Goal: Transaction & Acquisition: Purchase product/service

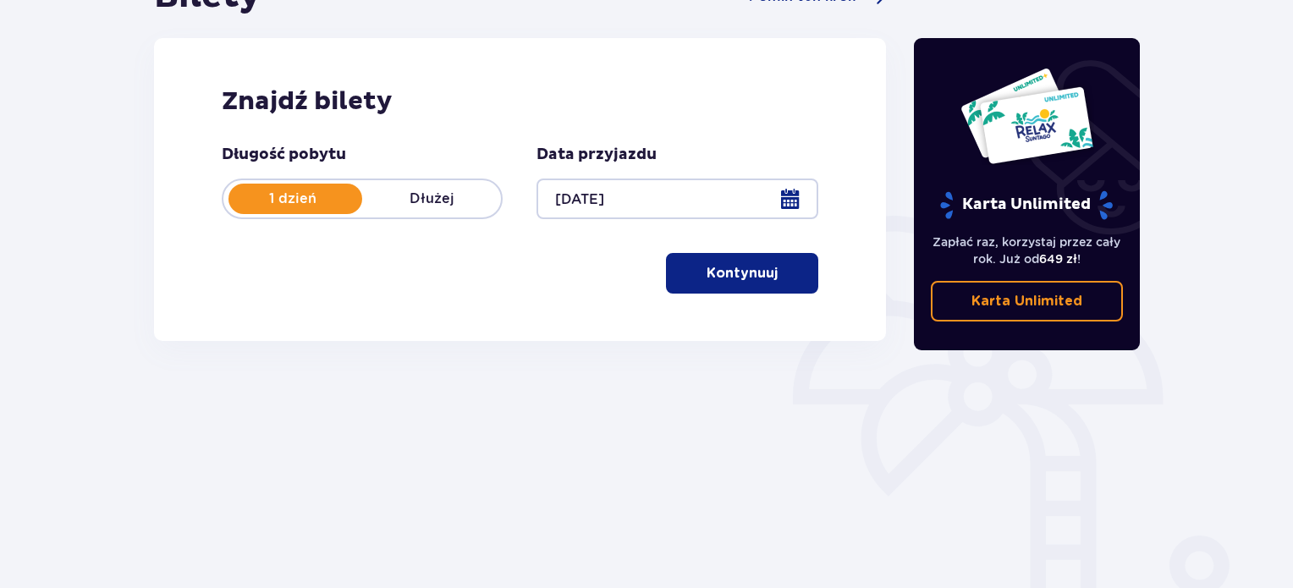
scroll to position [254, 0]
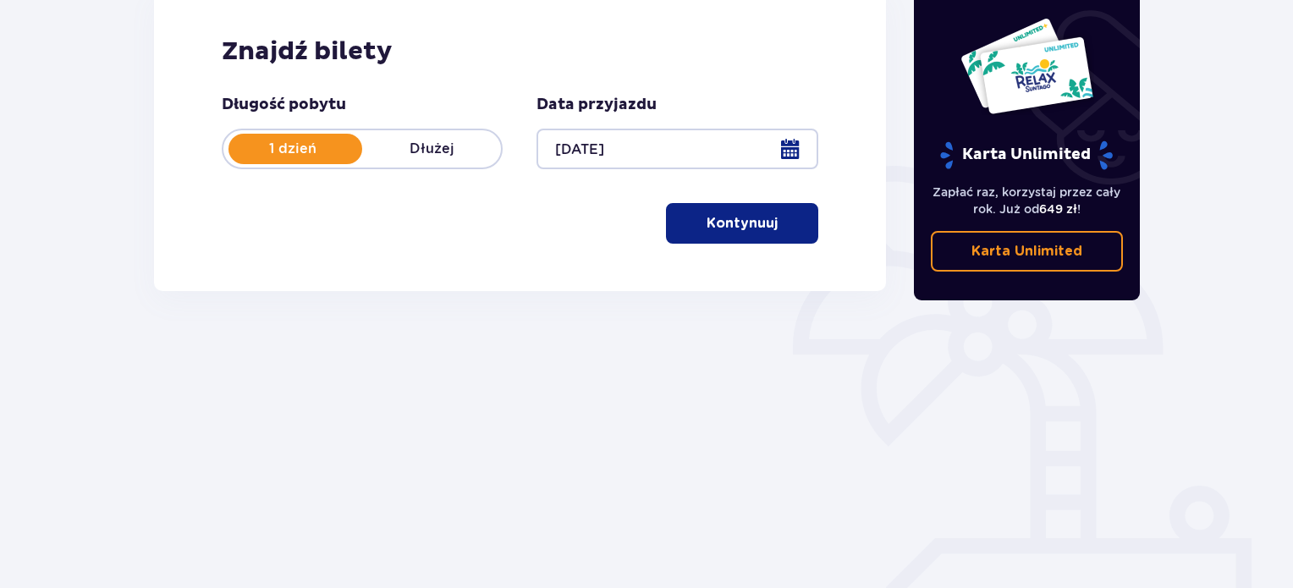
click at [738, 223] on p "Kontynuuj" at bounding box center [741, 223] width 71 height 19
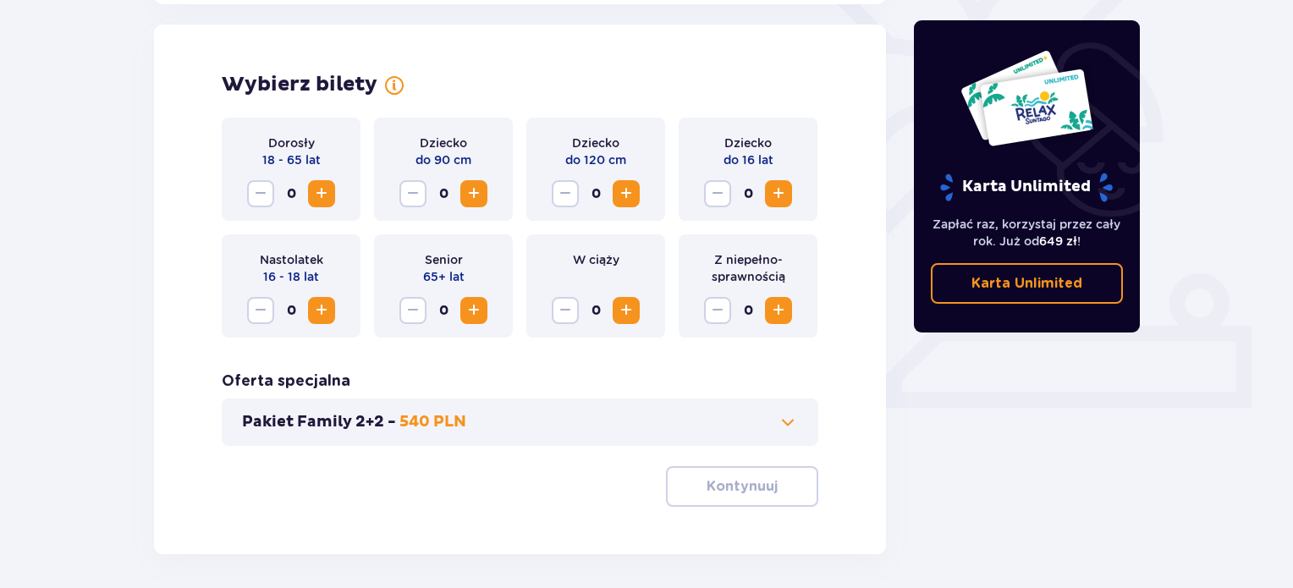
scroll to position [470, 0]
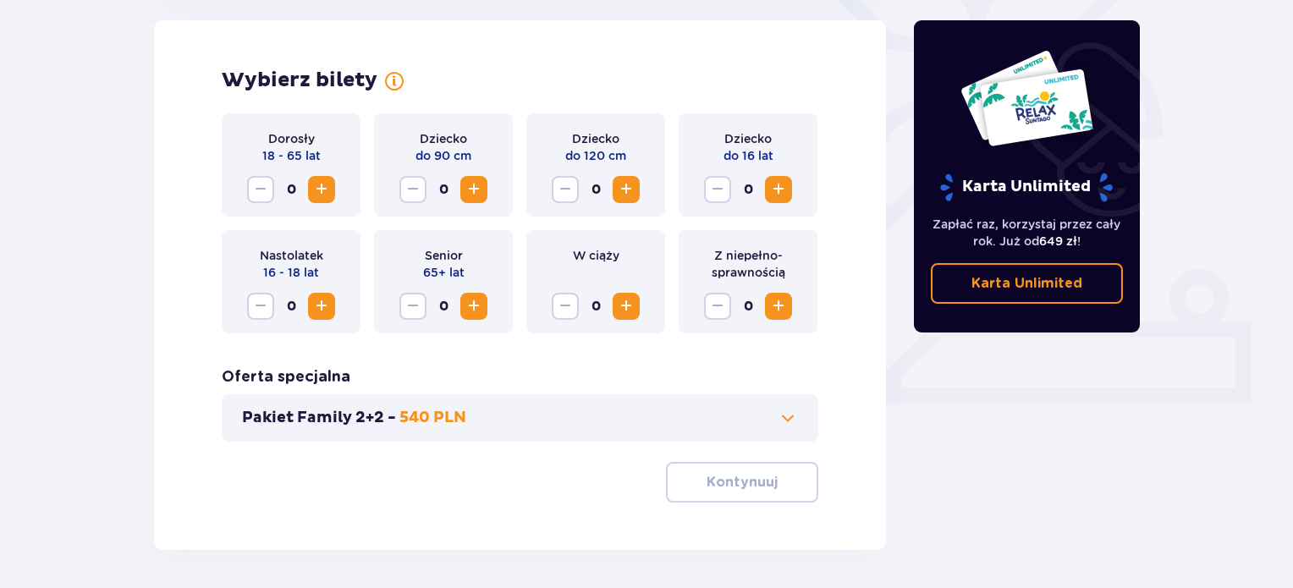
click at [318, 190] on span "Zwiększ" at bounding box center [321, 189] width 20 height 20
click at [740, 482] on p "Kontynuuj" at bounding box center [741, 482] width 71 height 19
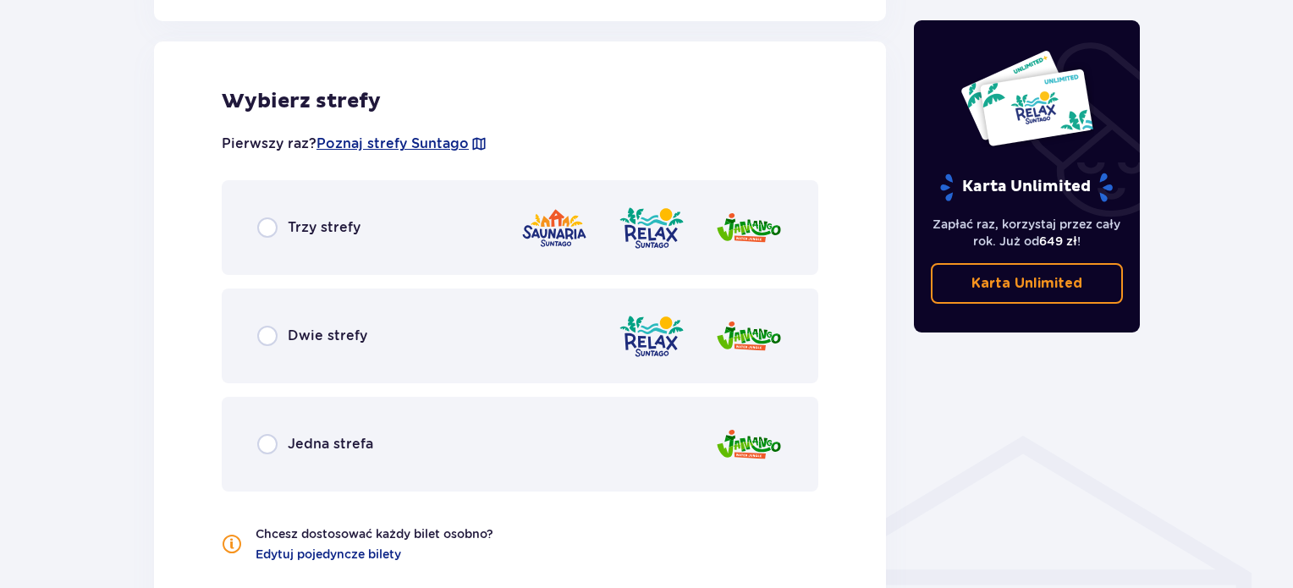
scroll to position [939, 0]
click at [262, 227] on input "radio" at bounding box center [267, 227] width 20 height 20
radio input "true"
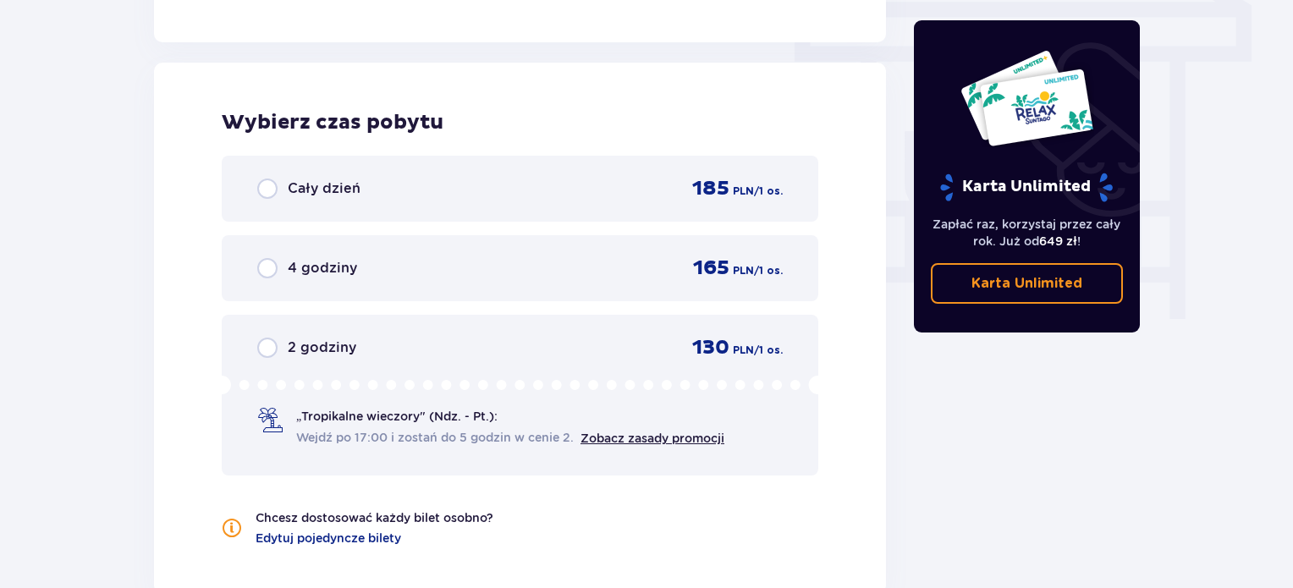
scroll to position [1528, 0]
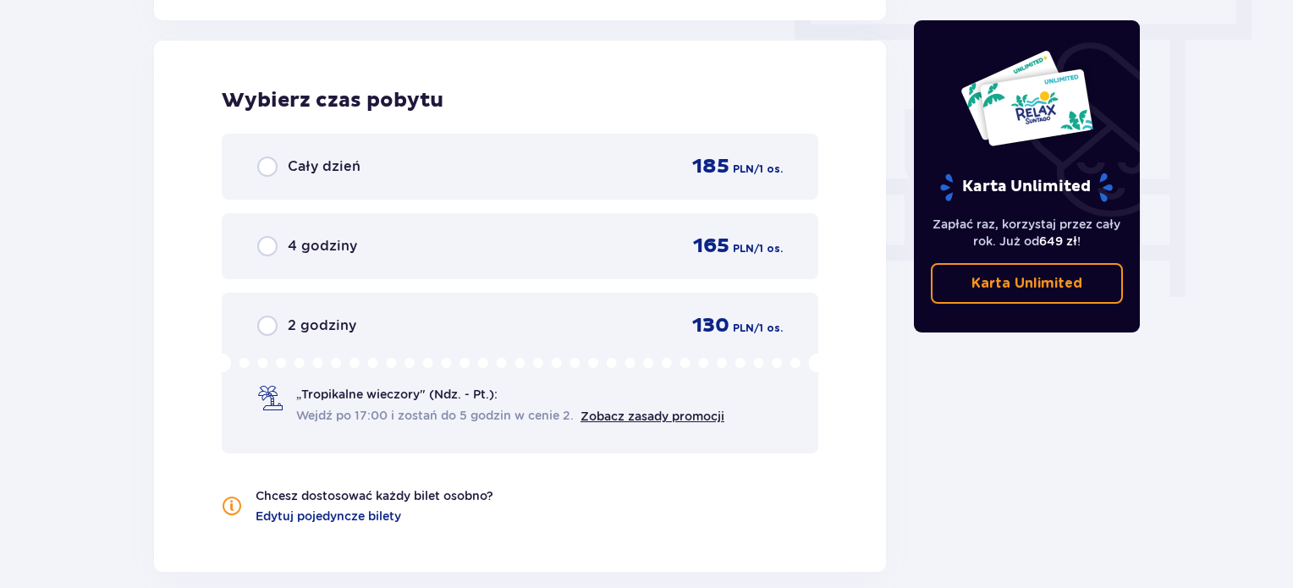
click at [264, 166] on input "radio" at bounding box center [267, 167] width 20 height 20
radio input "true"
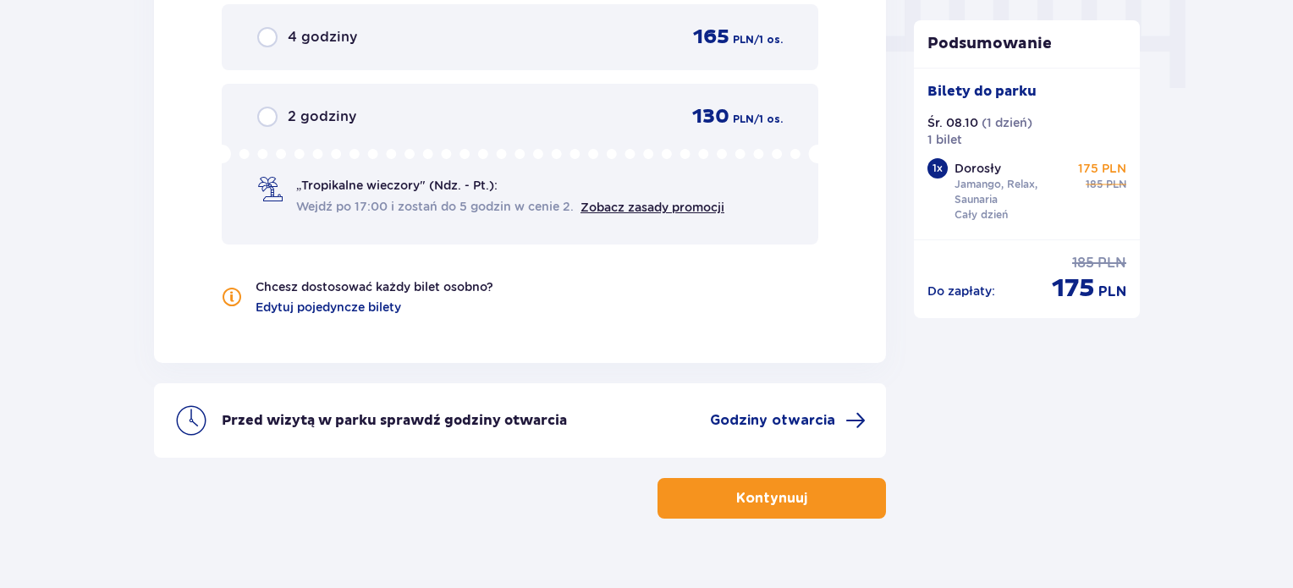
scroll to position [1767, 0]
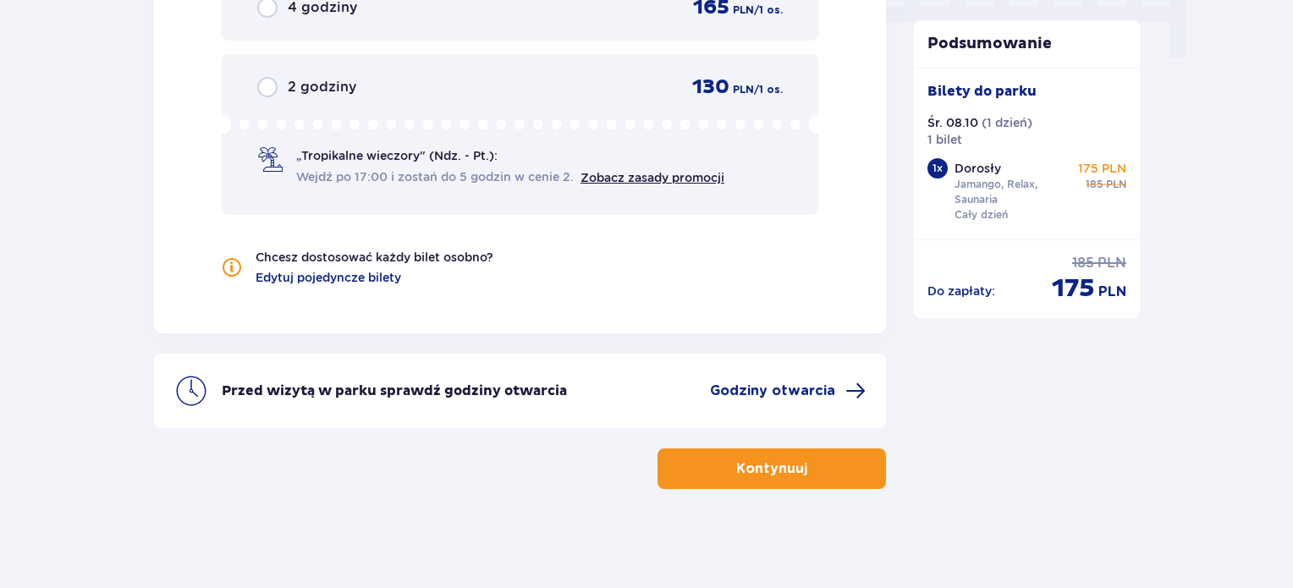
click at [812, 466] on span "button" at bounding box center [810, 469] width 20 height 20
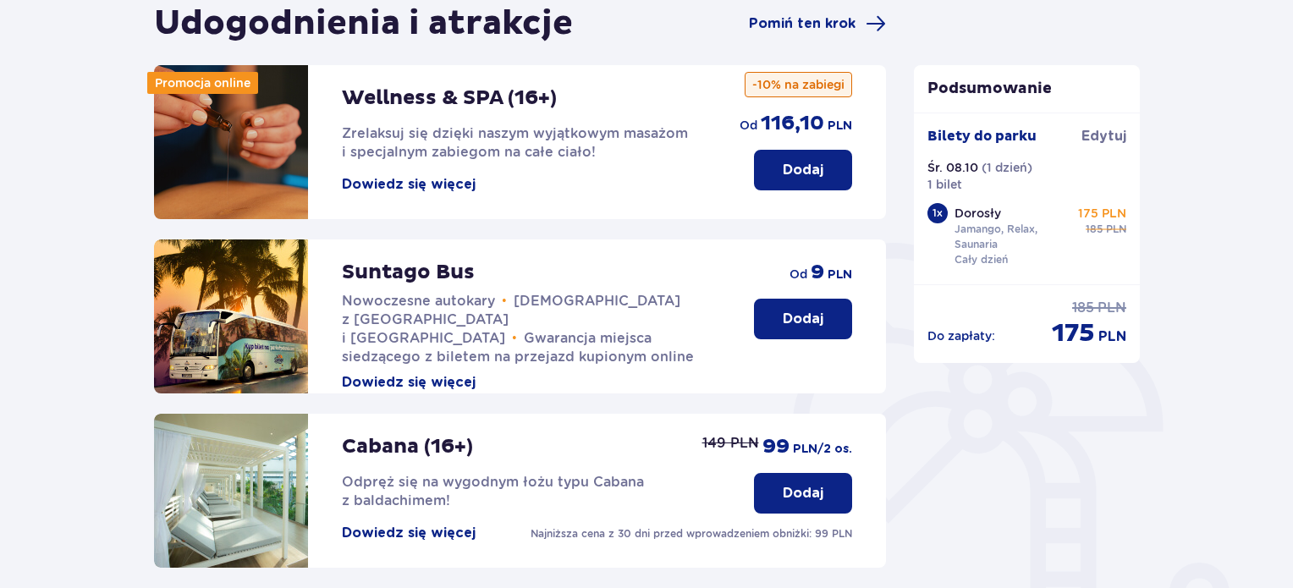
scroll to position [51, 0]
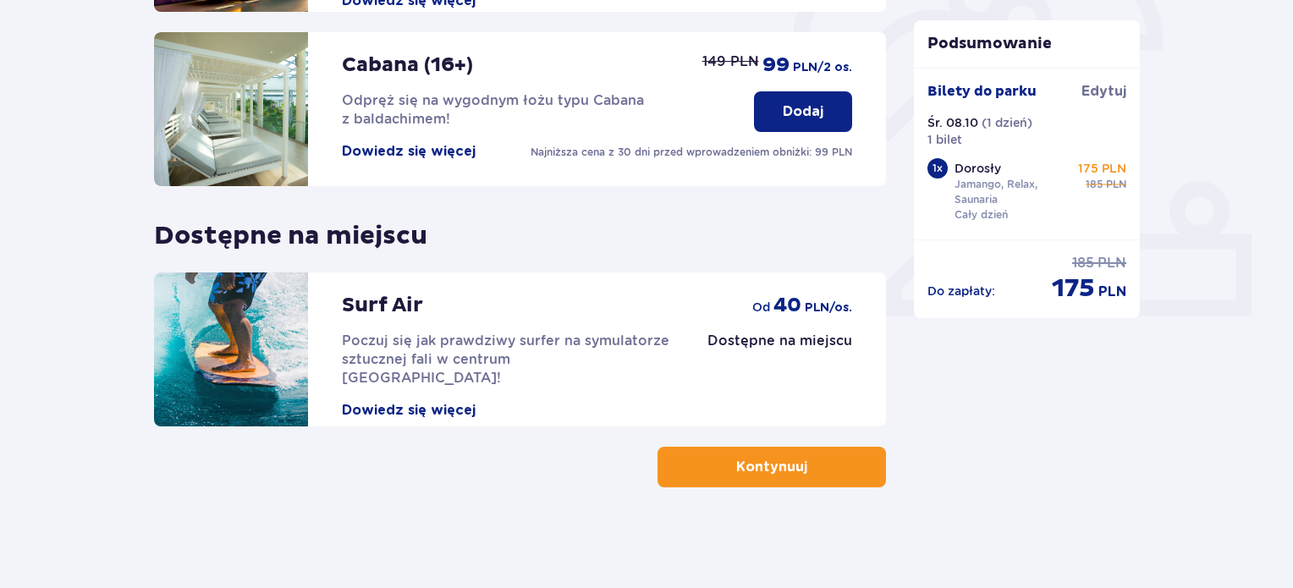
click at [805, 453] on button "Kontynuuj" at bounding box center [771, 467] width 228 height 41
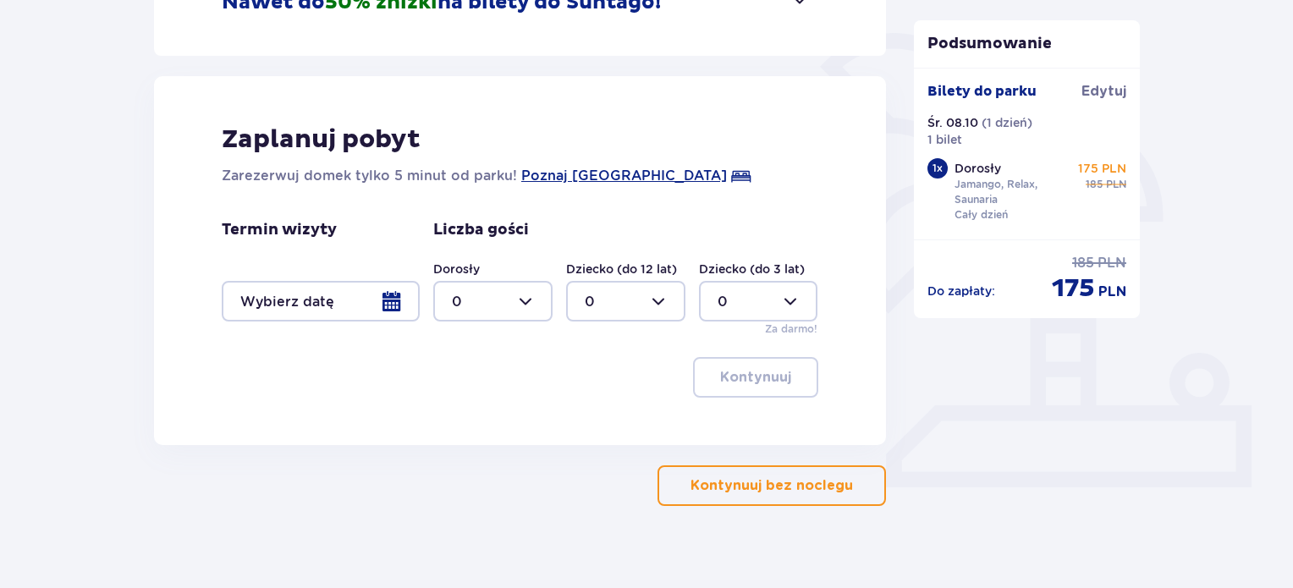
scroll to position [405, 0]
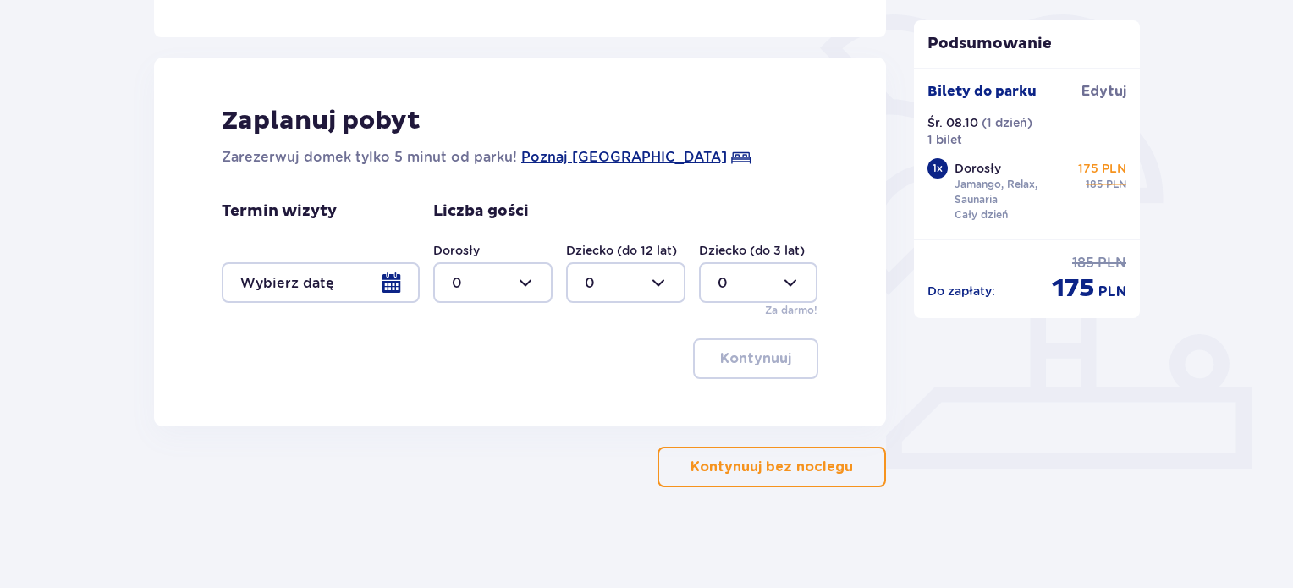
click at [818, 459] on p "Kontynuuj bez noclegu" at bounding box center [771, 467] width 162 height 19
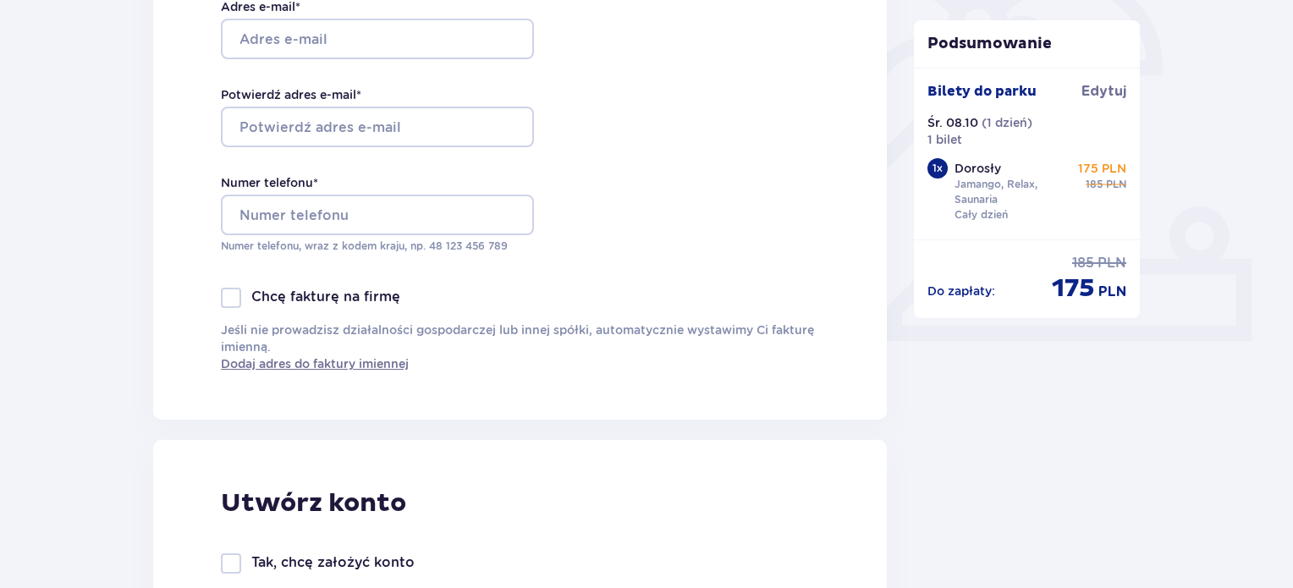
scroll to position [338, 0]
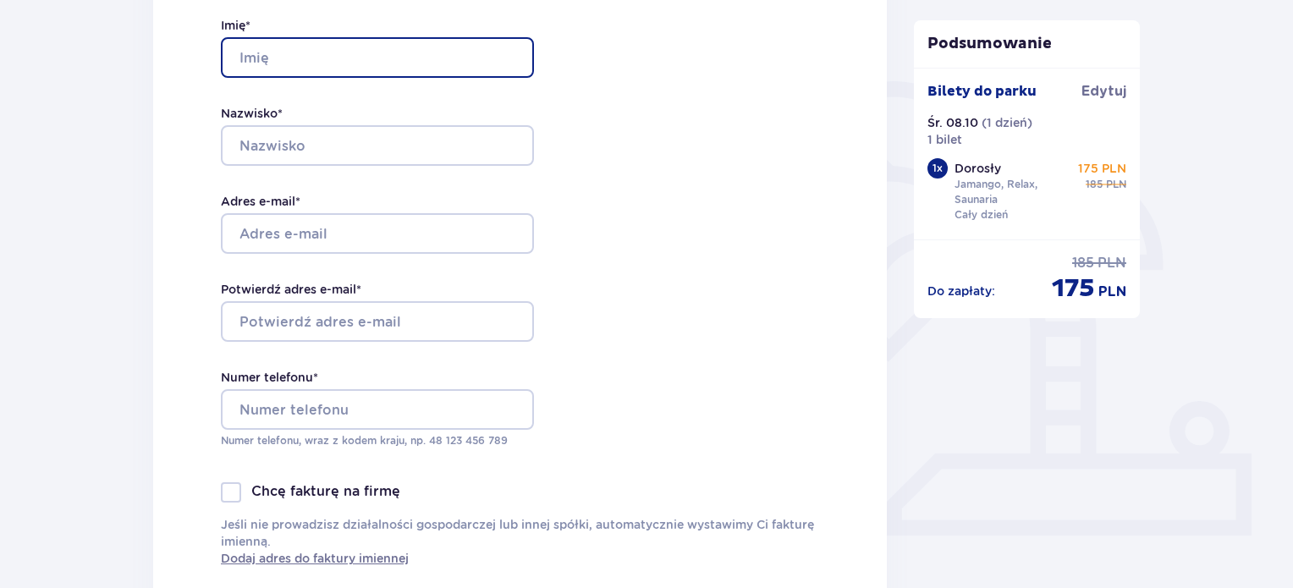
click at [284, 69] on input "Imię *" at bounding box center [377, 57] width 313 height 41
type input "Zofia"
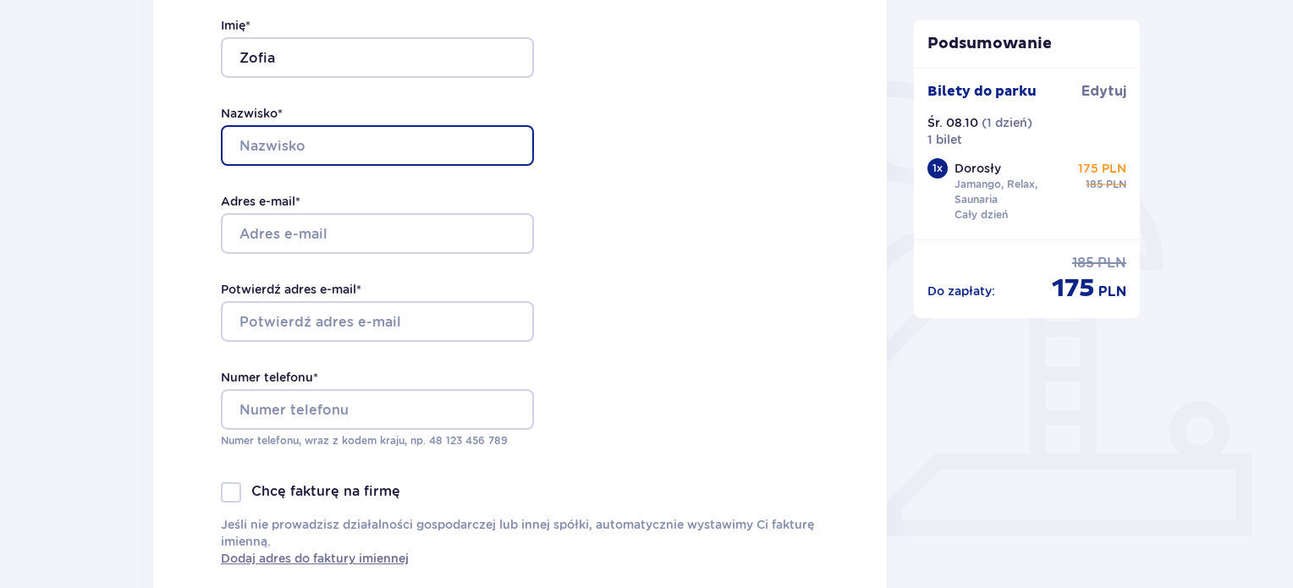
type input "Turek"
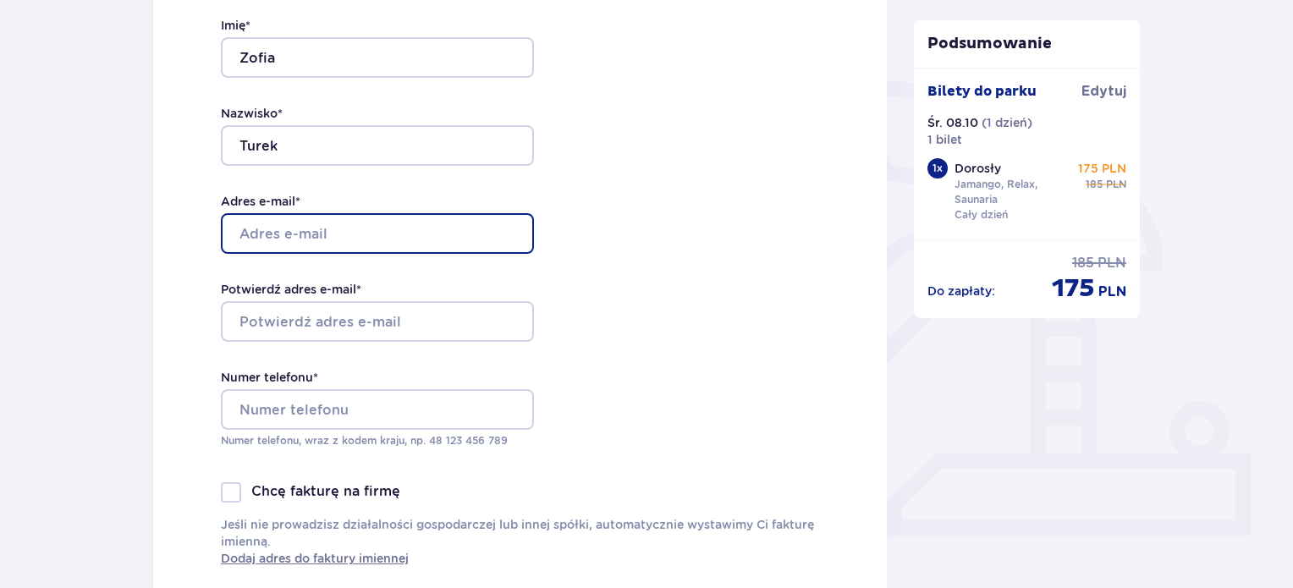
type input "zositurek@gmail.com"
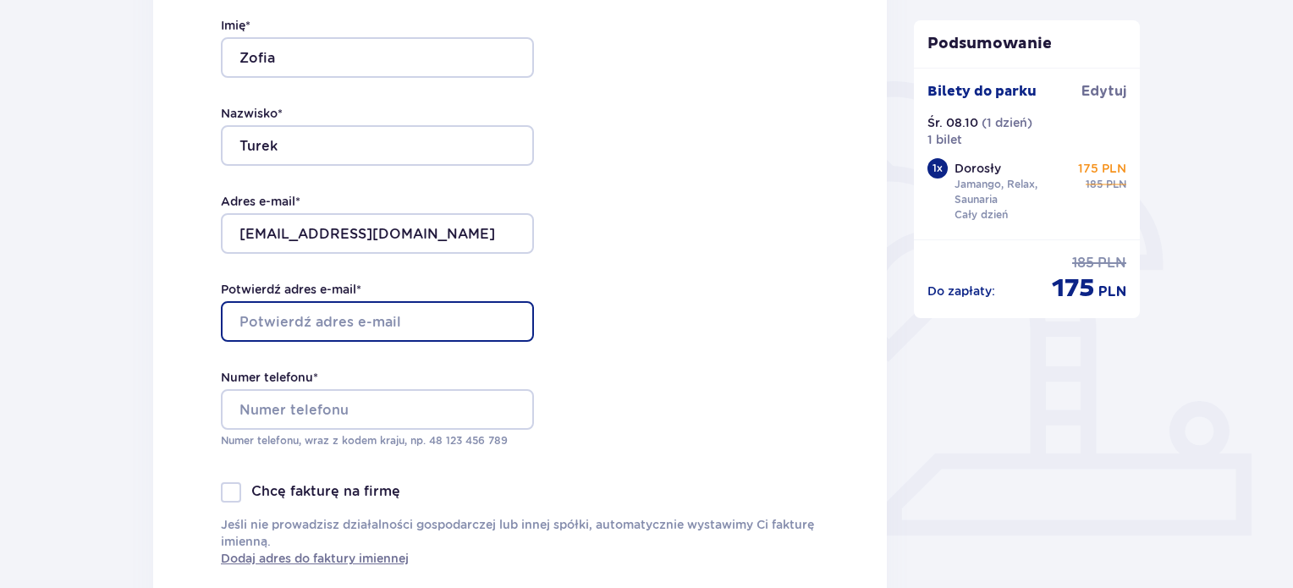
type input "zositurek@gmail.com"
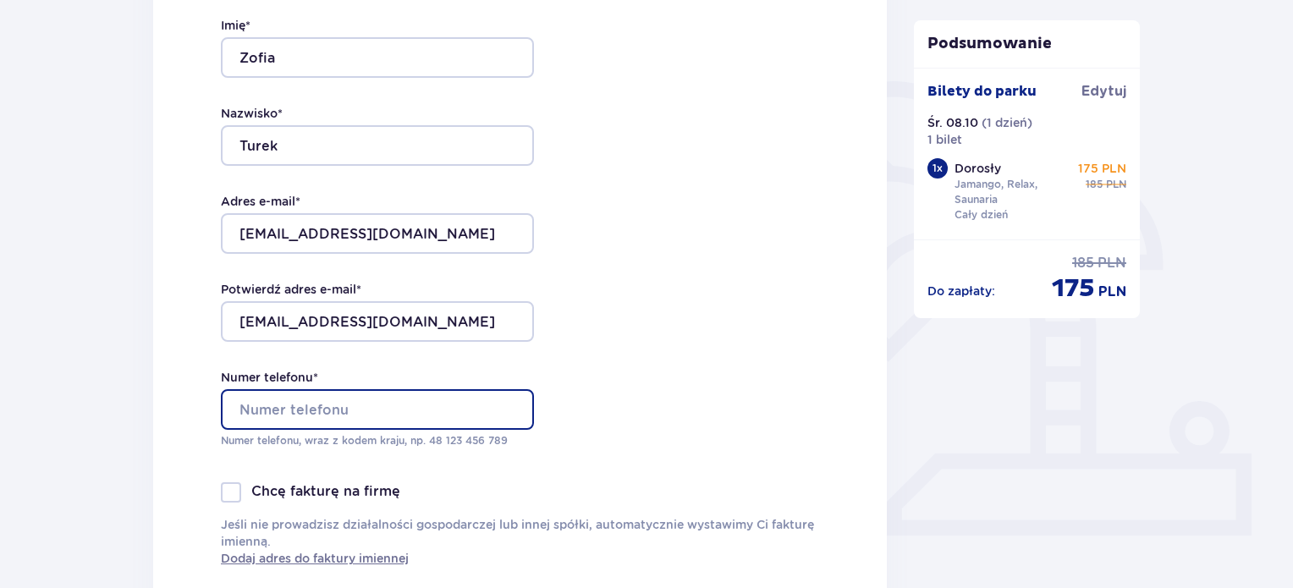
type input "539050625"
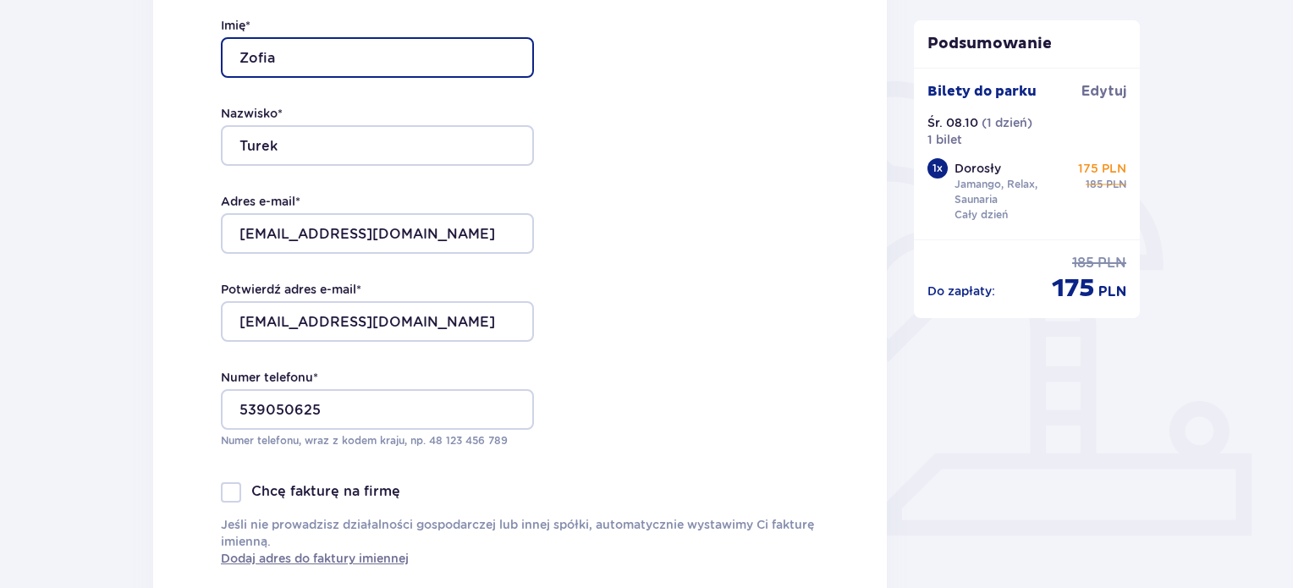
scroll to position [423, 0]
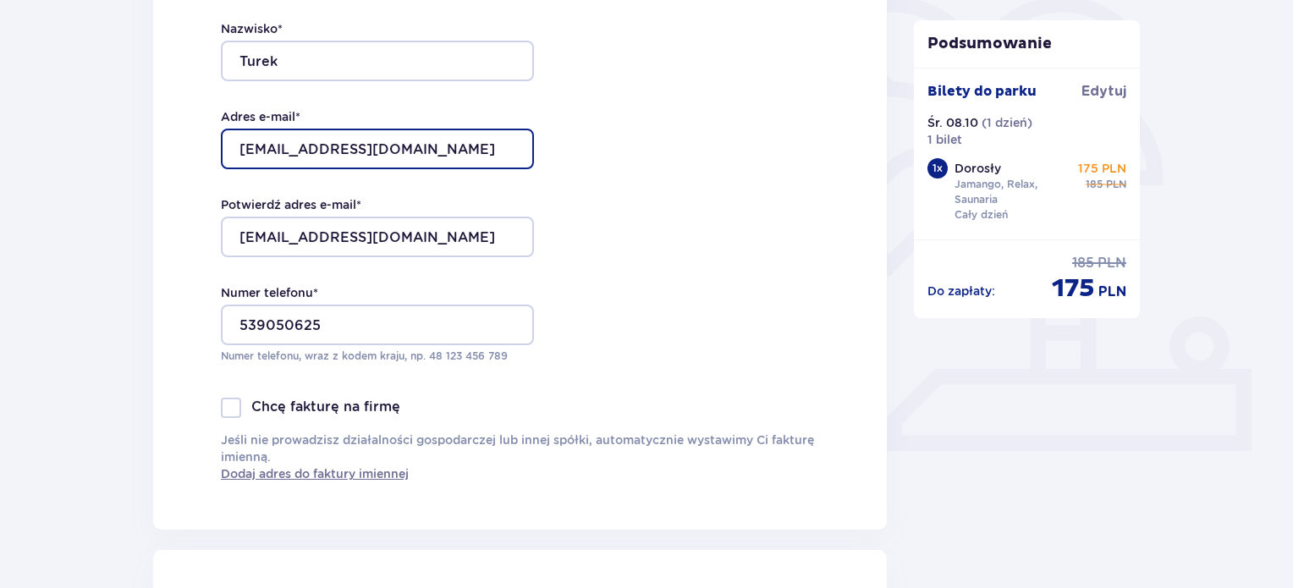
drag, startPoint x: 412, startPoint y: 151, endPoint x: 208, endPoint y: 145, distance: 204.0
click at [208, 145] on div "Dane kontaktowe Imię * Zofia Nazwisko * Turek Adres e-mail * zositurek@gmail.co…" at bounding box center [520, 174] width 734 height 711
type input "o"
type input "zofiaturek0810@gmail.com"
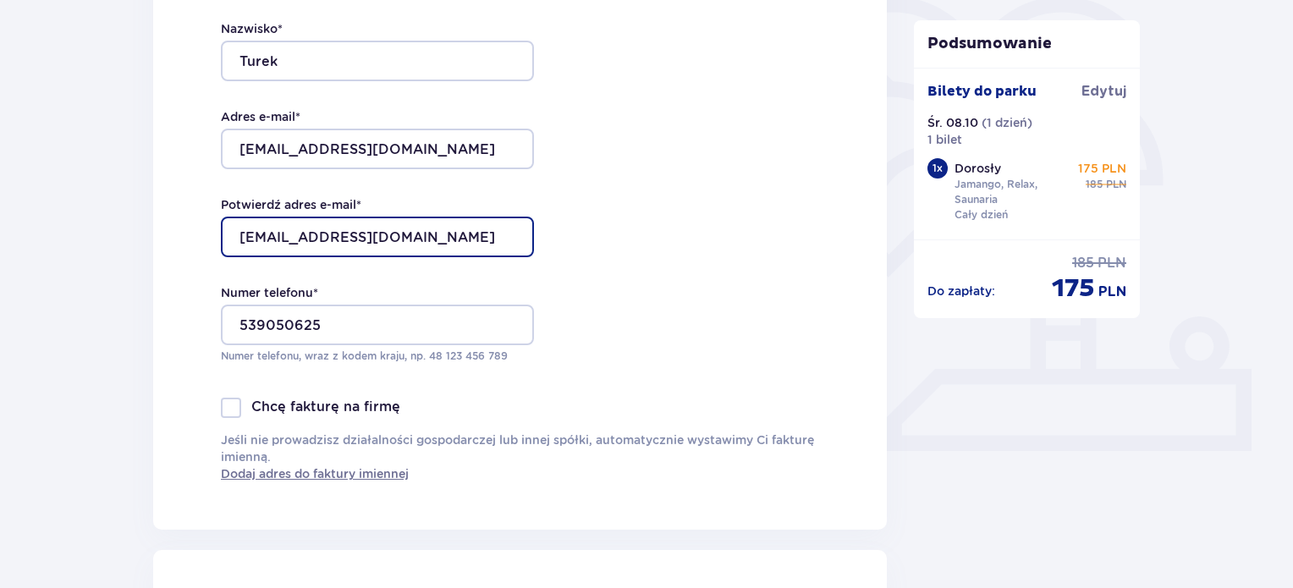
drag, startPoint x: 401, startPoint y: 234, endPoint x: 195, endPoint y: 236, distance: 206.4
click at [195, 236] on div "Dane kontaktowe Imię * Zofia Nazwisko * Turek Adres e-mail * zofiaturek0810@gma…" at bounding box center [520, 174] width 734 height 711
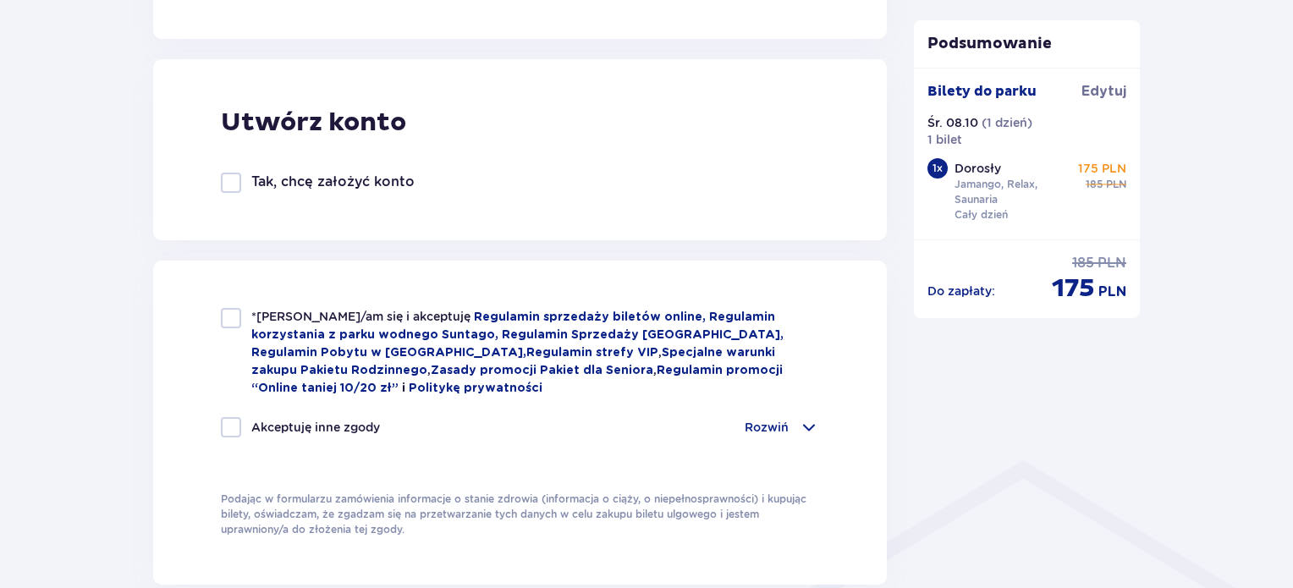
scroll to position [1015, 0]
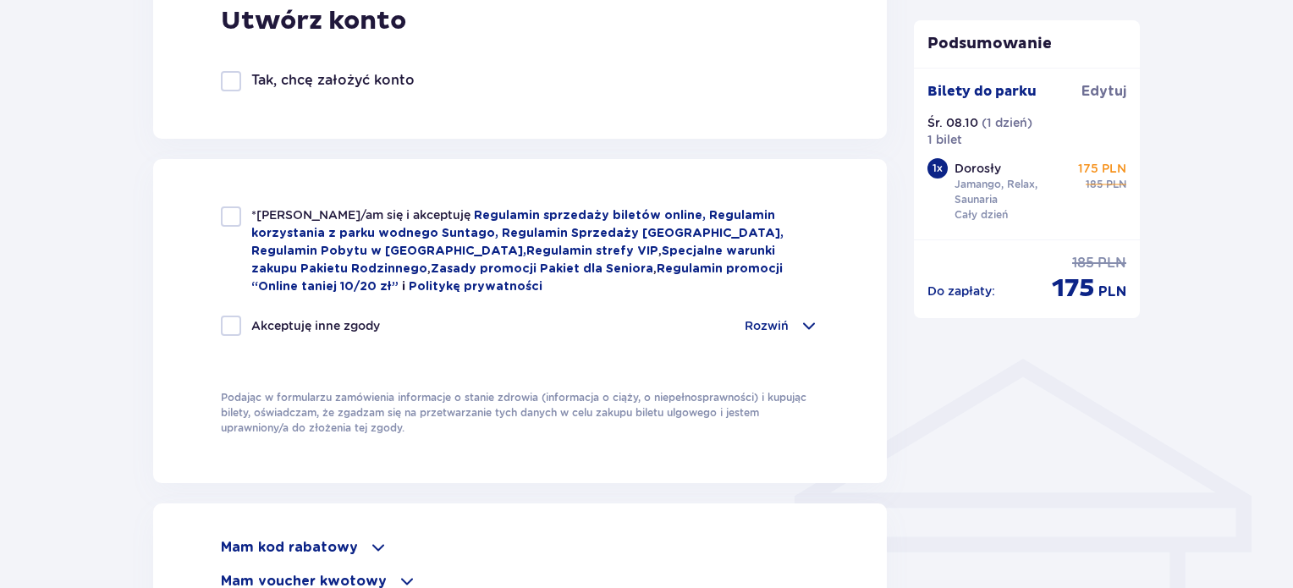
type input "zofiaturek081@gmail.com"
click at [236, 213] on div at bounding box center [231, 216] width 20 height 20
checkbox input "true"
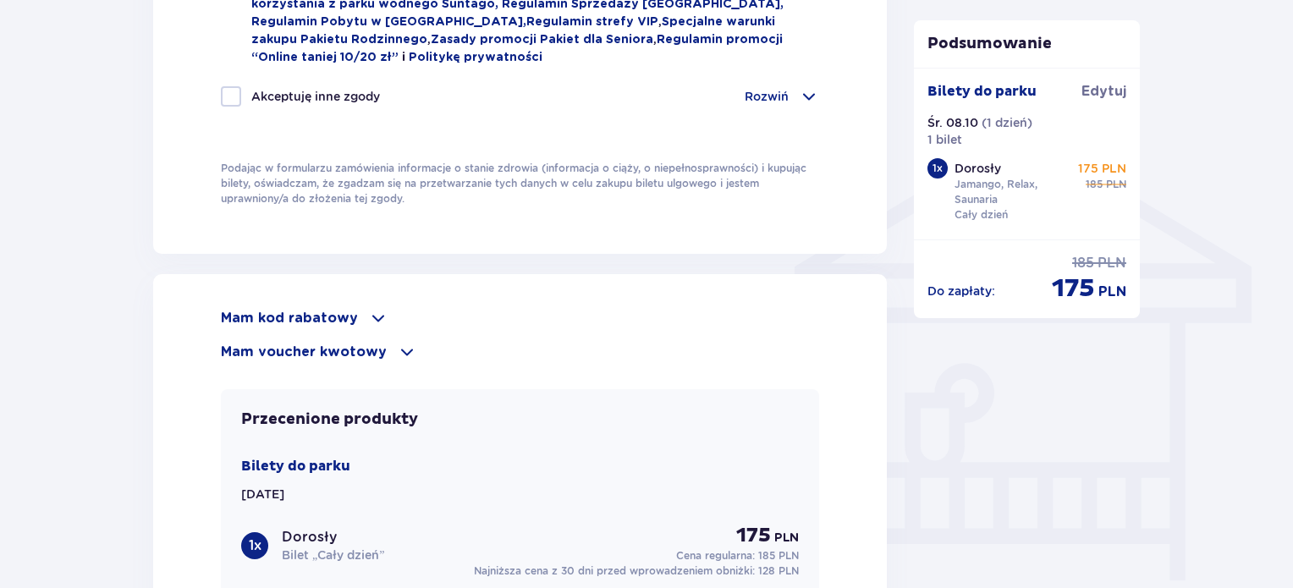
scroll to position [1269, 0]
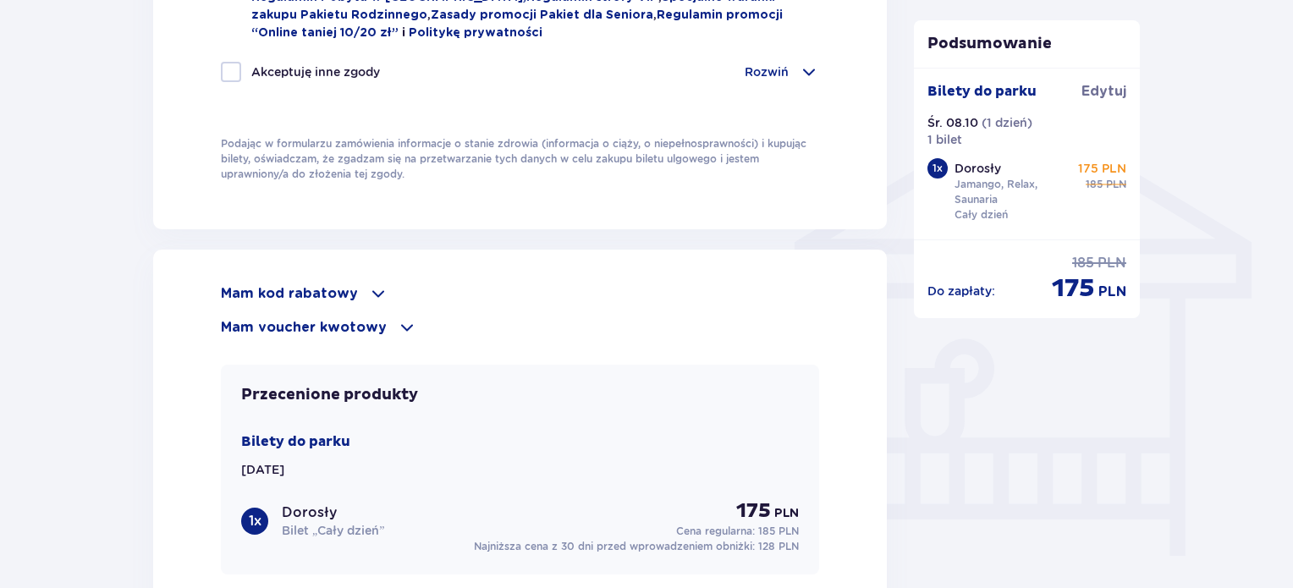
click at [337, 285] on p "Mam kod rabatowy" at bounding box center [289, 293] width 137 height 19
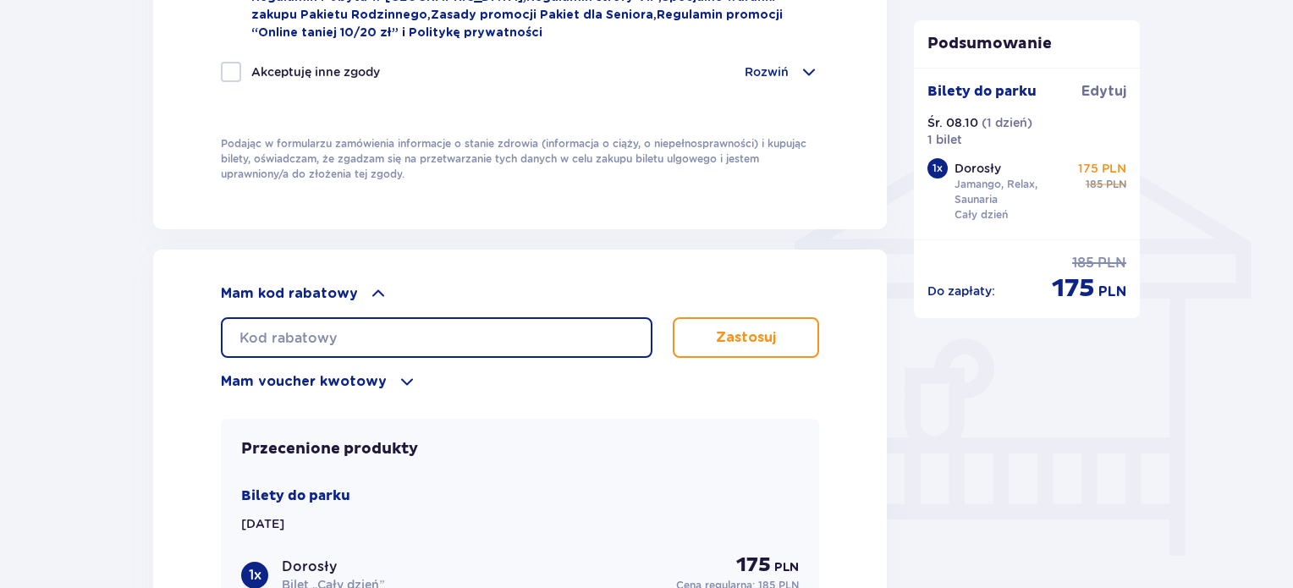
click at [338, 326] on input "text" at bounding box center [436, 337] width 431 height 41
type input "student30"
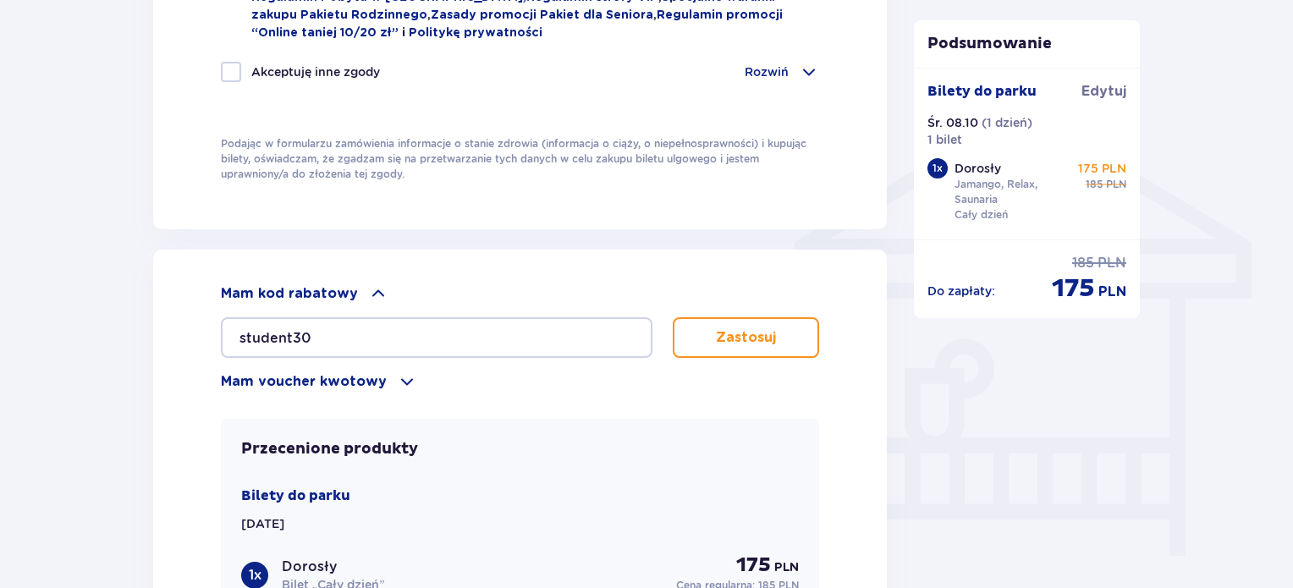
click at [745, 328] on p "Zastosuj" at bounding box center [746, 337] width 60 height 19
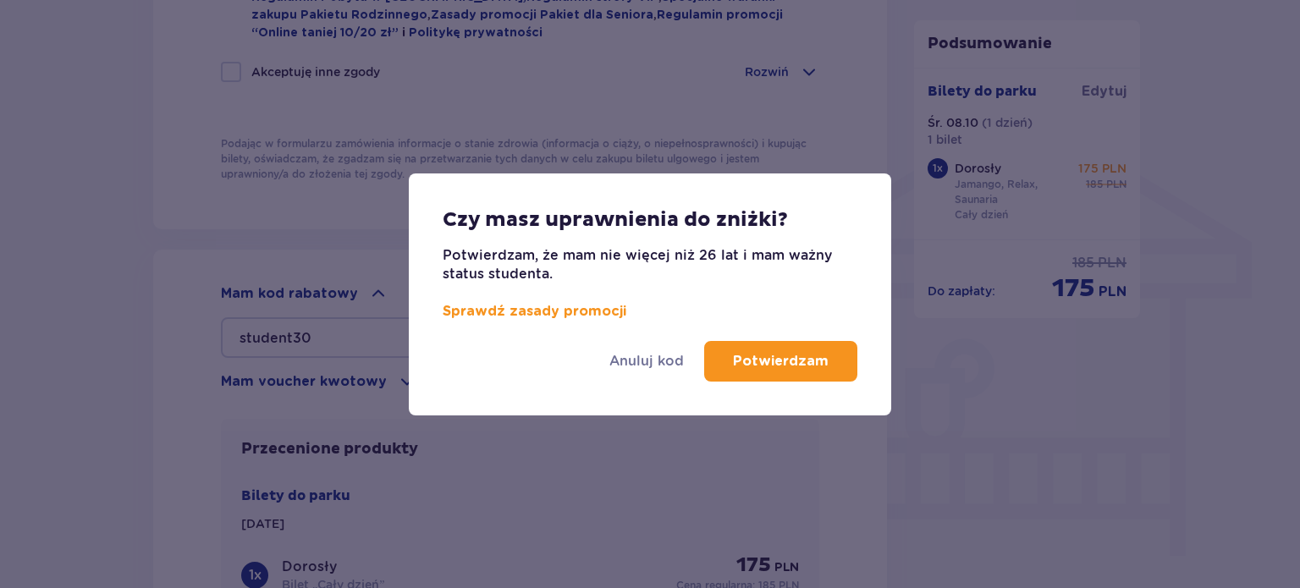
click at [771, 358] on p "Potwierdzam" at bounding box center [781, 361] width 96 height 19
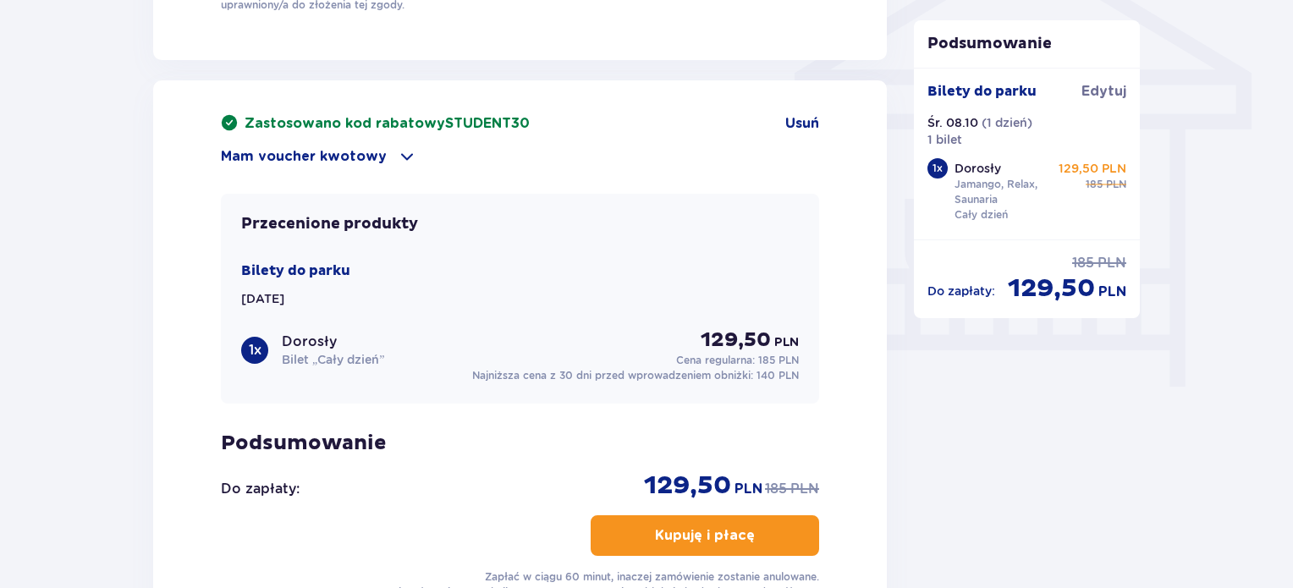
scroll to position [1523, 0]
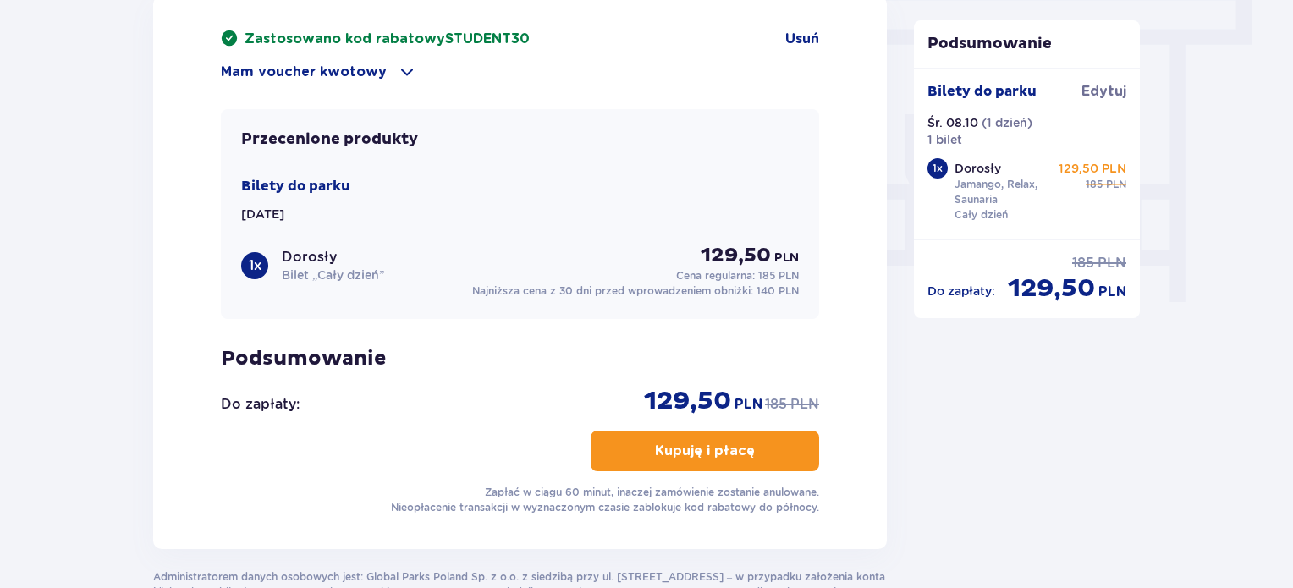
click at [748, 453] on span "button" at bounding box center [758, 451] width 20 height 20
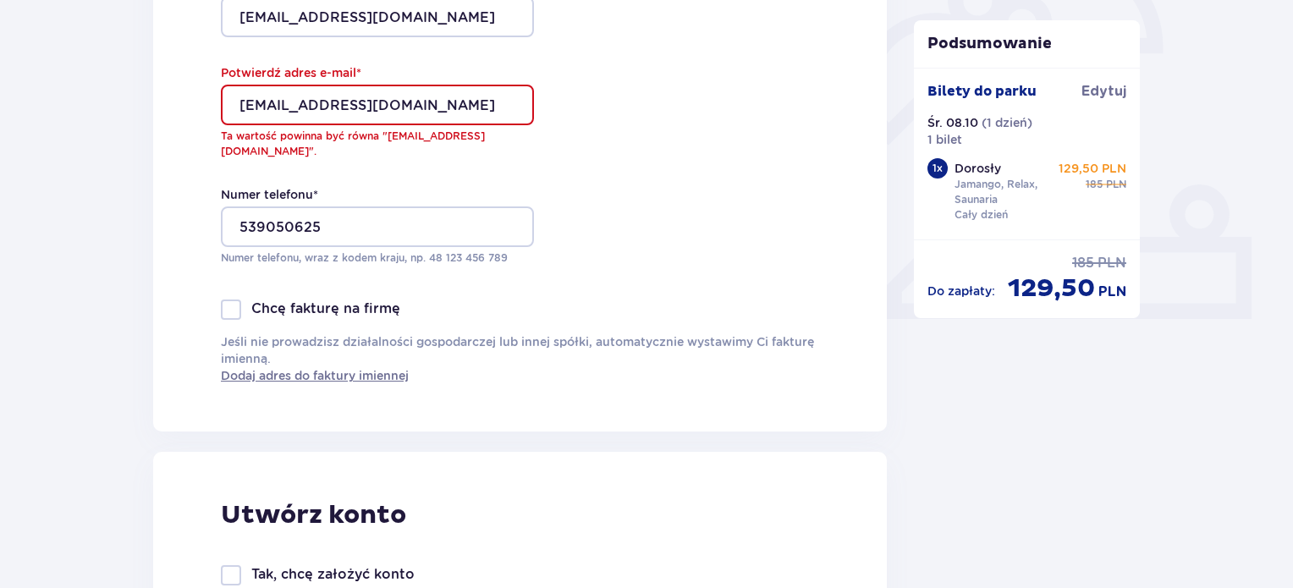
scroll to position [470, 0]
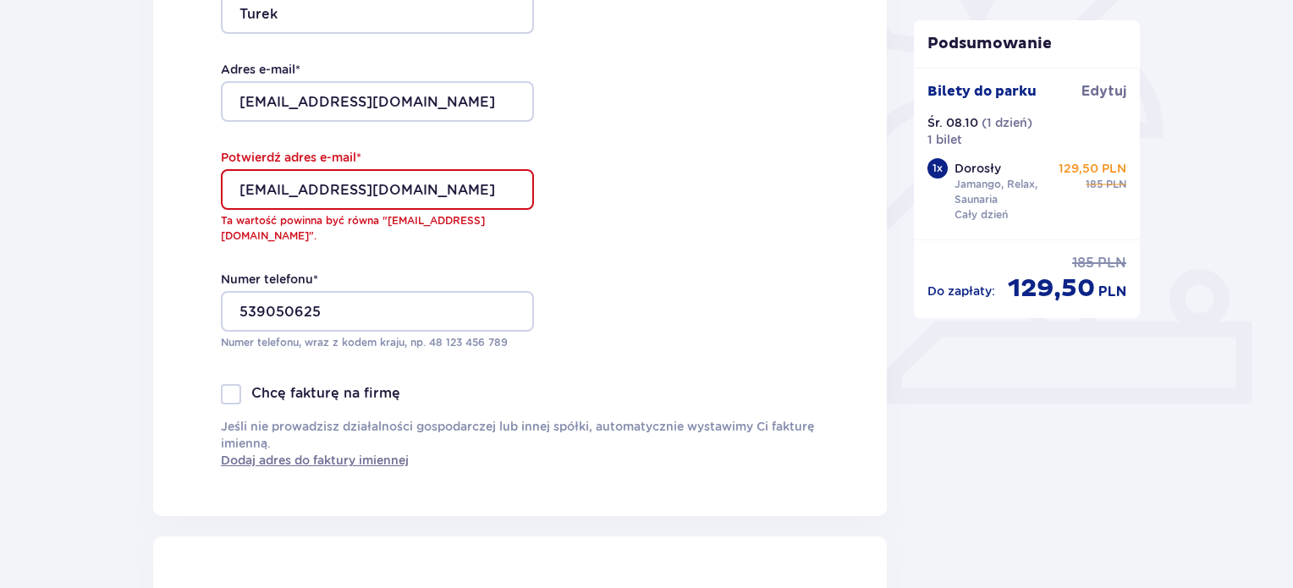
click at [329, 186] on input "zofiaturek081@gmail.com" at bounding box center [377, 189] width 313 height 41
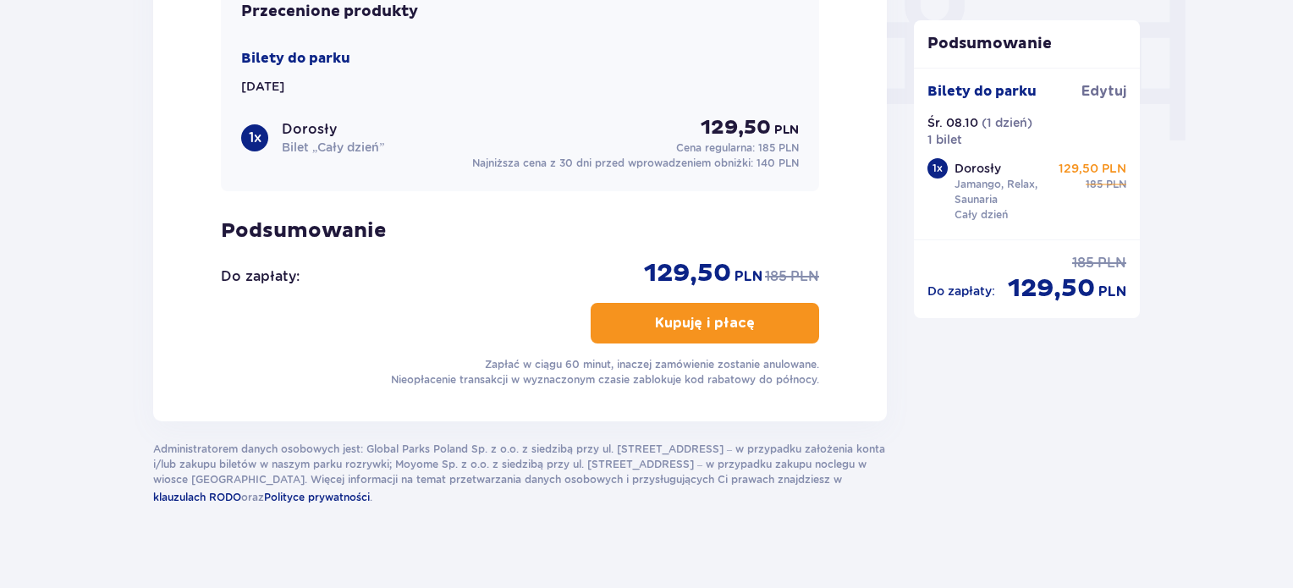
type input "zofiaturek0810@gmail.com"
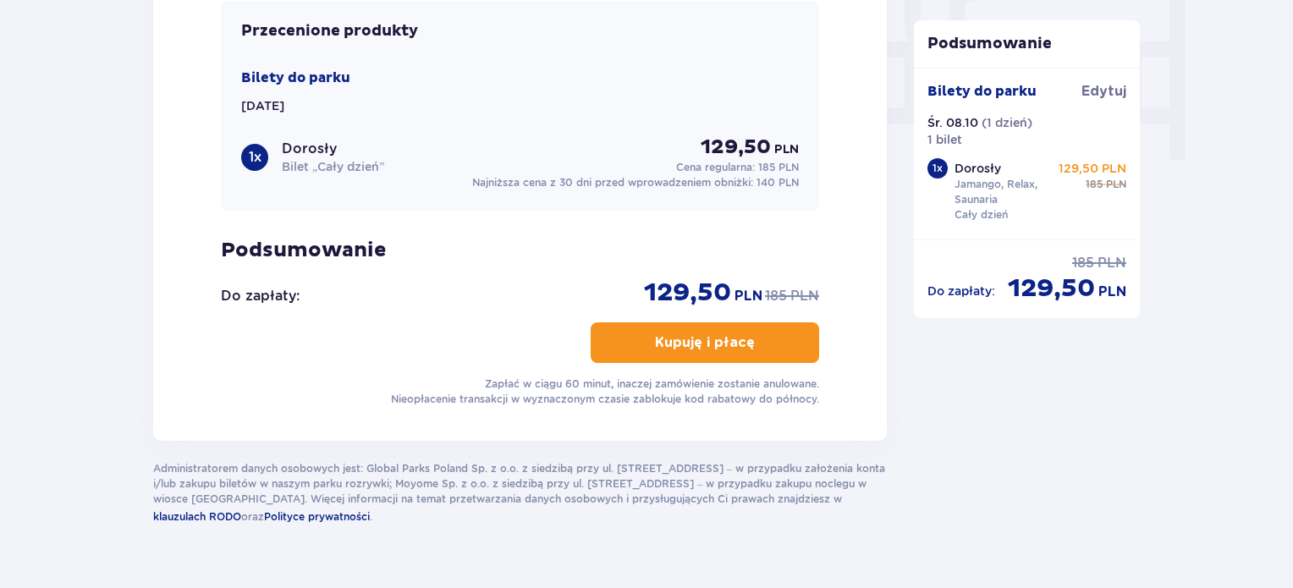
click at [706, 333] on p "Kupuję i płacę" at bounding box center [705, 342] width 100 height 19
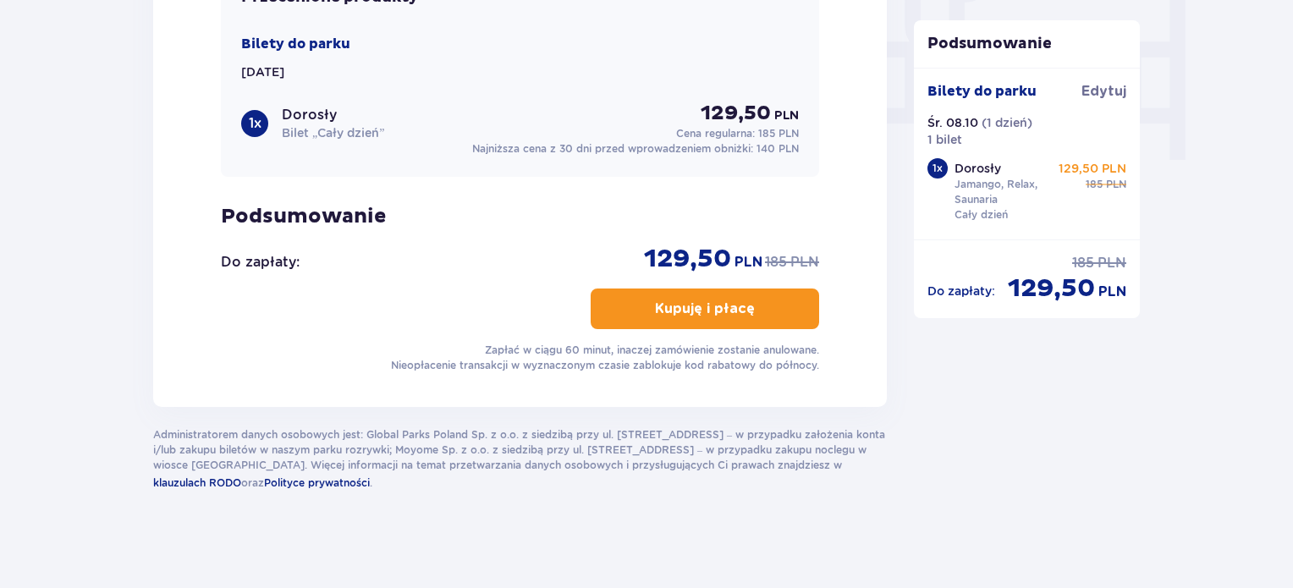
scroll to position [0, 0]
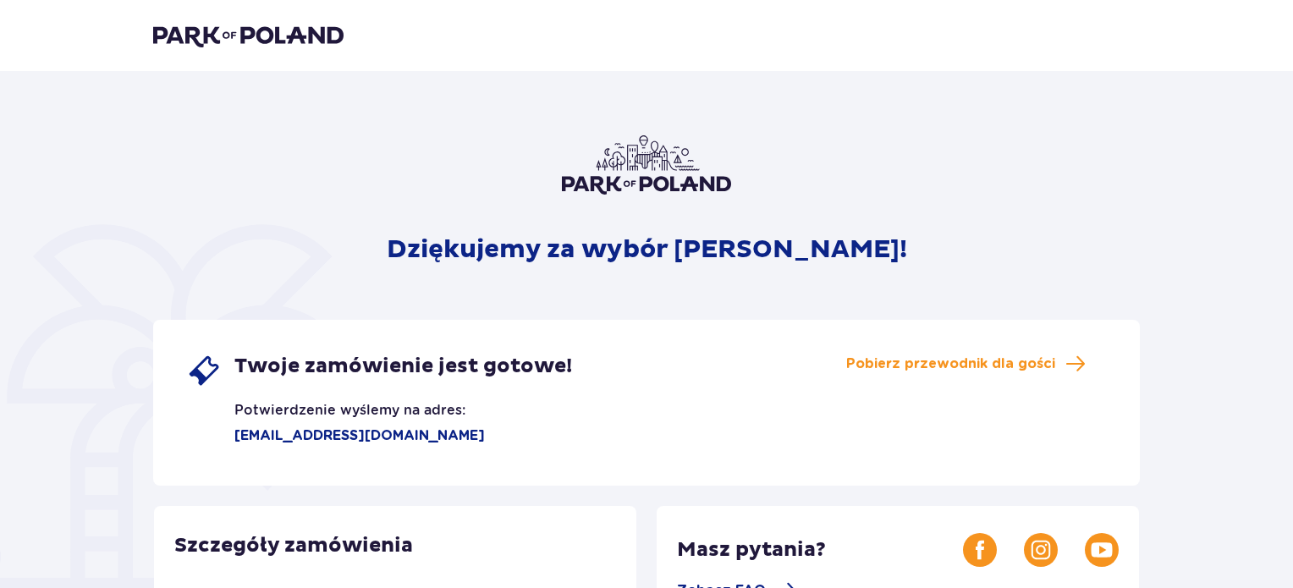
click at [252, 30] on img at bounding box center [248, 36] width 190 height 24
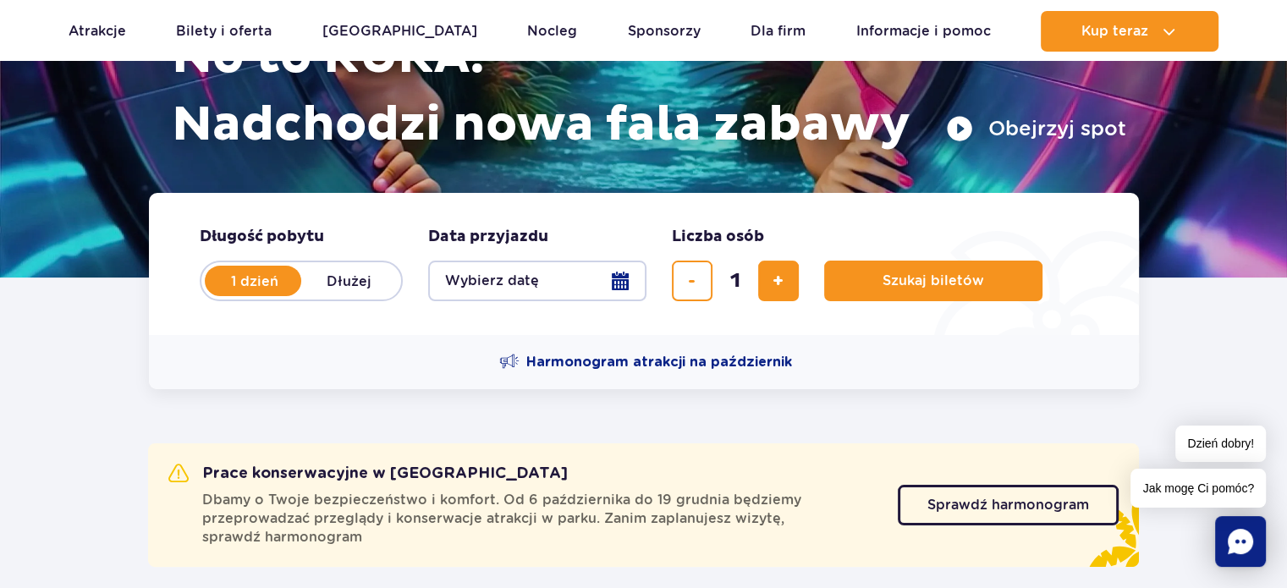
click at [579, 284] on button "Wybierz datę" at bounding box center [537, 281] width 218 height 41
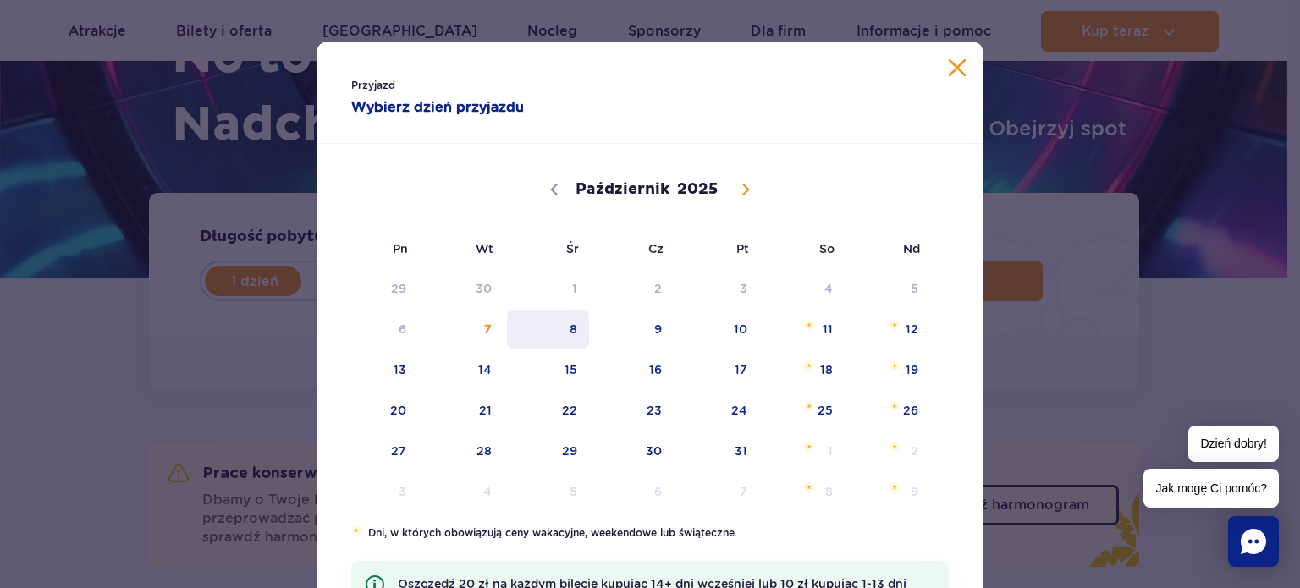
click at [542, 339] on span "8" at bounding box center [547, 329] width 85 height 39
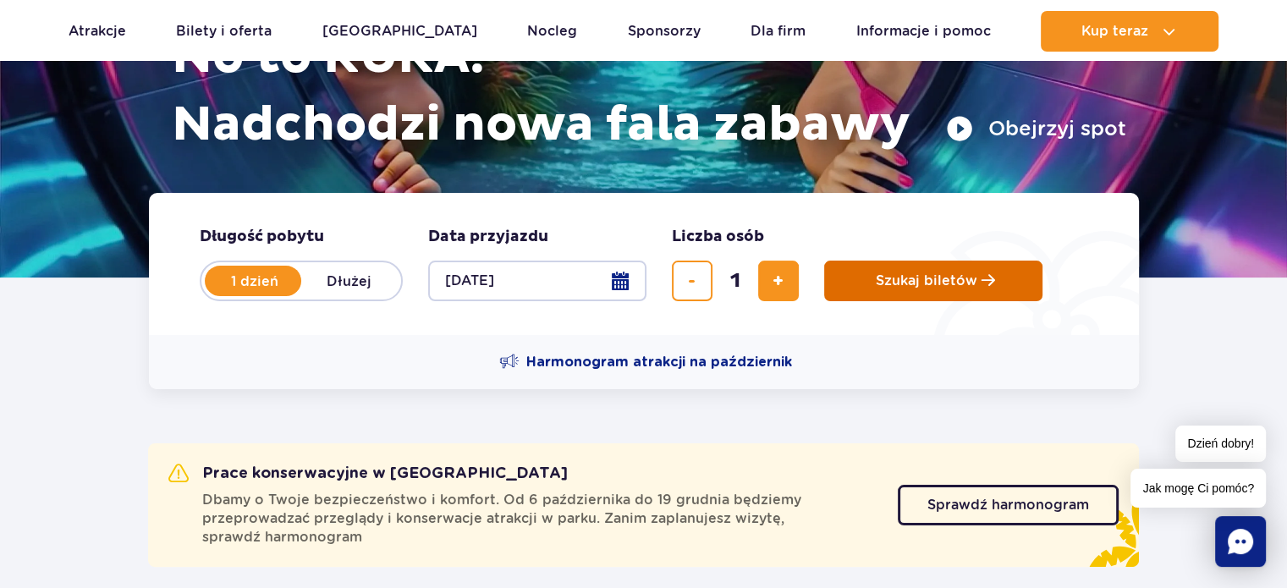
click at [920, 285] on span "Szukaj biletów" at bounding box center [927, 280] width 102 height 15
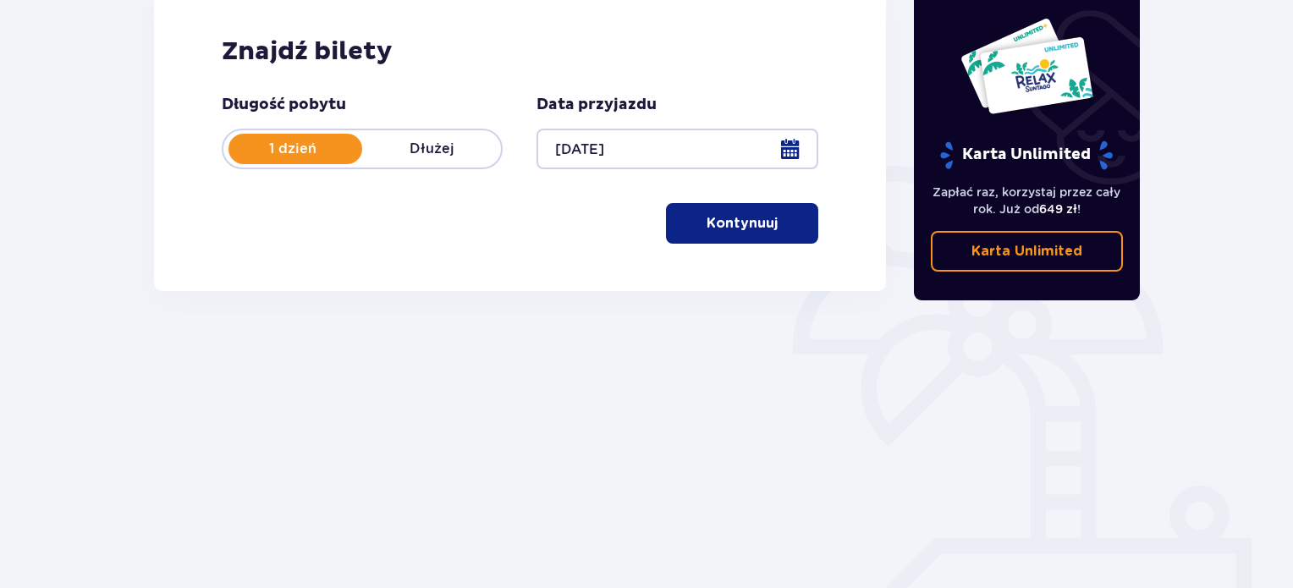
click at [772, 223] on span "button" at bounding box center [781, 223] width 20 height 20
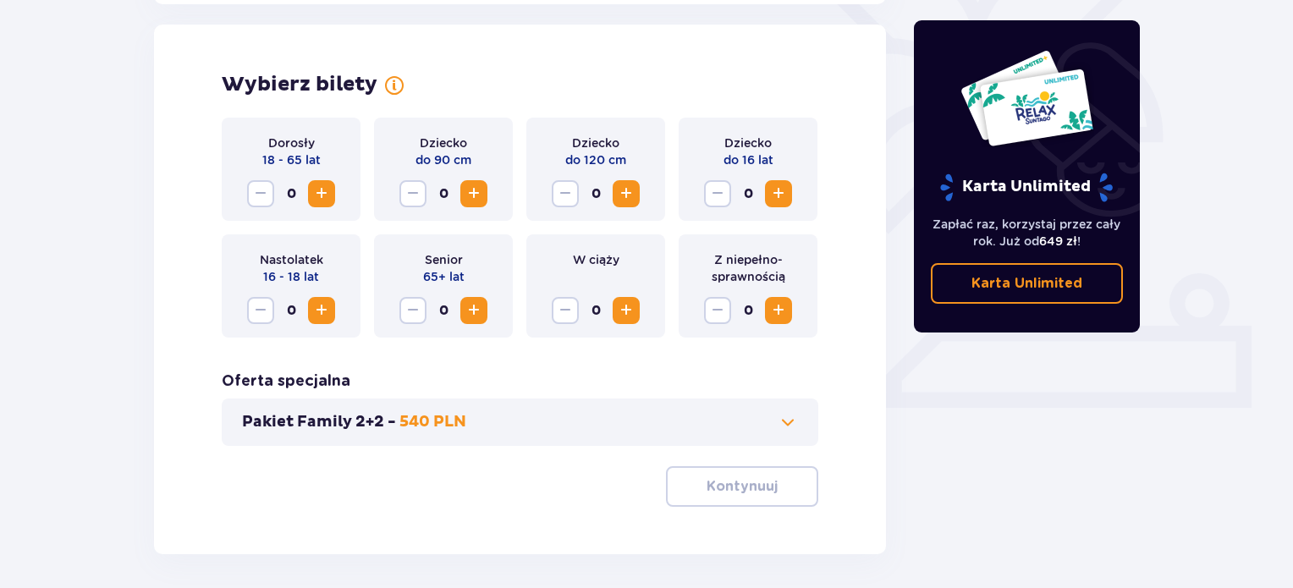
scroll to position [470, 0]
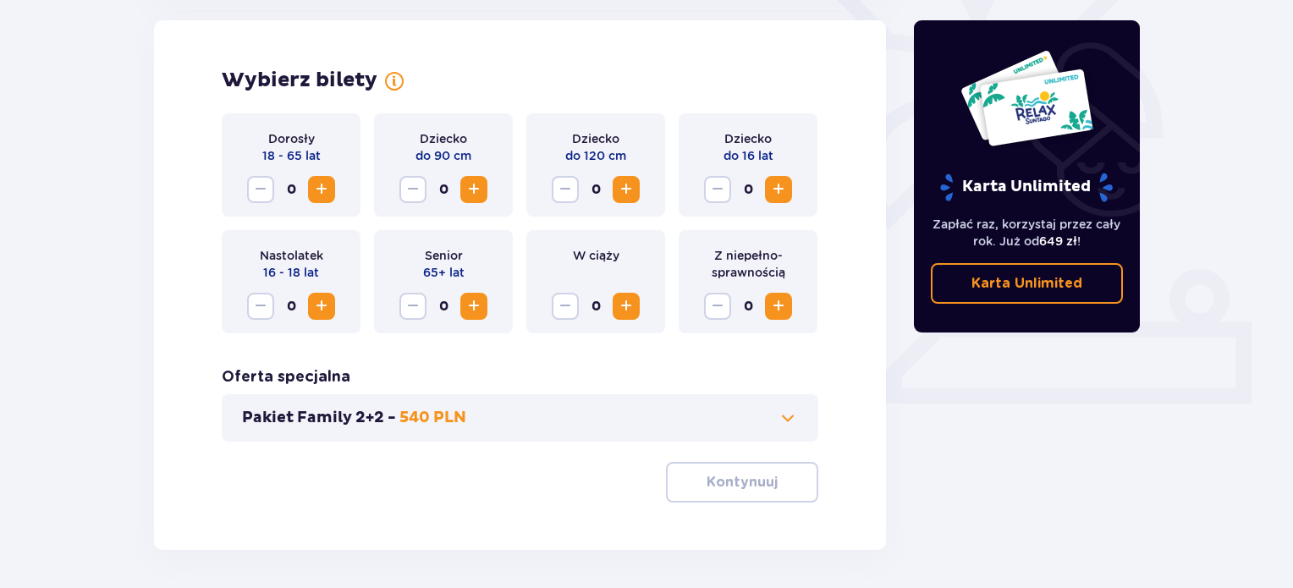
click at [317, 187] on span "Zwiększ" at bounding box center [321, 189] width 20 height 20
click at [795, 422] on span at bounding box center [788, 418] width 20 height 20
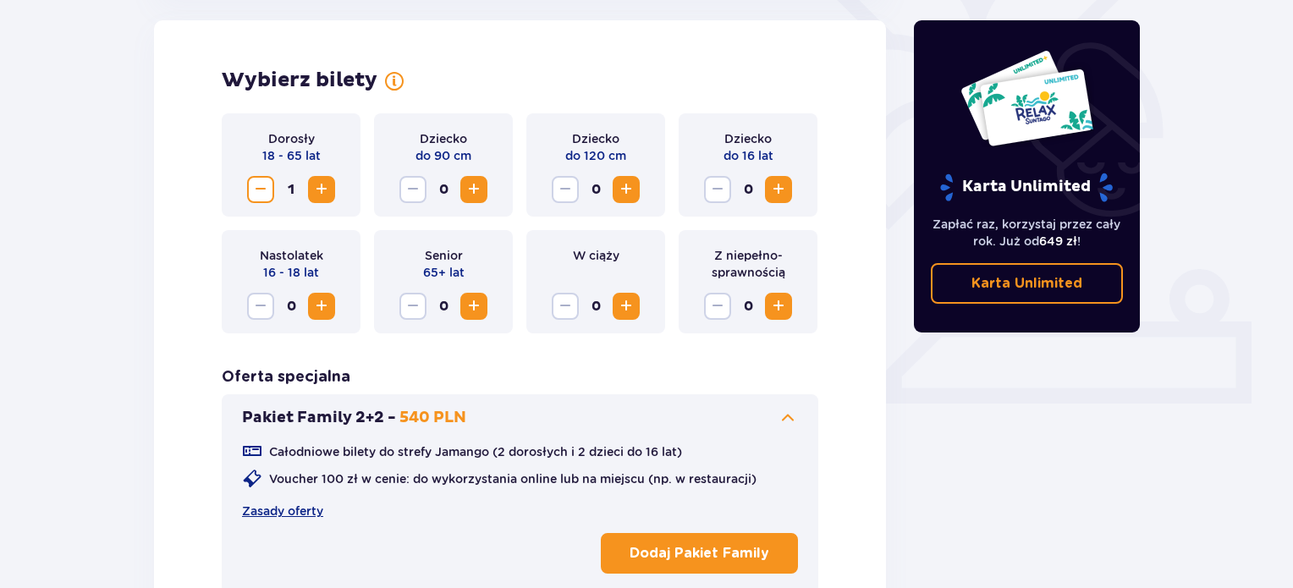
click at [794, 422] on span at bounding box center [788, 418] width 20 height 20
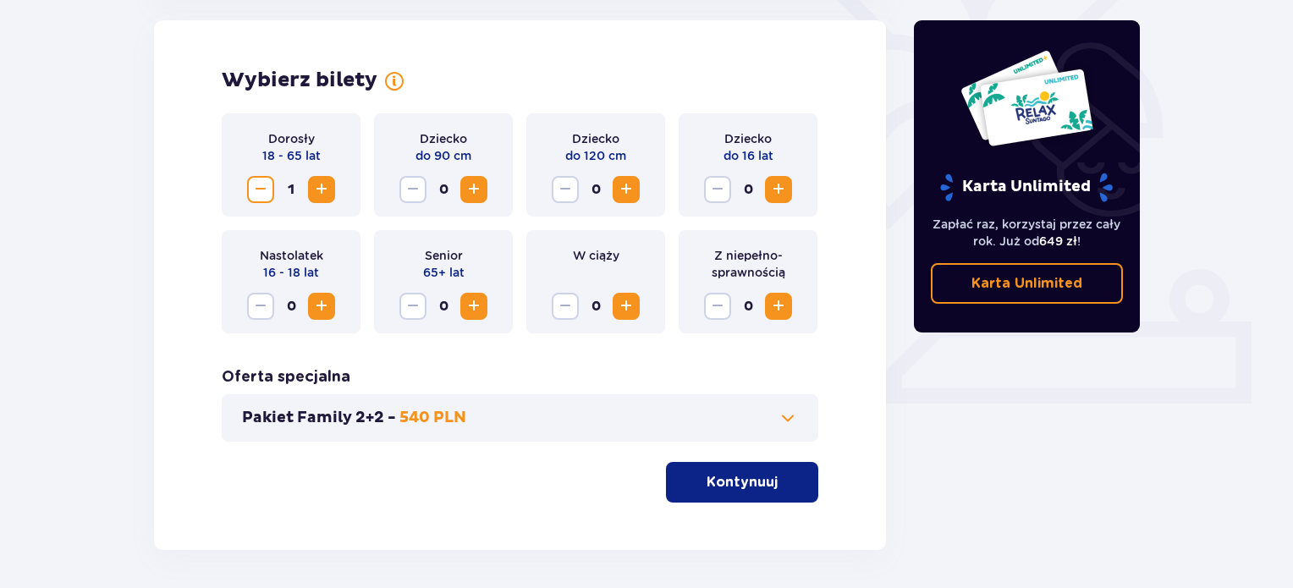
click at [745, 486] on p "Kontynuuj" at bounding box center [741, 482] width 71 height 19
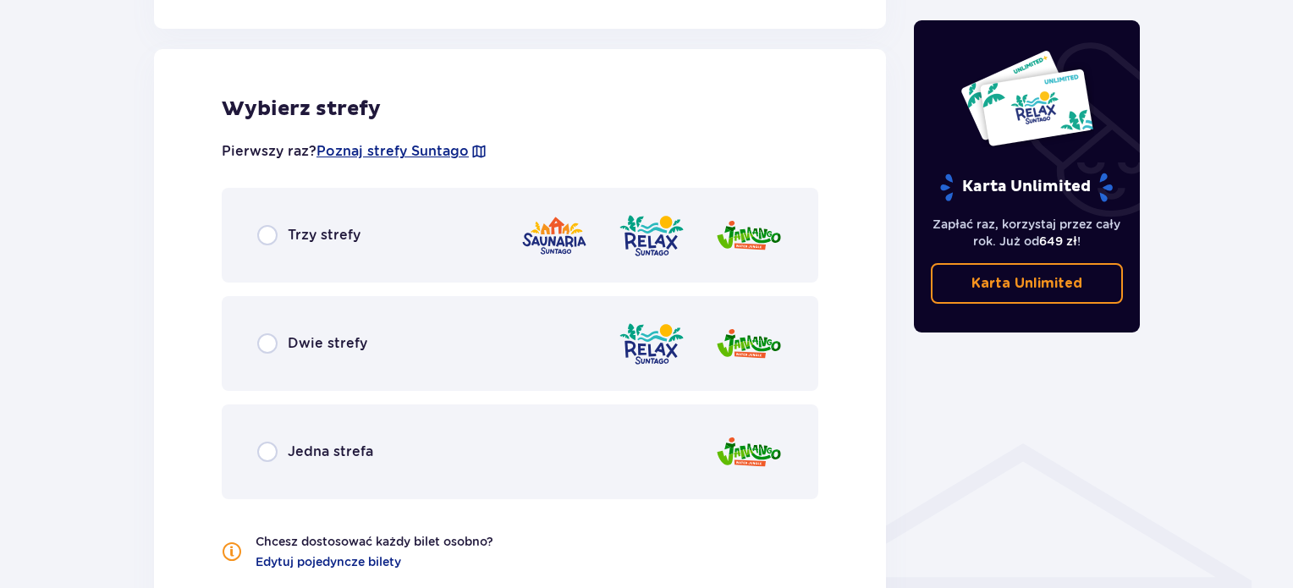
scroll to position [939, 0]
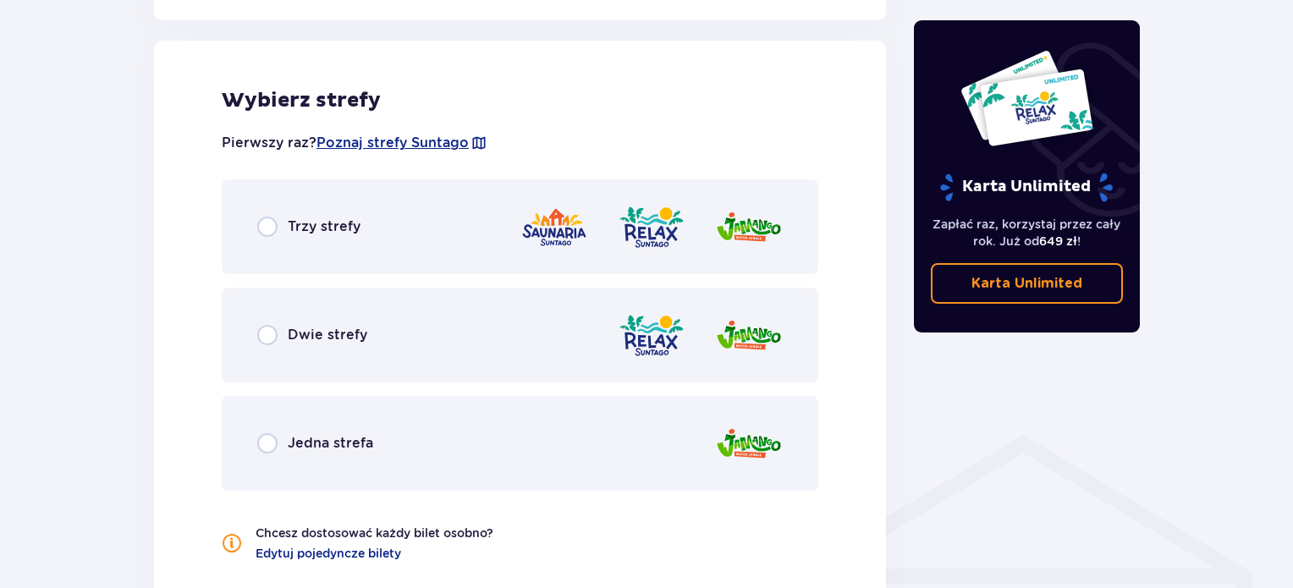
click at [262, 233] on input "radio" at bounding box center [267, 227] width 20 height 20
radio input "true"
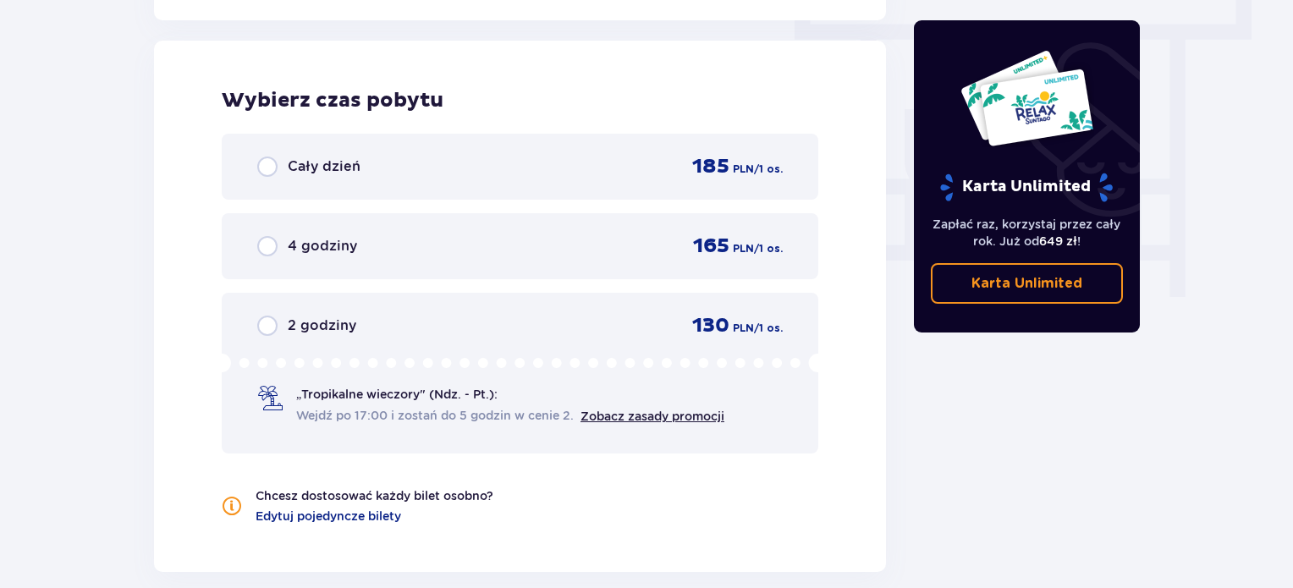
scroll to position [1190, 0]
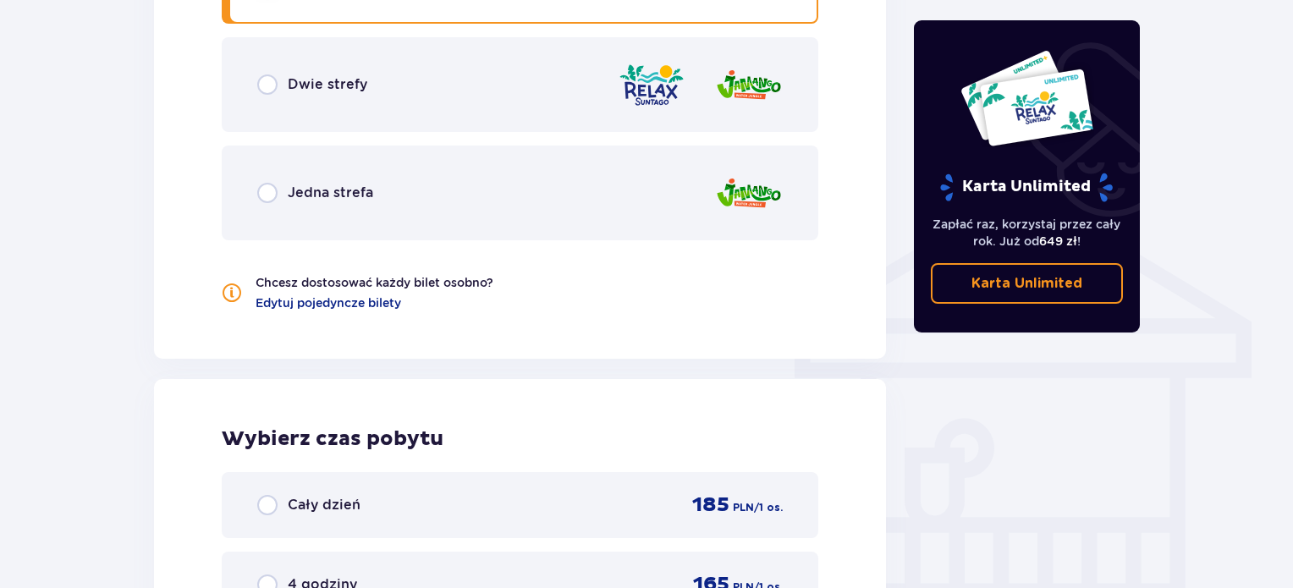
click at [261, 84] on input "radio" at bounding box center [267, 84] width 20 height 20
radio input "true"
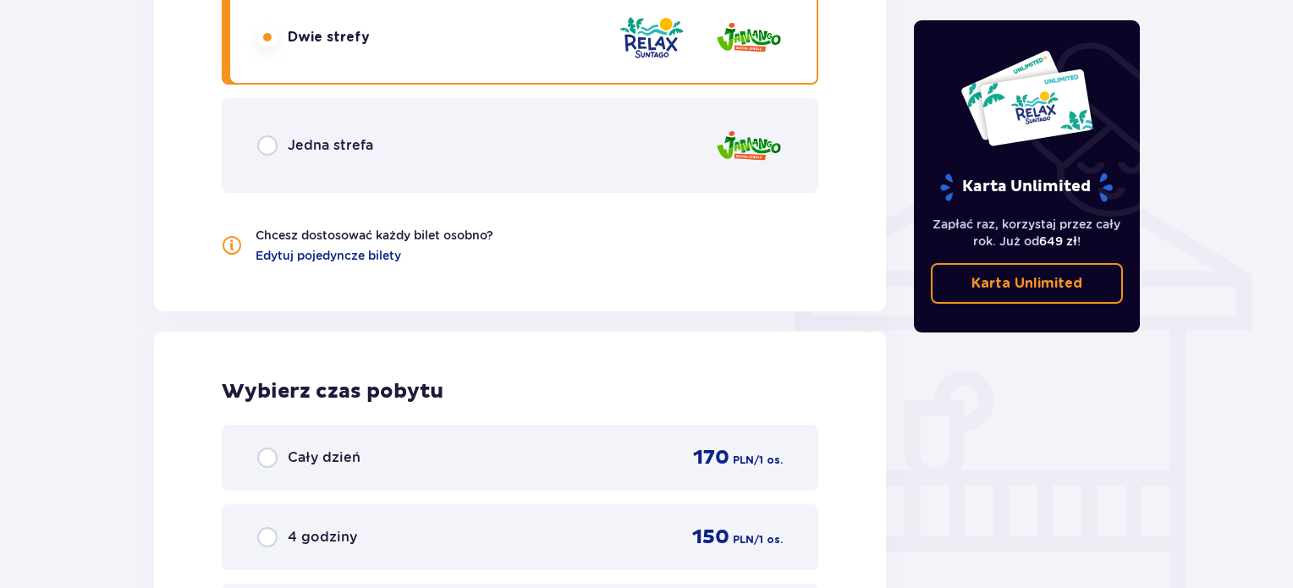
scroll to position [1020, 0]
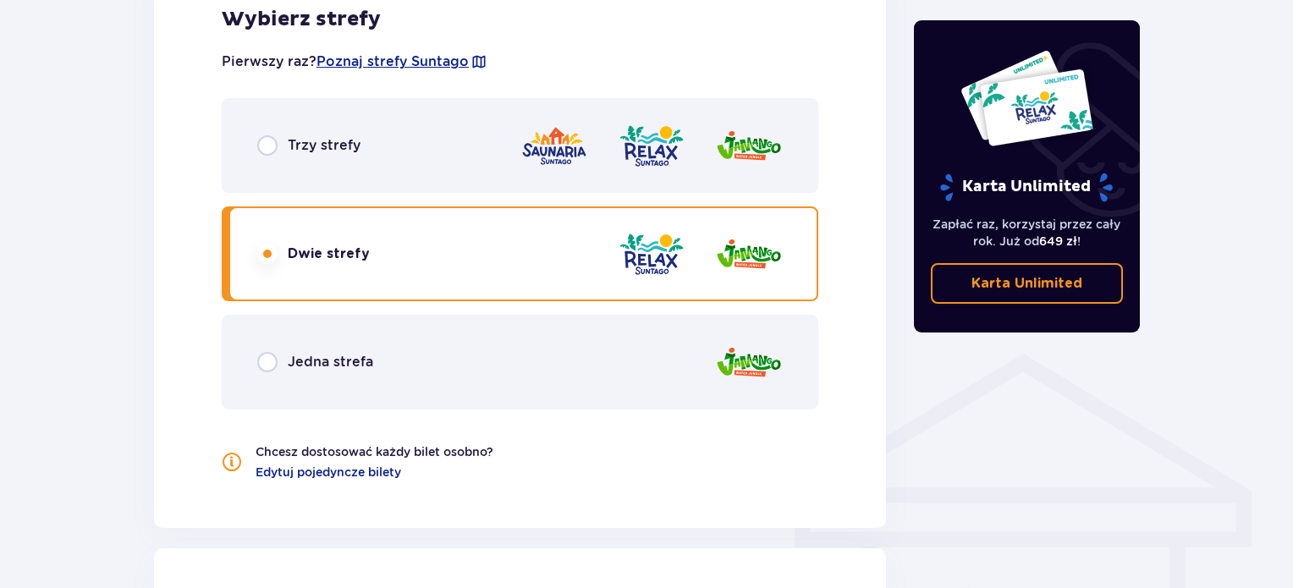
click at [265, 133] on div "Trzy strefy" at bounding box center [520, 145] width 596 height 95
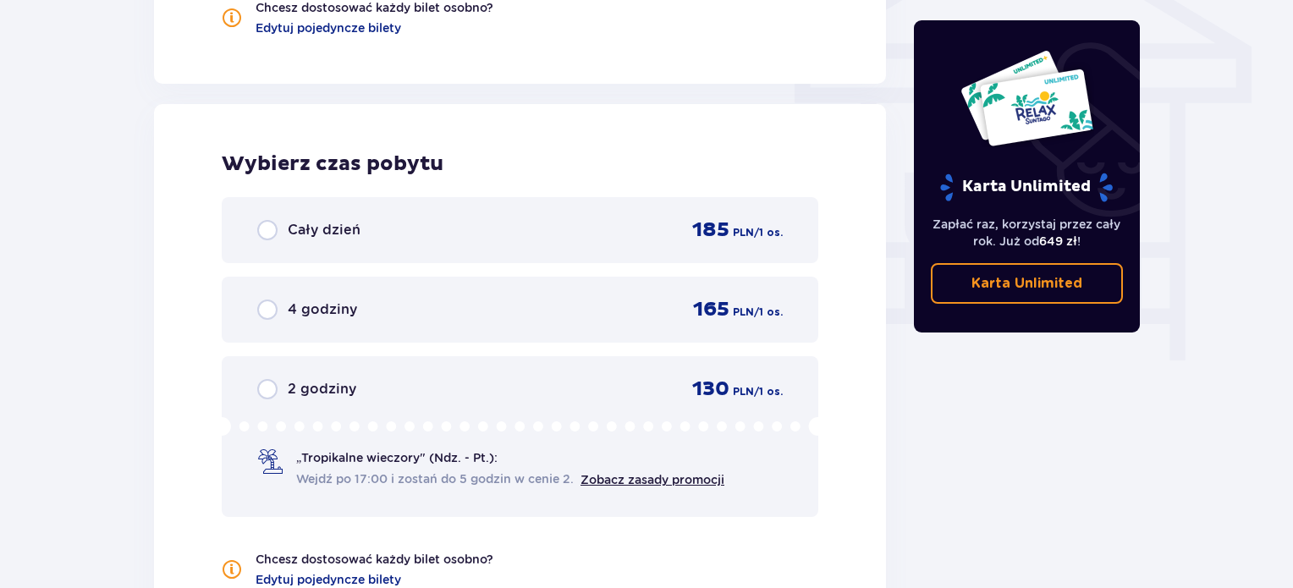
scroll to position [1528, 0]
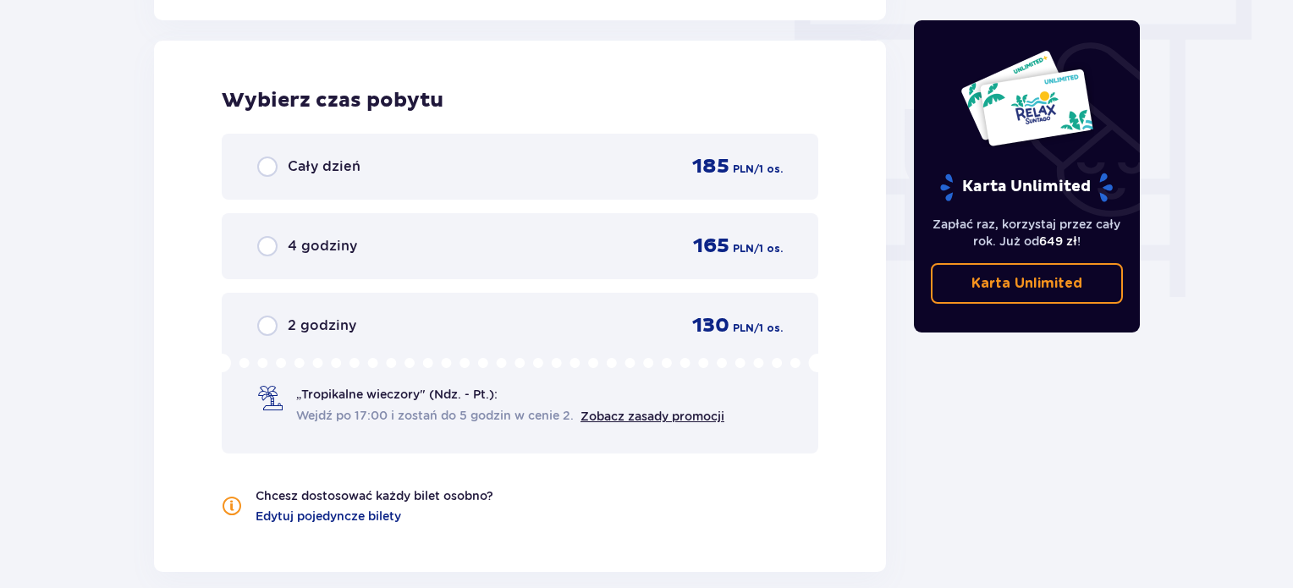
click at [597, 163] on div "Cały dzień 185 PLN / 1 os." at bounding box center [519, 166] width 525 height 25
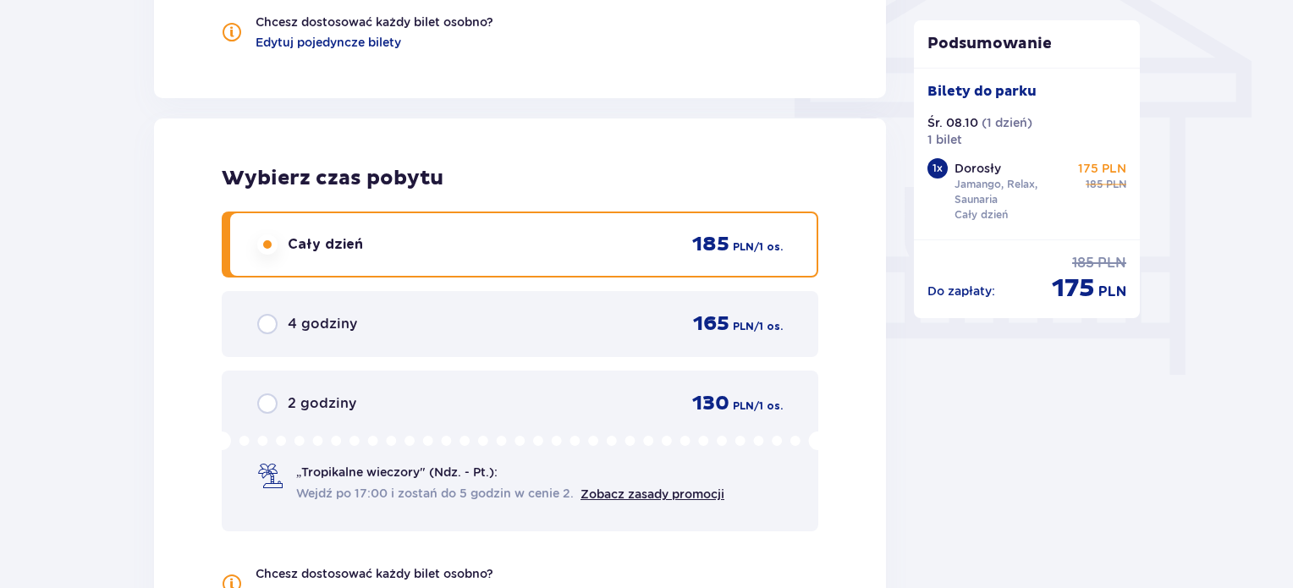
scroll to position [1428, 0]
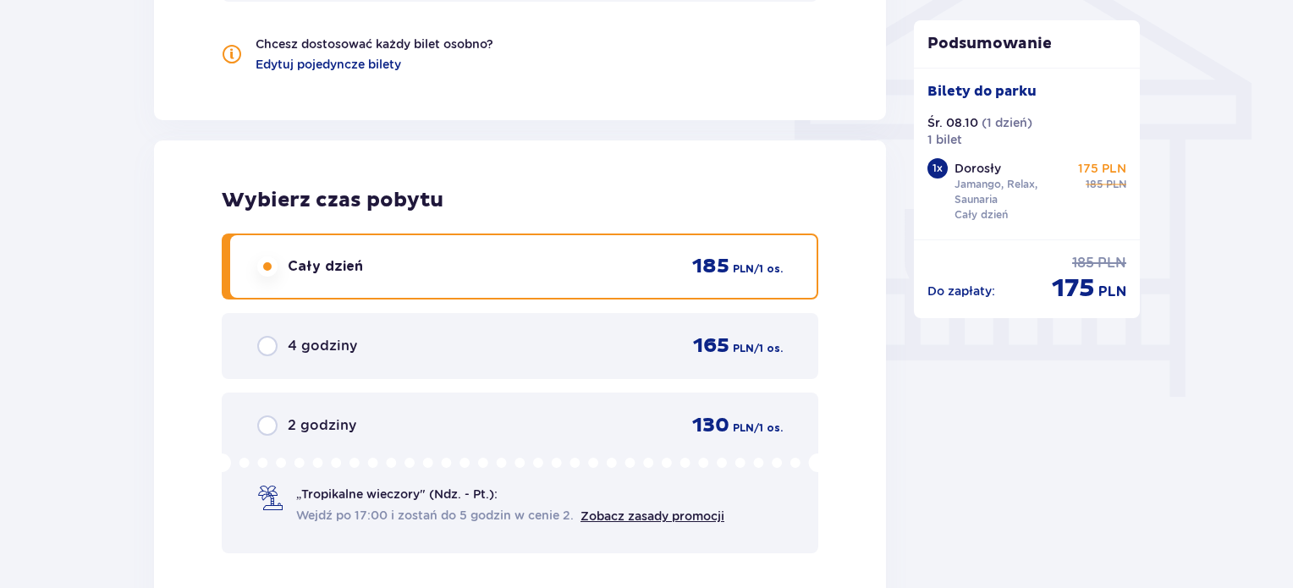
click at [591, 349] on div "4 godziny 165 PLN / 1 os." at bounding box center [519, 345] width 525 height 25
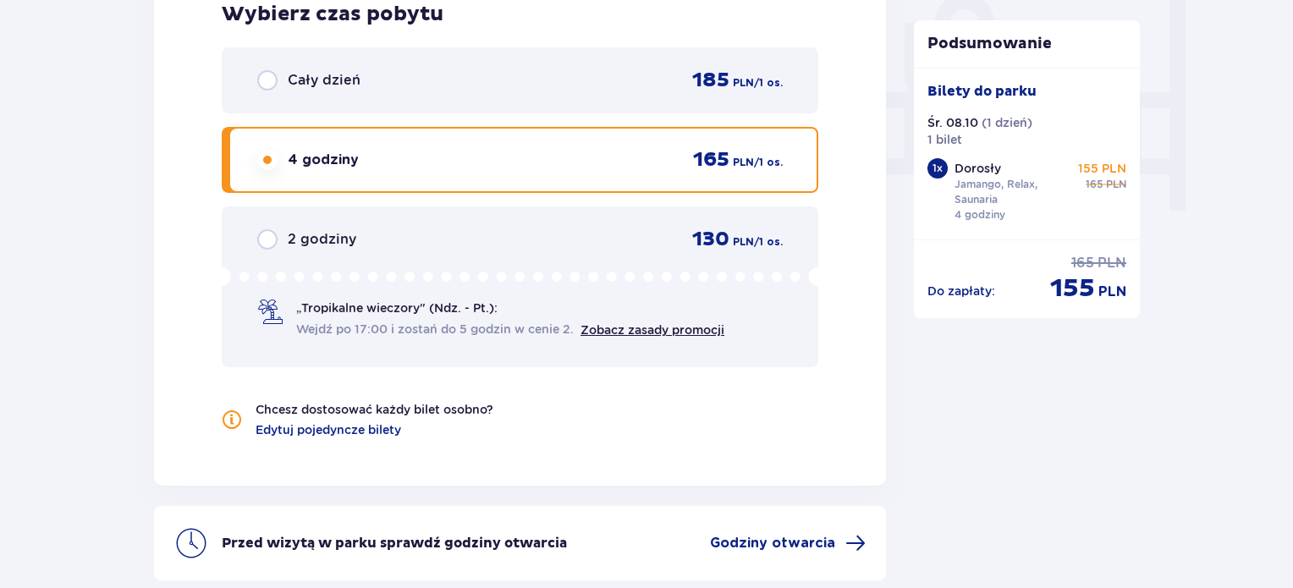
click at [605, 282] on div "Wybierz czas pobytu Cały dzień 185 PLN / 1 os. 4 godziny 165 PLN / 1 os. 2 godz…" at bounding box center [520, 219] width 732 height 531
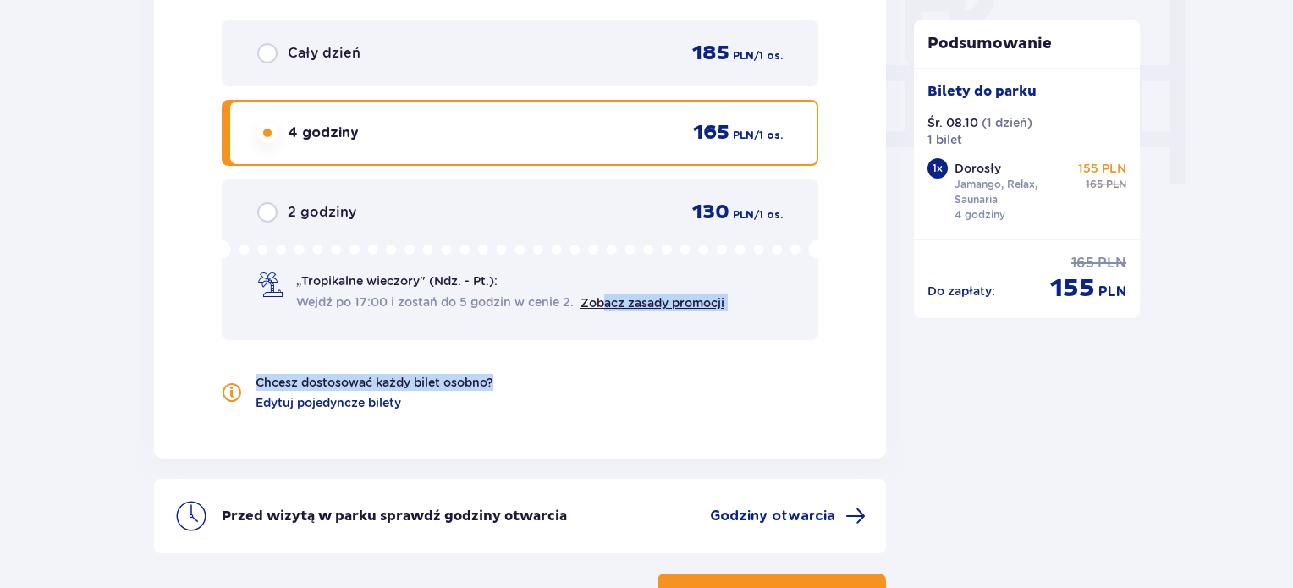
scroll to position [1513, 0]
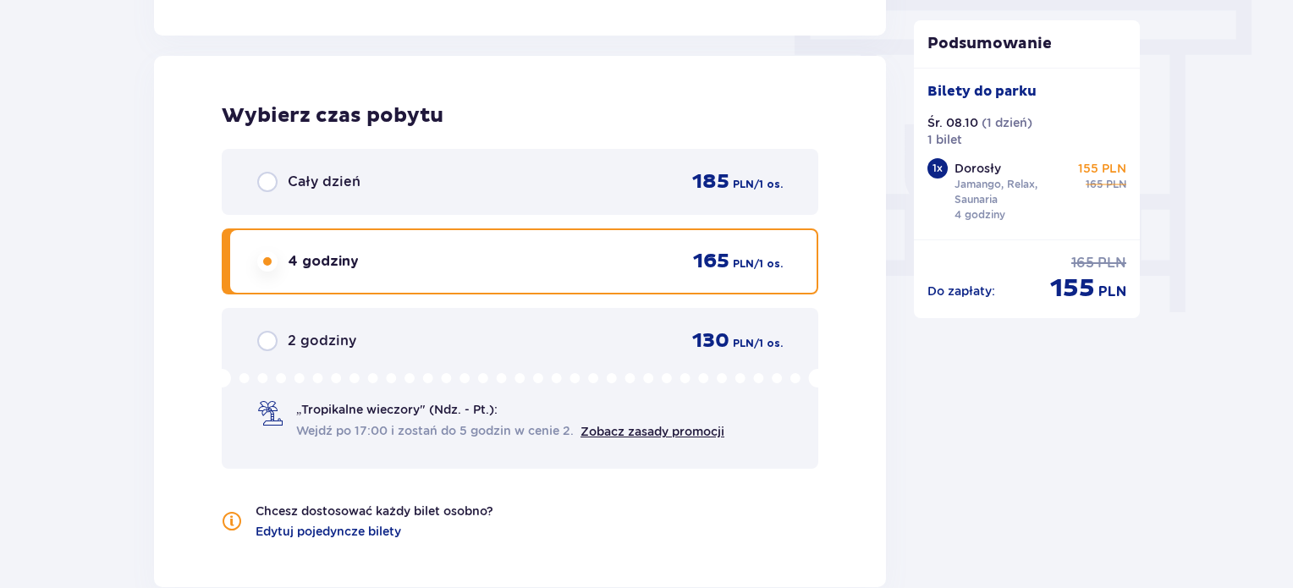
click at [635, 190] on div "Cały dzień 185 PLN / 1 os." at bounding box center [519, 181] width 525 height 25
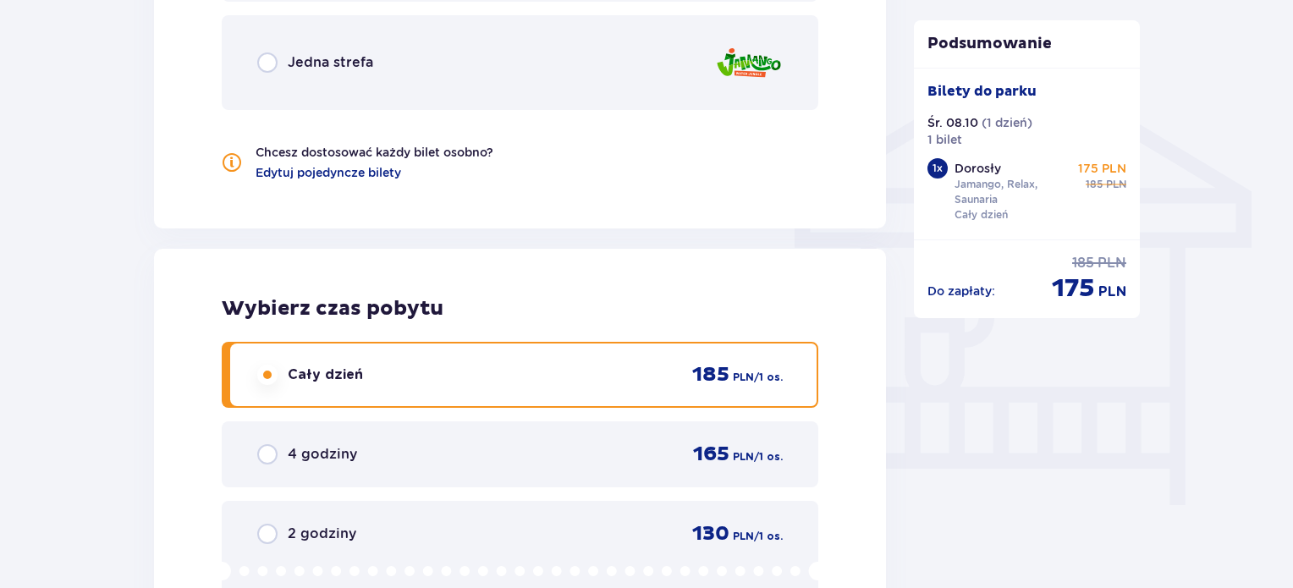
scroll to position [1090, 0]
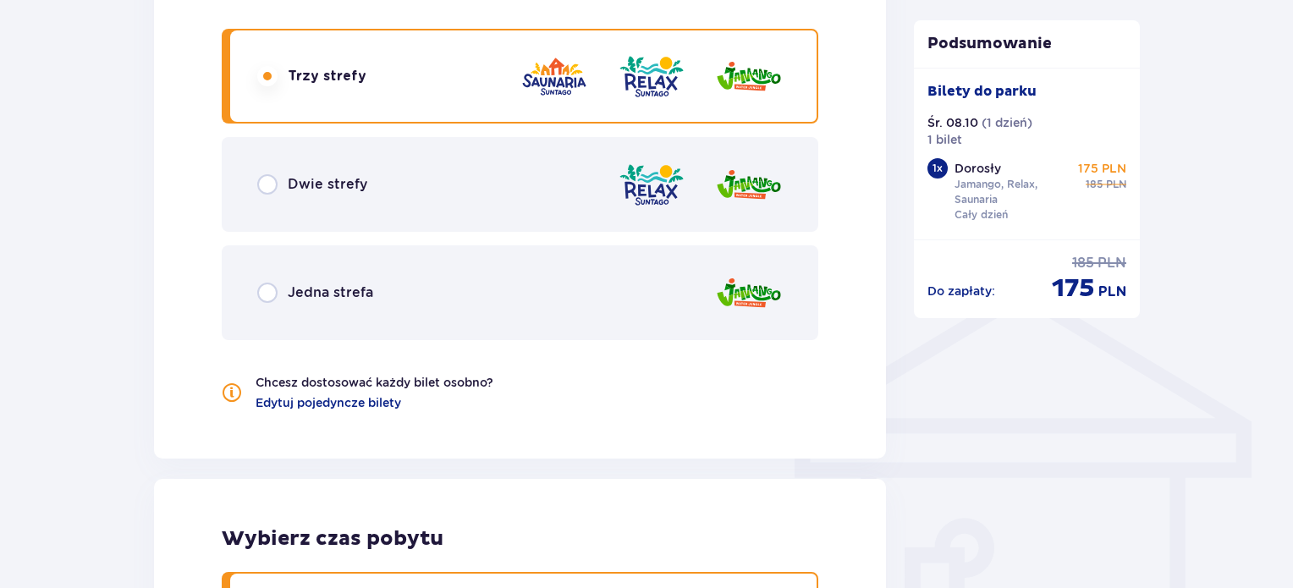
click at [643, 168] on img at bounding box center [652, 185] width 68 height 48
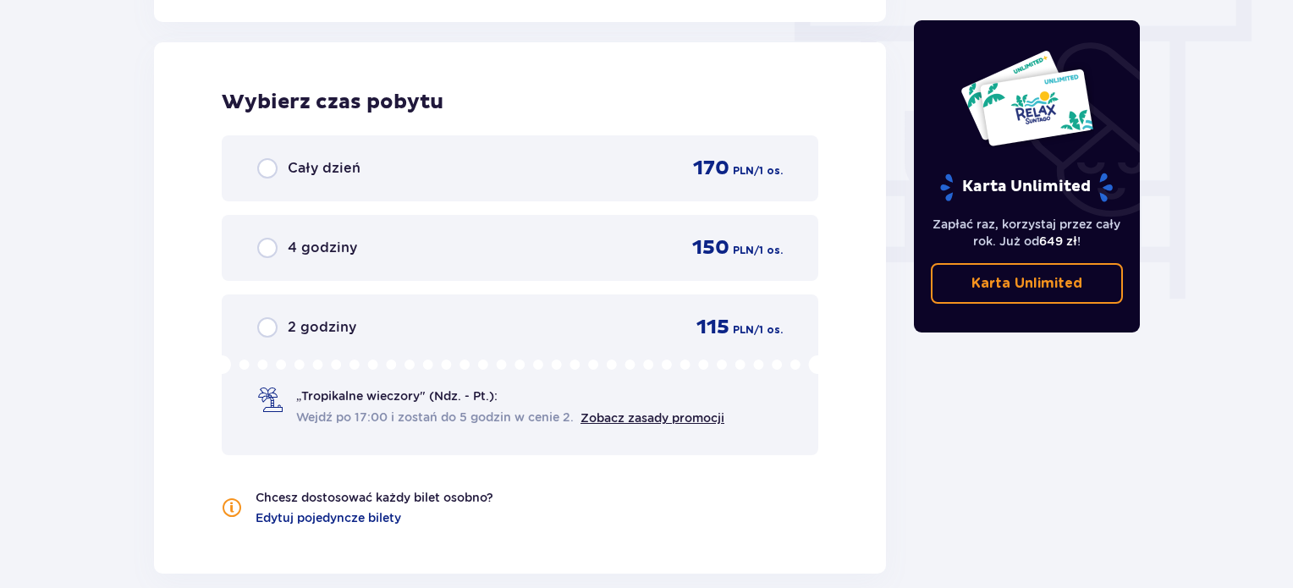
scroll to position [1528, 0]
click at [636, 180] on div "Cały dzień 170 PLN / 1 os." at bounding box center [520, 167] width 596 height 66
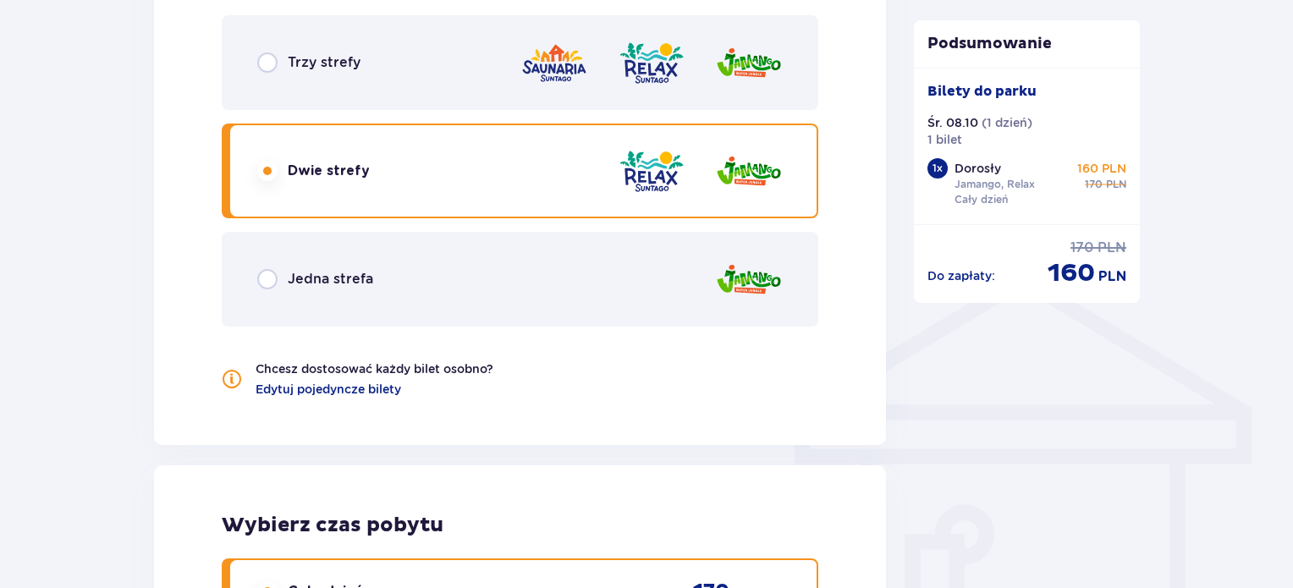
scroll to position [1090, 0]
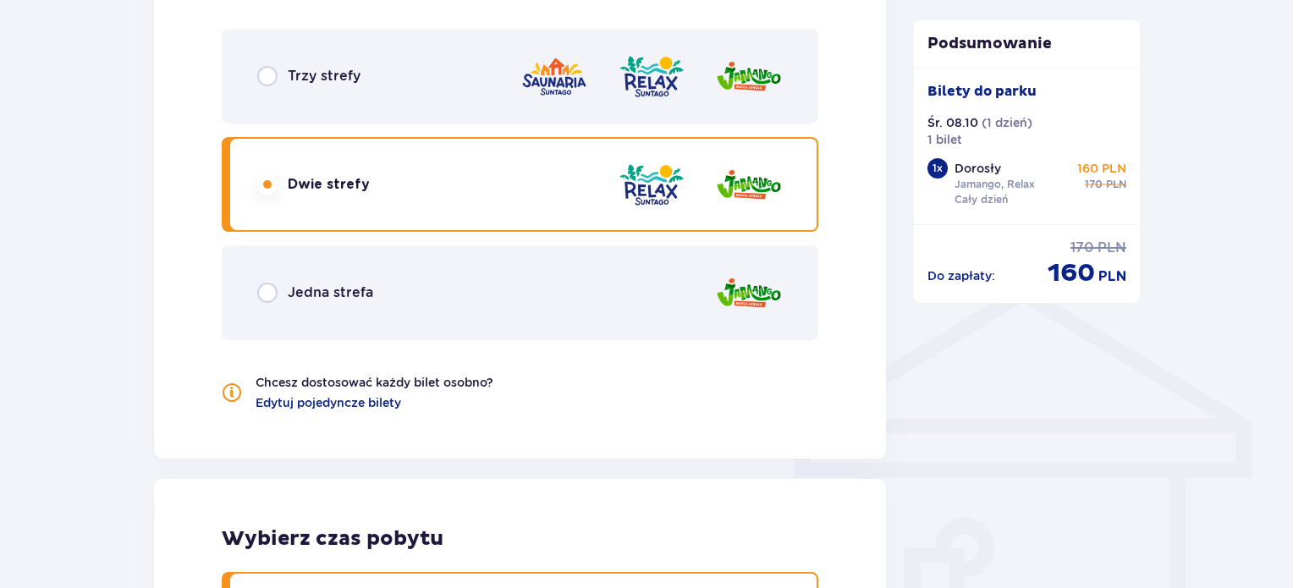
click at [597, 78] on div at bounding box center [651, 76] width 262 height 48
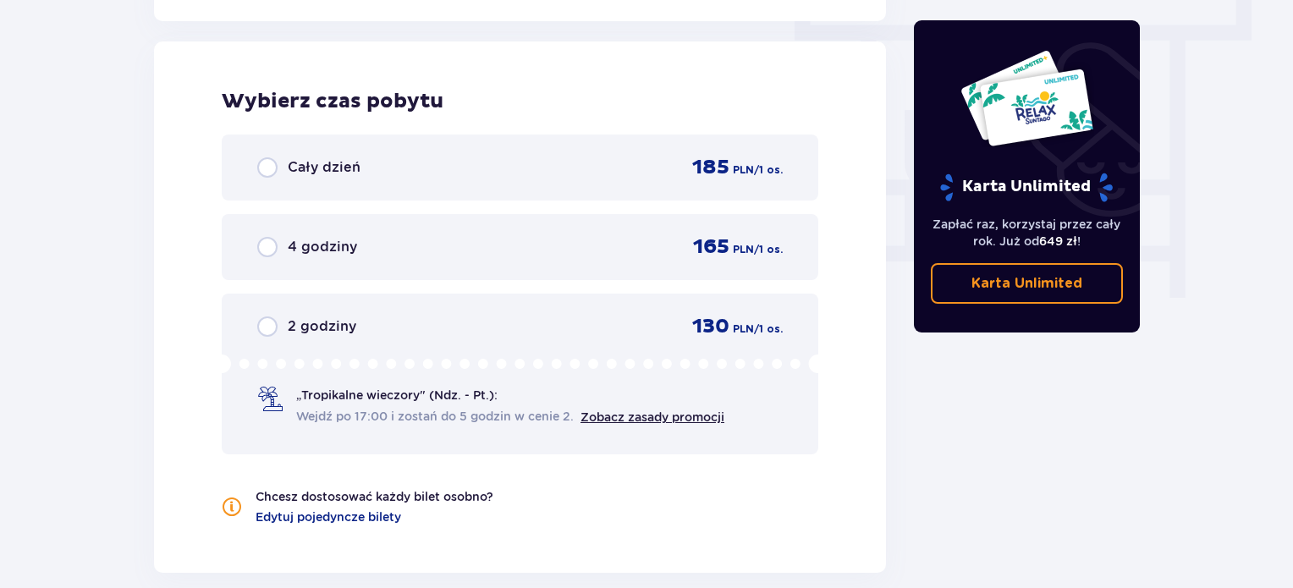
scroll to position [1528, 0]
click at [630, 173] on div "Cały dzień 185 PLN / 1 os." at bounding box center [519, 166] width 525 height 25
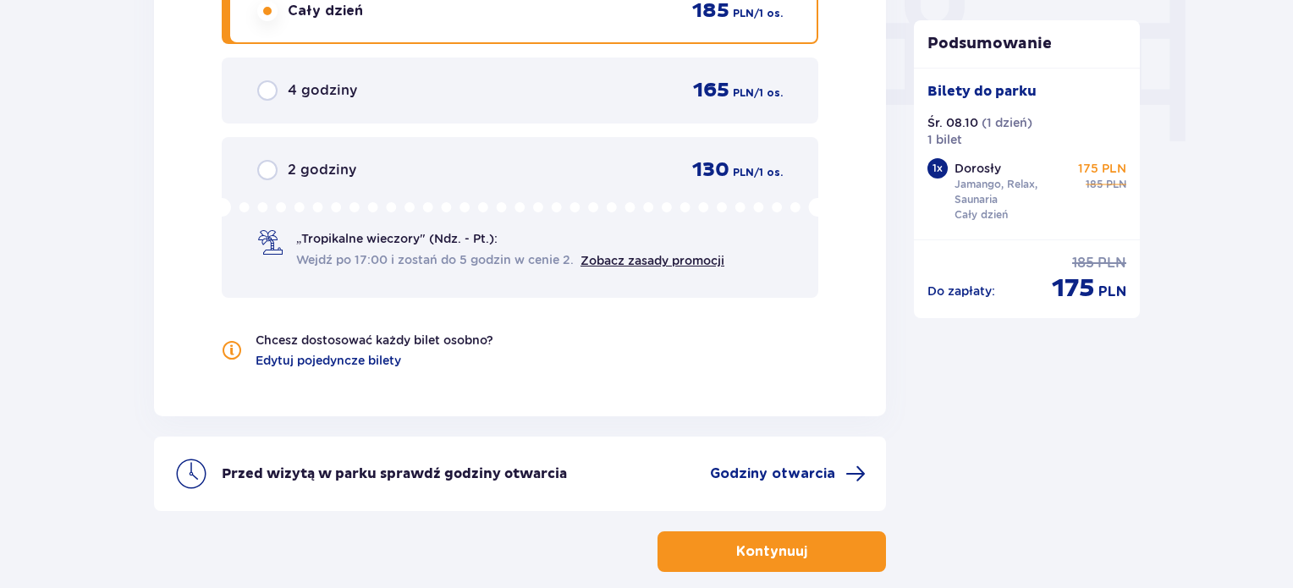
scroll to position [1767, 0]
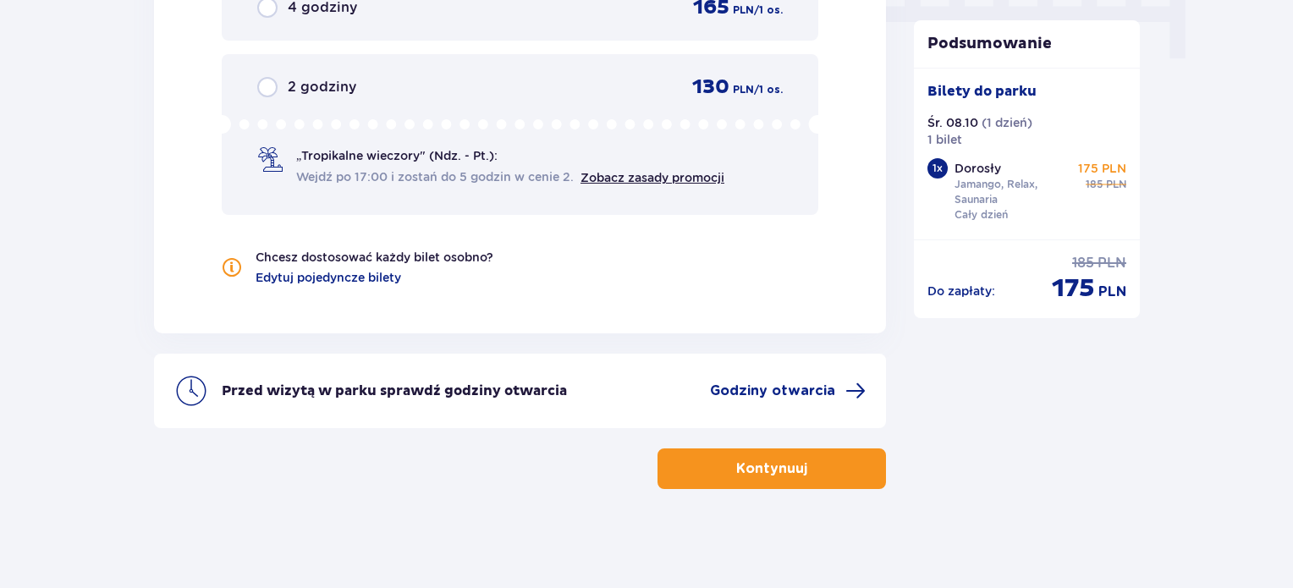
click at [778, 463] on p "Kontynuuj" at bounding box center [771, 468] width 71 height 19
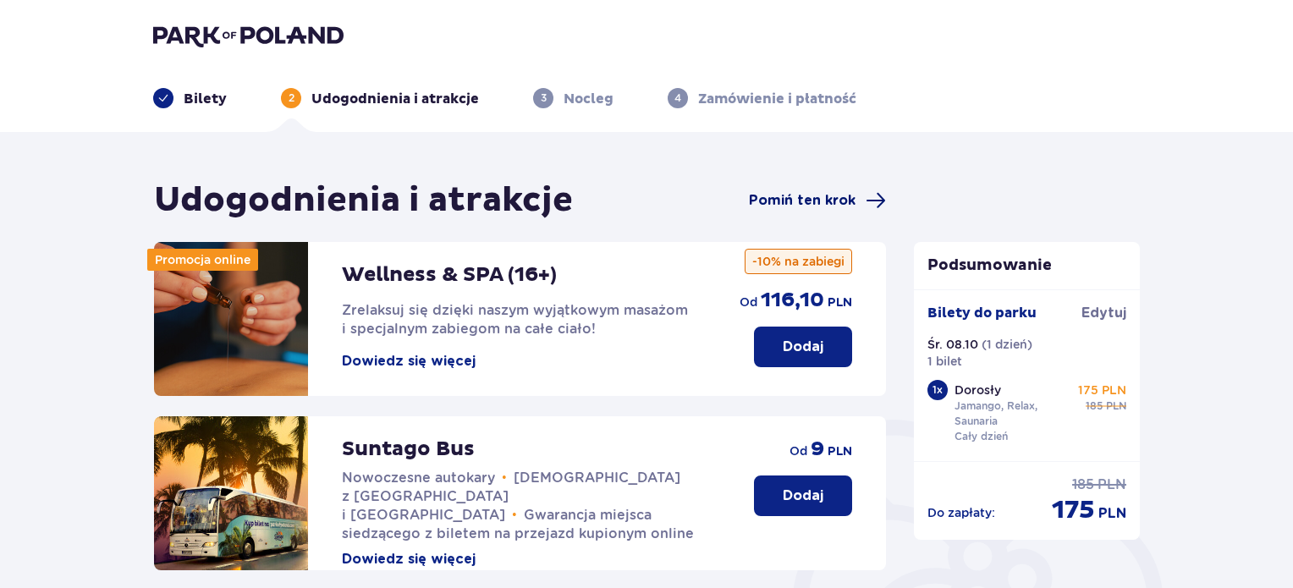
click at [850, 191] on span "Pomiń ten krok" at bounding box center [802, 200] width 107 height 19
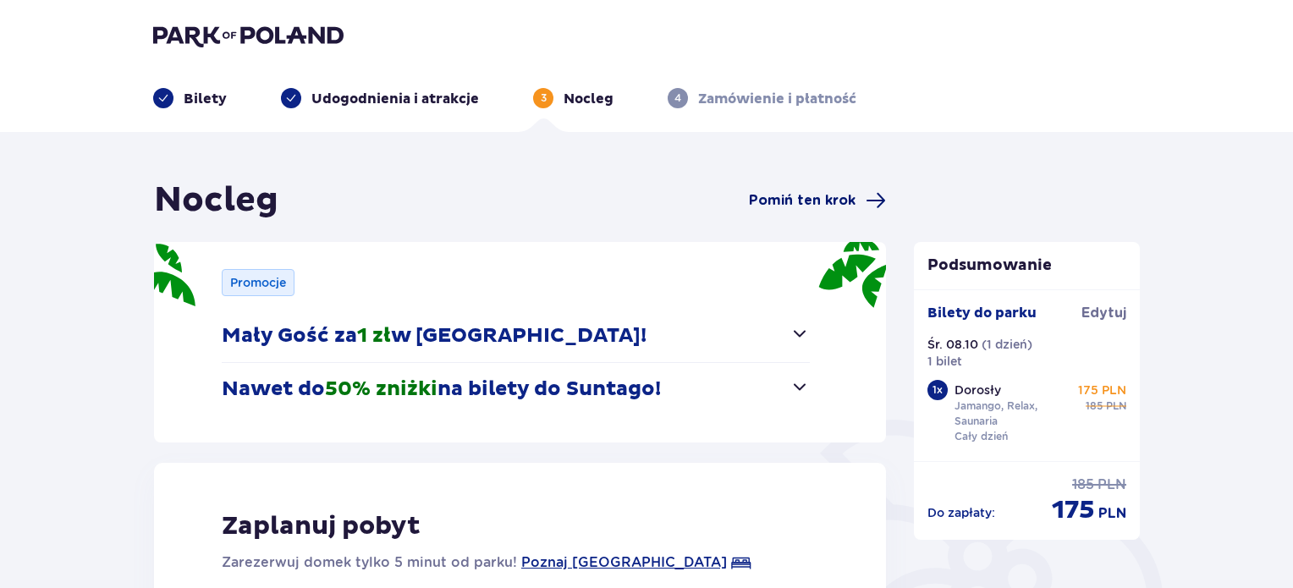
click at [849, 199] on span "Pomiń ten krok" at bounding box center [802, 200] width 107 height 19
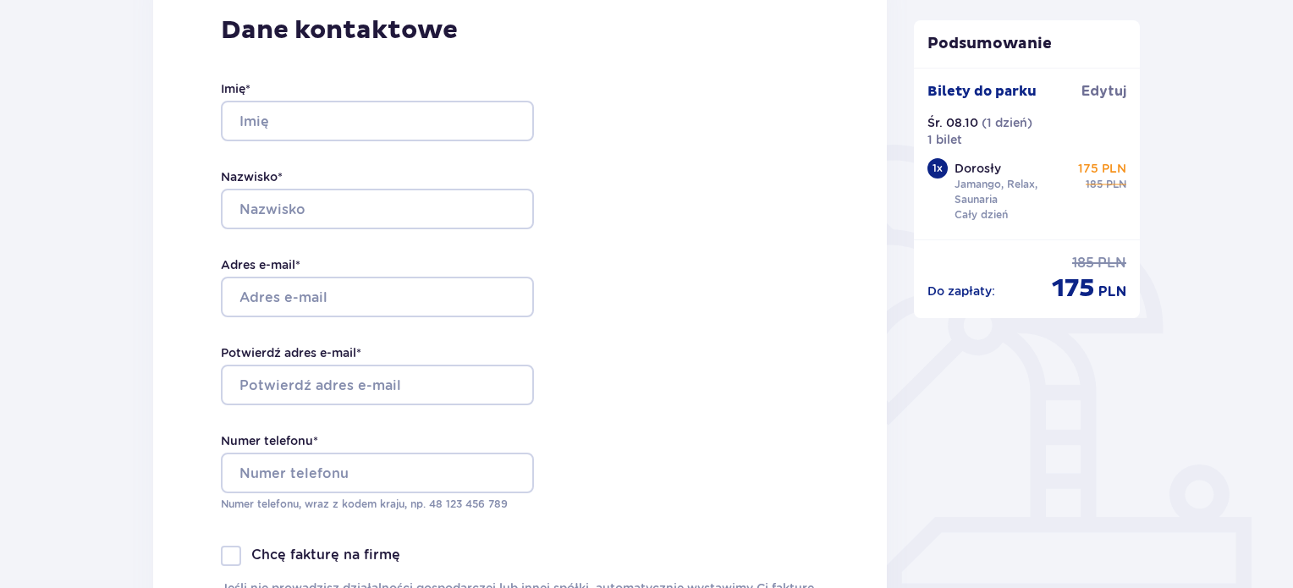
scroll to position [338, 0]
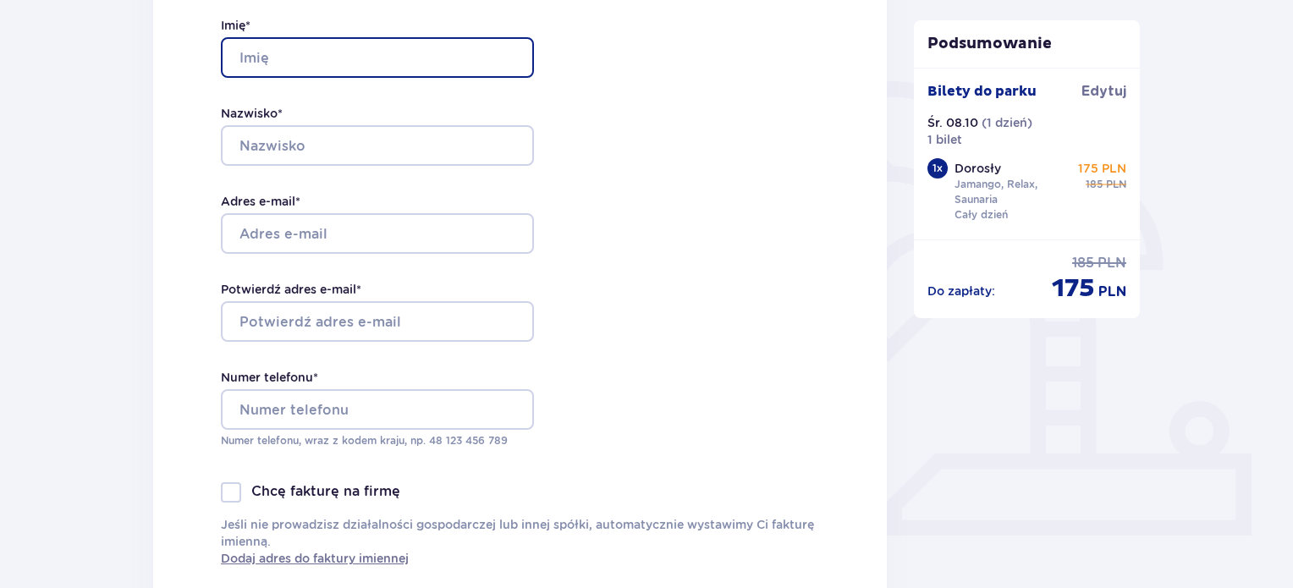
click at [284, 58] on input "Imię *" at bounding box center [377, 57] width 313 height 41
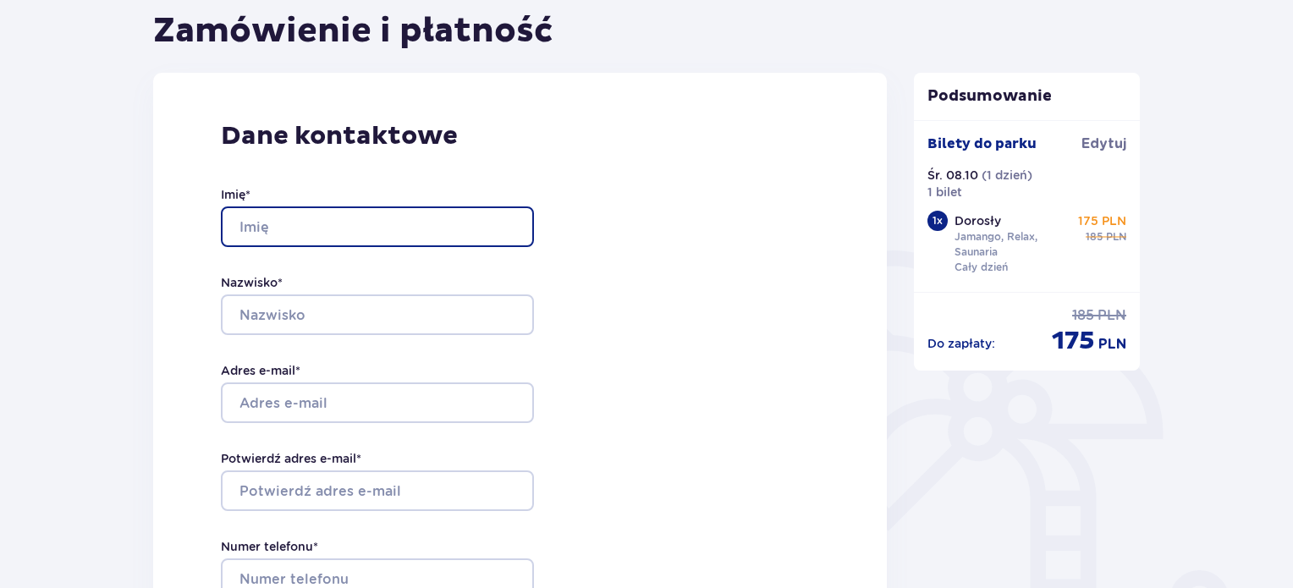
click at [318, 223] on input "Imię *" at bounding box center [377, 226] width 313 height 41
type input "a"
type input "Andrzej"
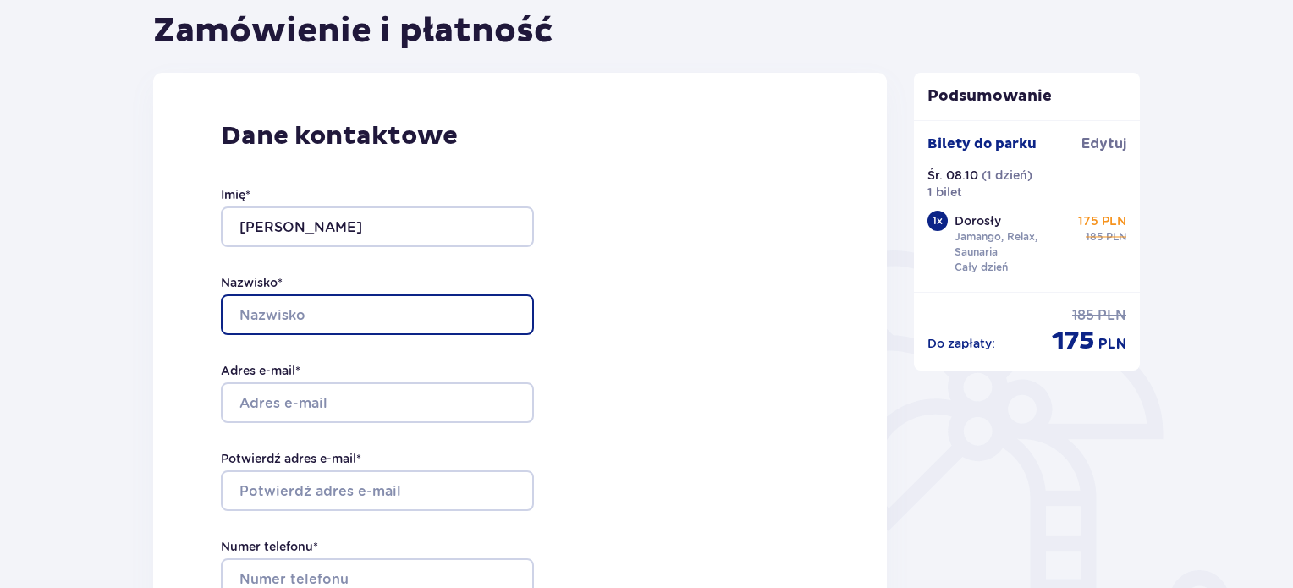
click at [312, 324] on input "Nazwisko *" at bounding box center [377, 314] width 313 height 41
type input "Ołubiec"
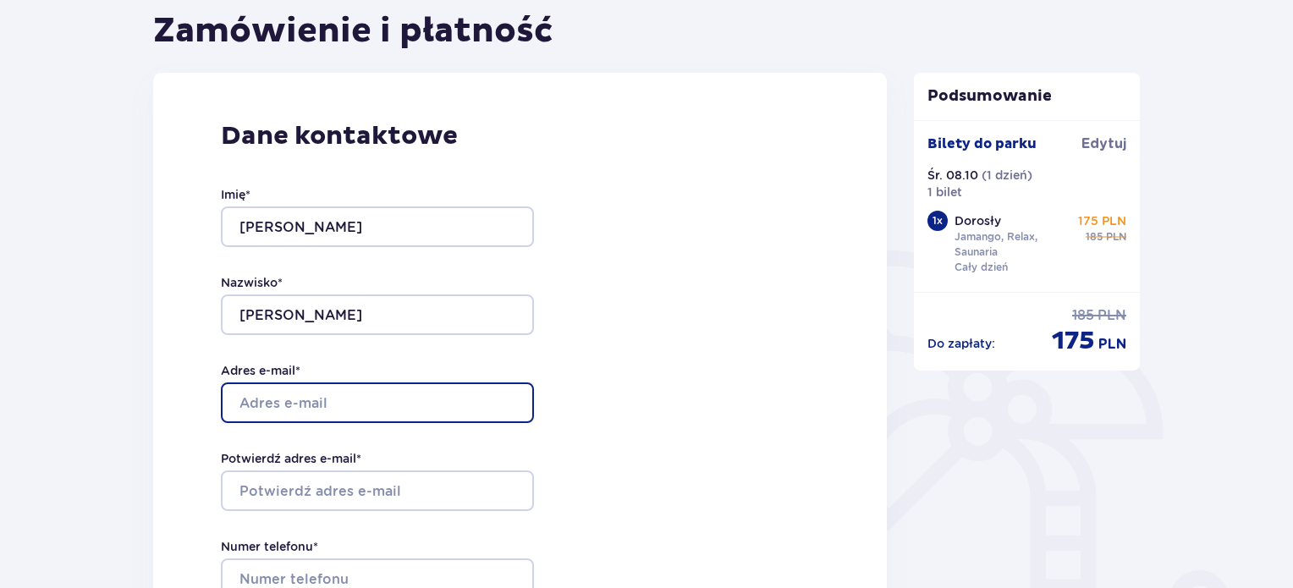
click at [325, 390] on input "Adres e-mail *" at bounding box center [377, 402] width 313 height 41
drag, startPoint x: 431, startPoint y: 407, endPoint x: 230, endPoint y: 405, distance: 201.4
click at [230, 405] on input "[EMAIL_ADDRESS][DOMAIN_NAME]" at bounding box center [377, 402] width 313 height 41
type input "[EMAIL_ADDRESS][DOMAIN_NAME]"
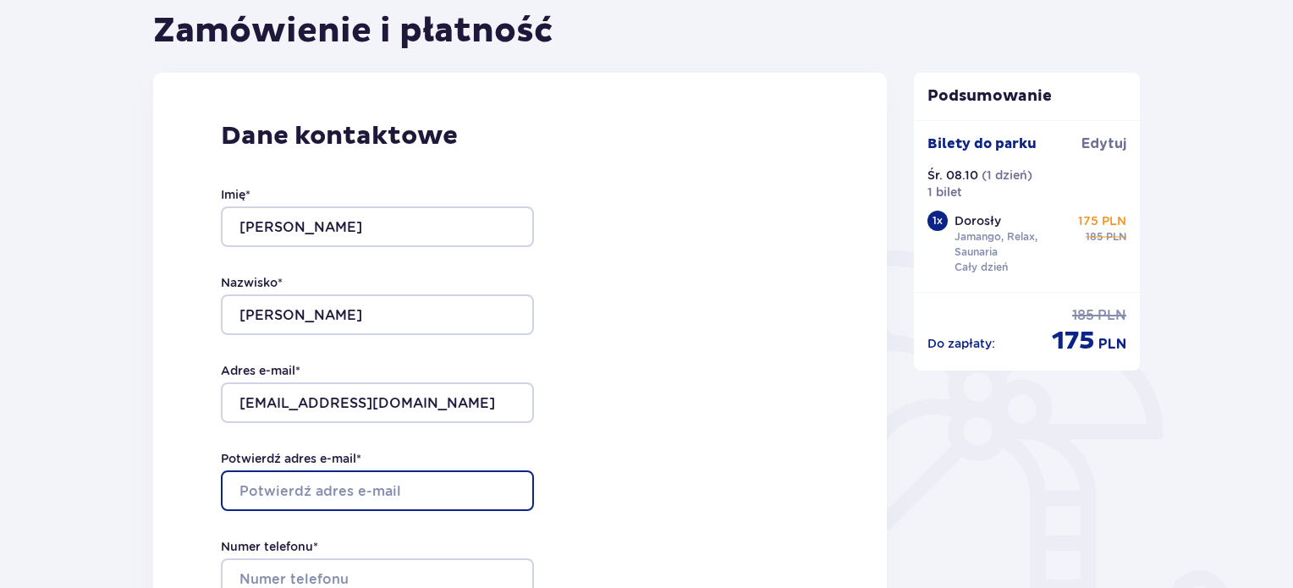
click at [302, 481] on input "Potwierdź adres e-mail *" at bounding box center [377, 490] width 313 height 41
paste input "[EMAIL_ADDRESS][DOMAIN_NAME]"
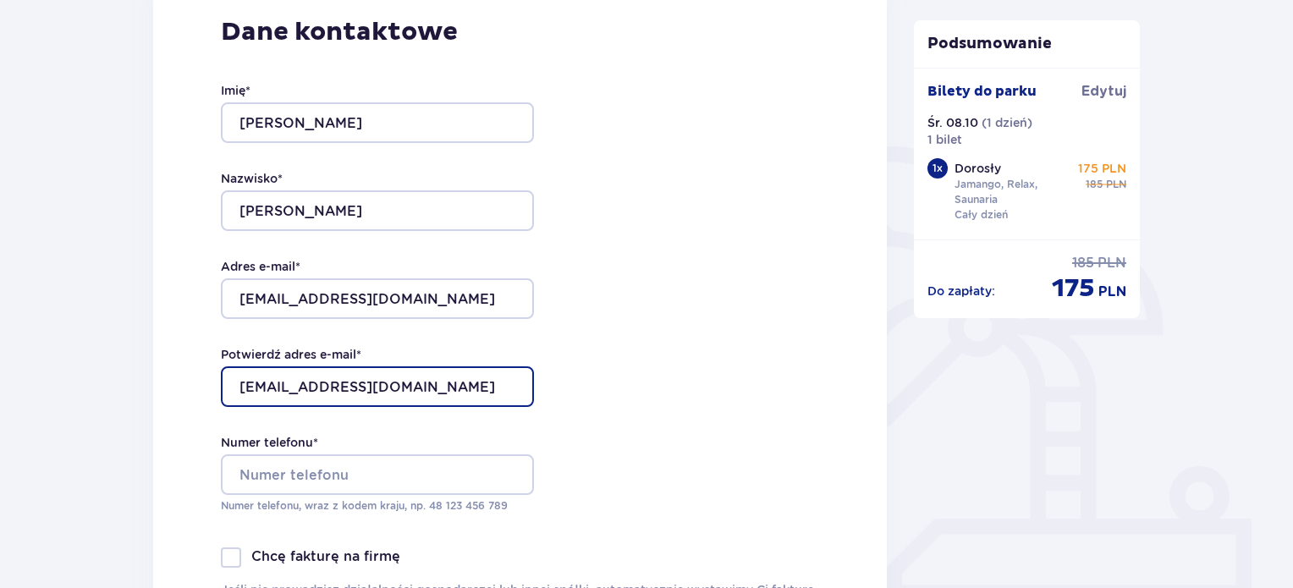
scroll to position [423, 0]
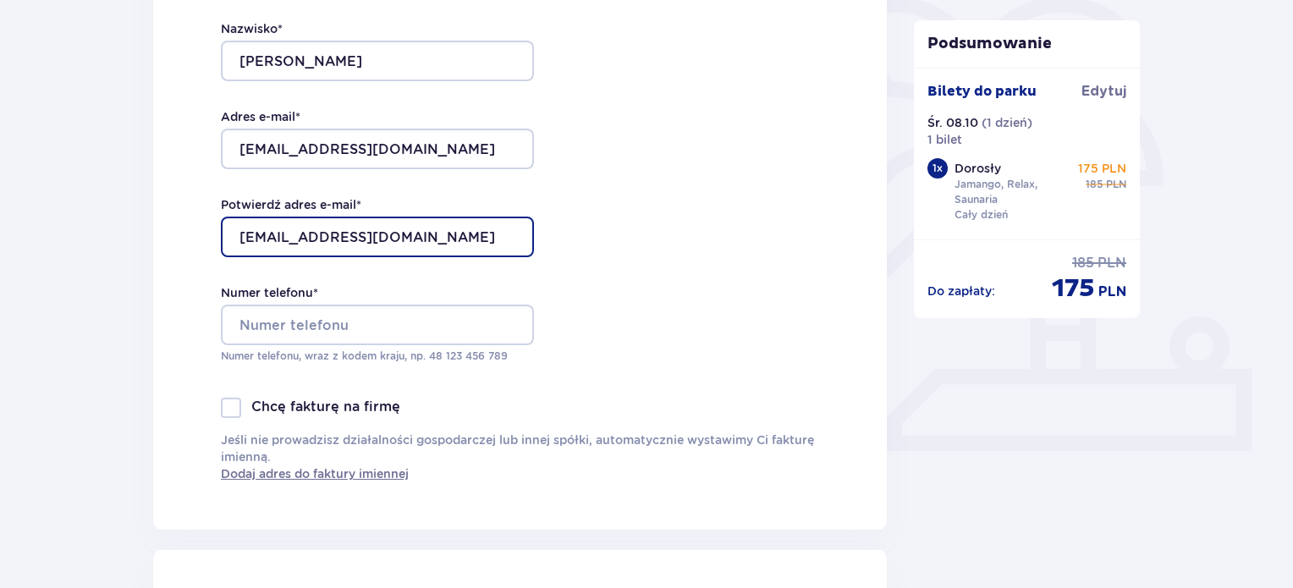
type input "[EMAIL_ADDRESS][DOMAIN_NAME]"
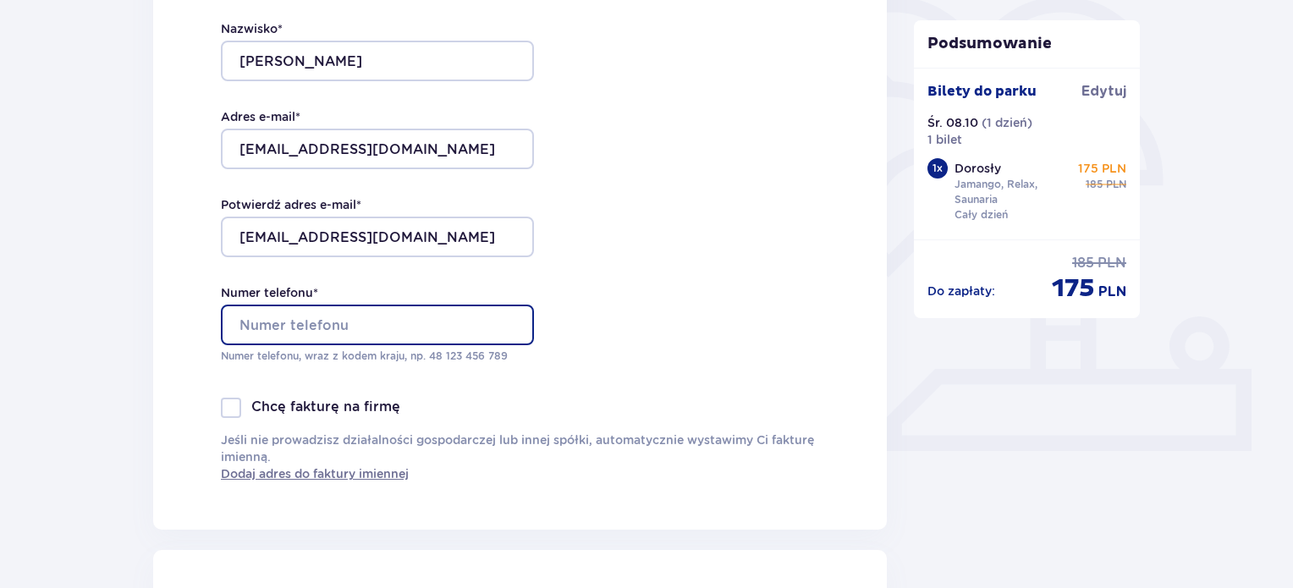
click at [356, 310] on input "Numer telefonu *" at bounding box center [377, 325] width 313 height 41
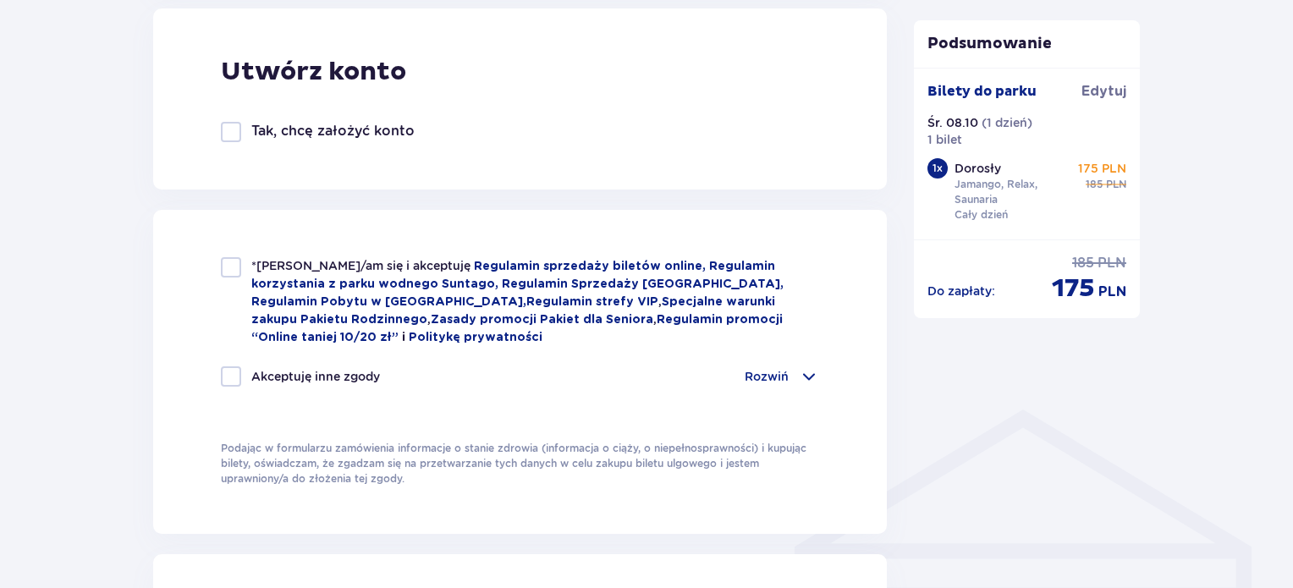
scroll to position [1100, 0]
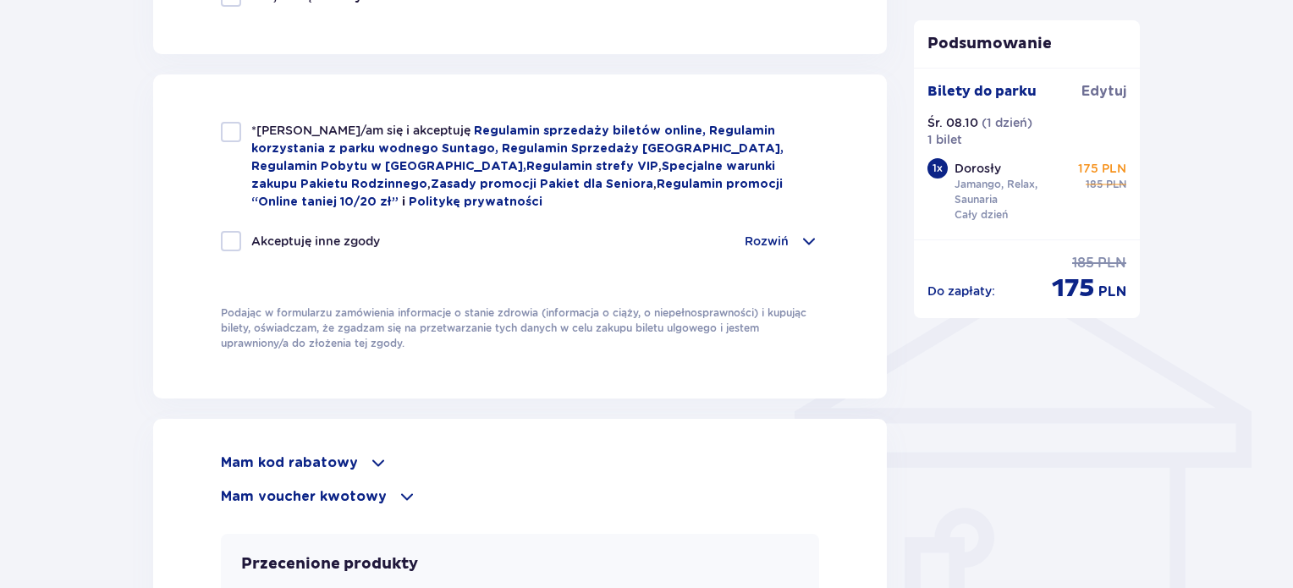
type input "501107021"
click at [232, 128] on div at bounding box center [231, 132] width 20 height 20
checkbox input "true"
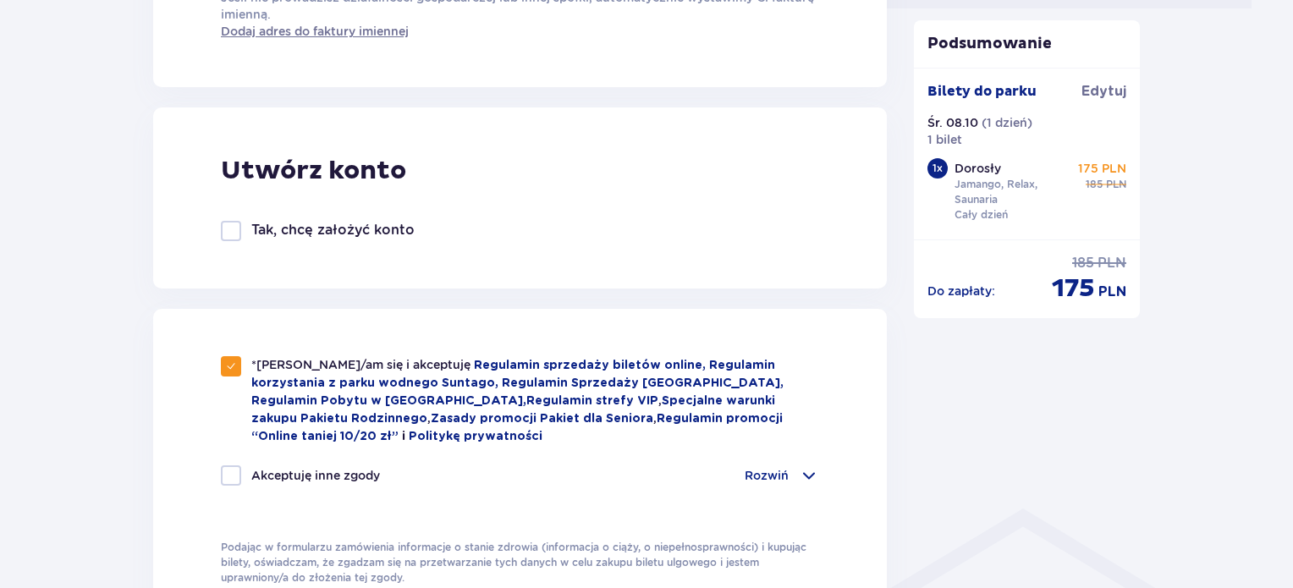
scroll to position [761, 0]
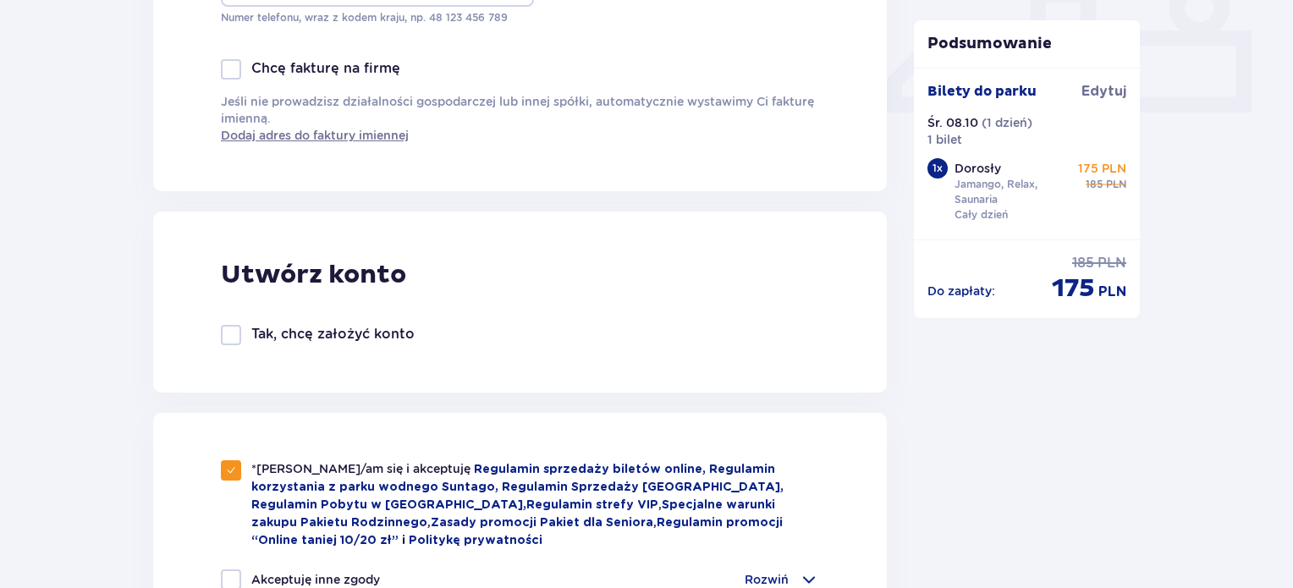
click at [221, 331] on div at bounding box center [231, 335] width 20 height 20
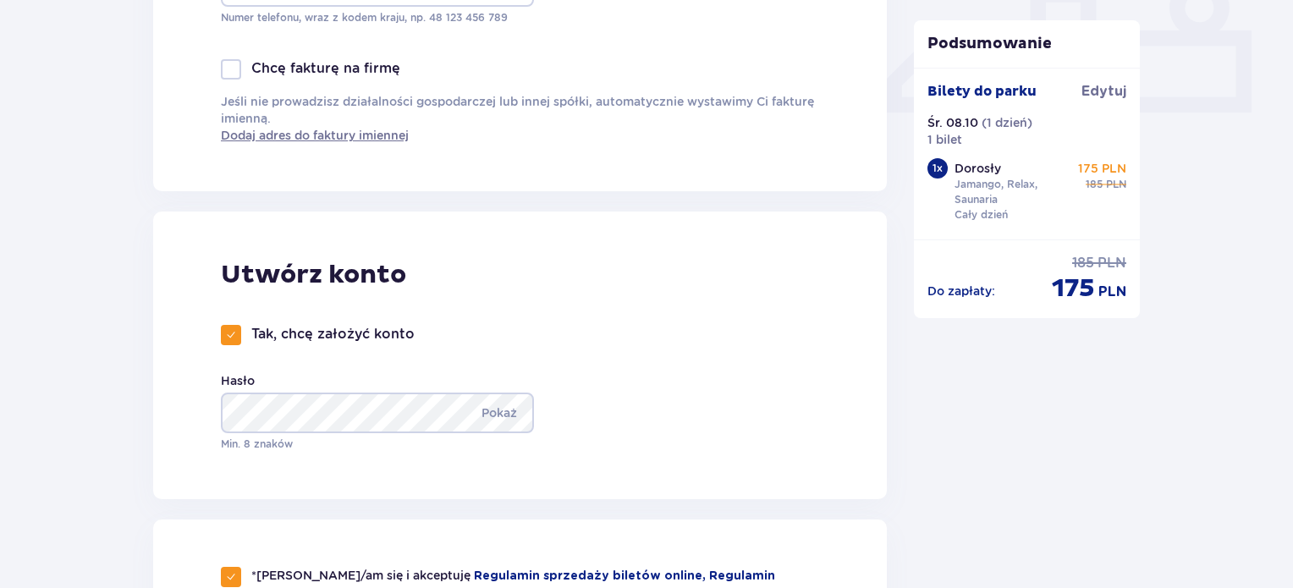
drag, startPoint x: 220, startPoint y: 331, endPoint x: 238, endPoint y: 331, distance: 17.8
click at [221, 332] on div at bounding box center [231, 335] width 20 height 20
checkbox input "false"
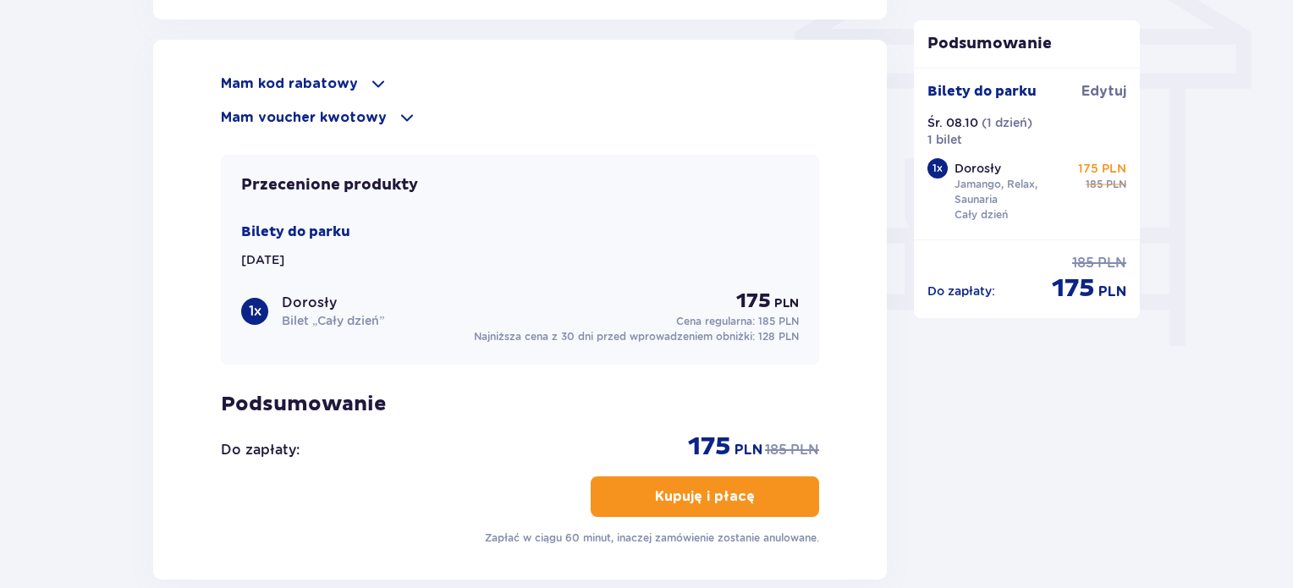
scroll to position [1438, 0]
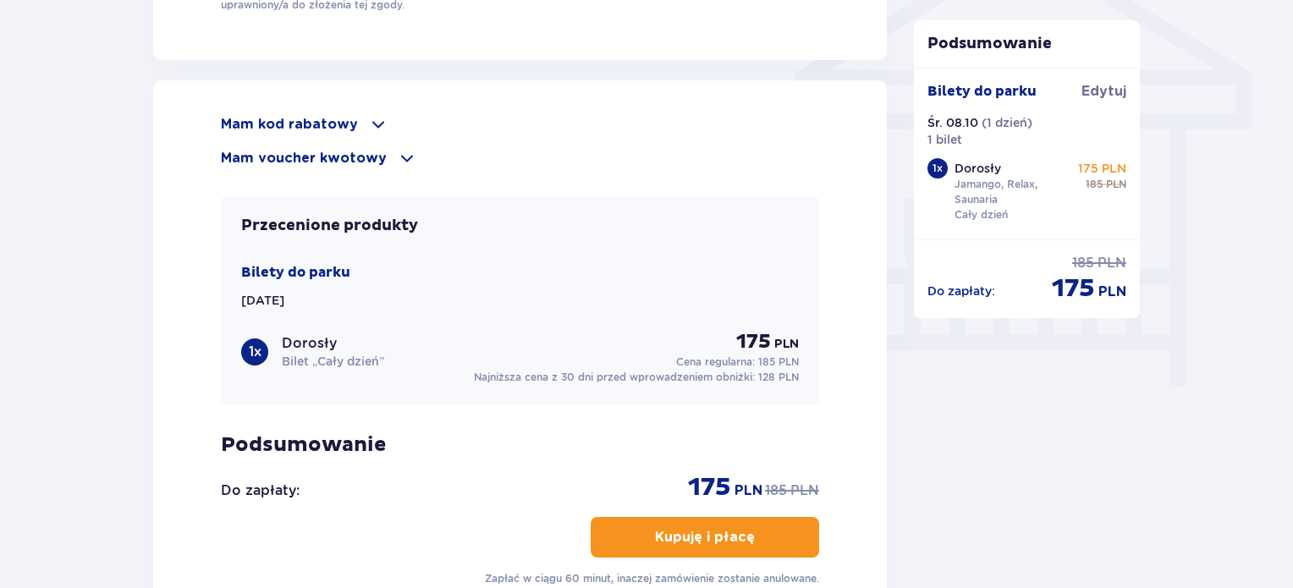
click at [368, 119] on span at bounding box center [378, 124] width 20 height 20
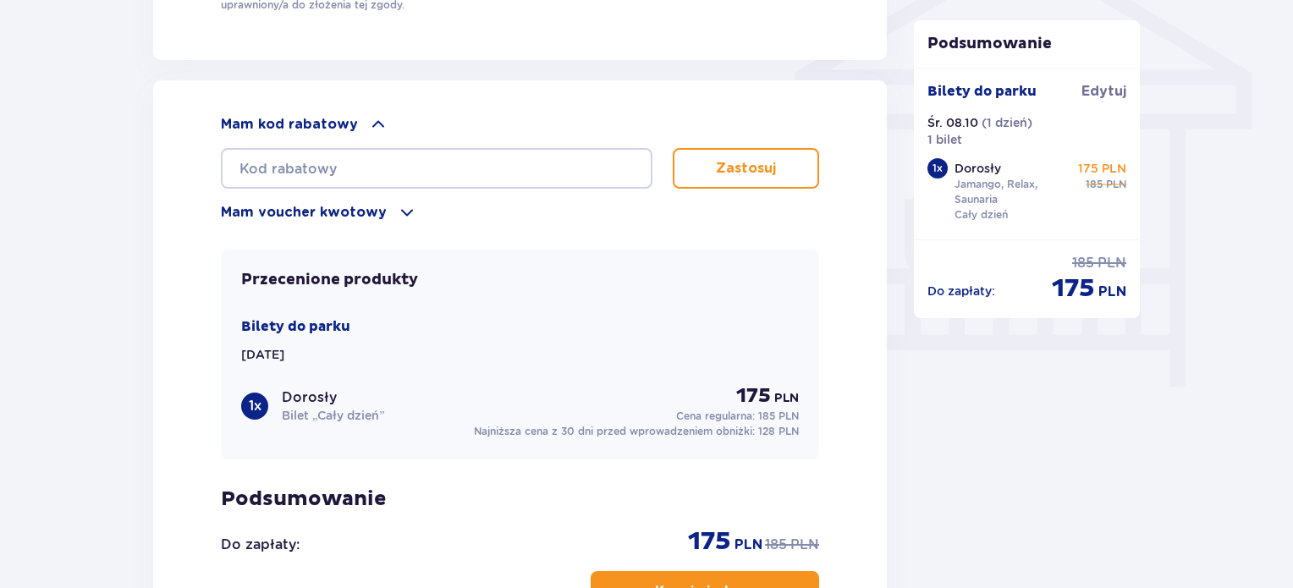
click at [368, 120] on span at bounding box center [378, 124] width 20 height 20
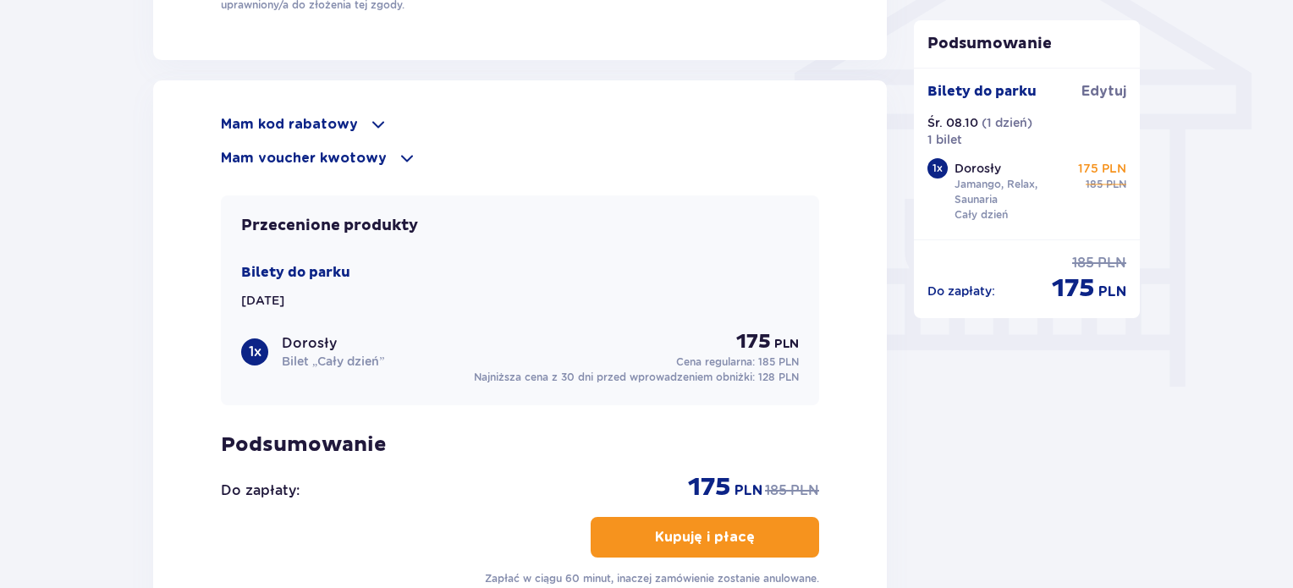
click at [357, 149] on p "Mam voucher kwotowy" at bounding box center [304, 158] width 166 height 19
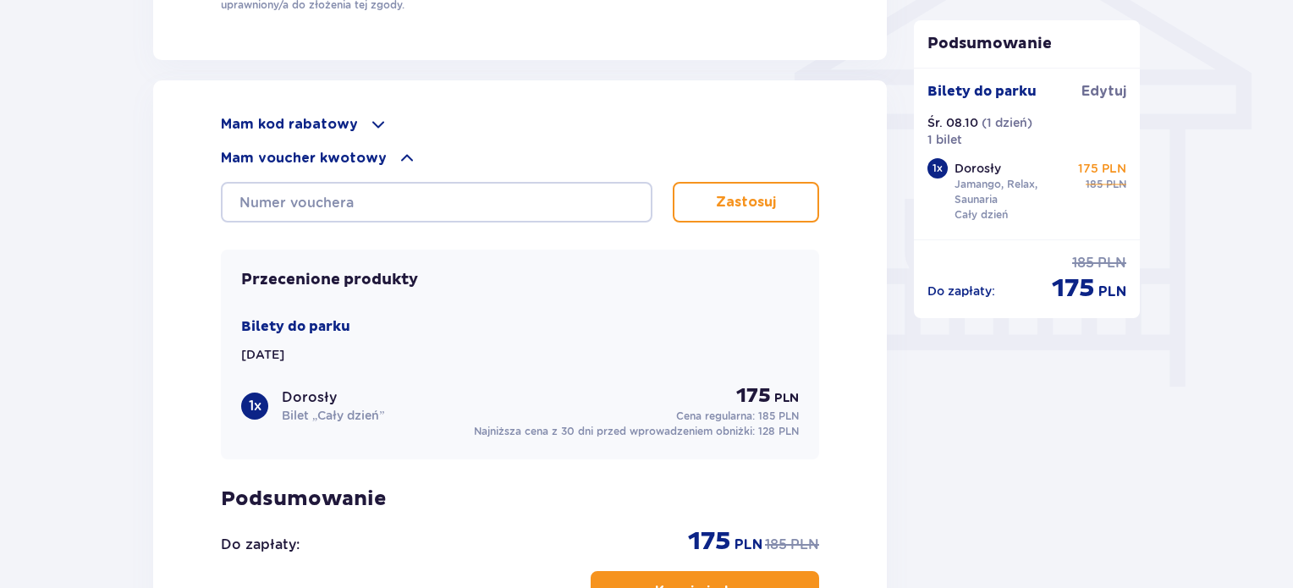
click at [357, 149] on p "Mam voucher kwotowy" at bounding box center [304, 158] width 166 height 19
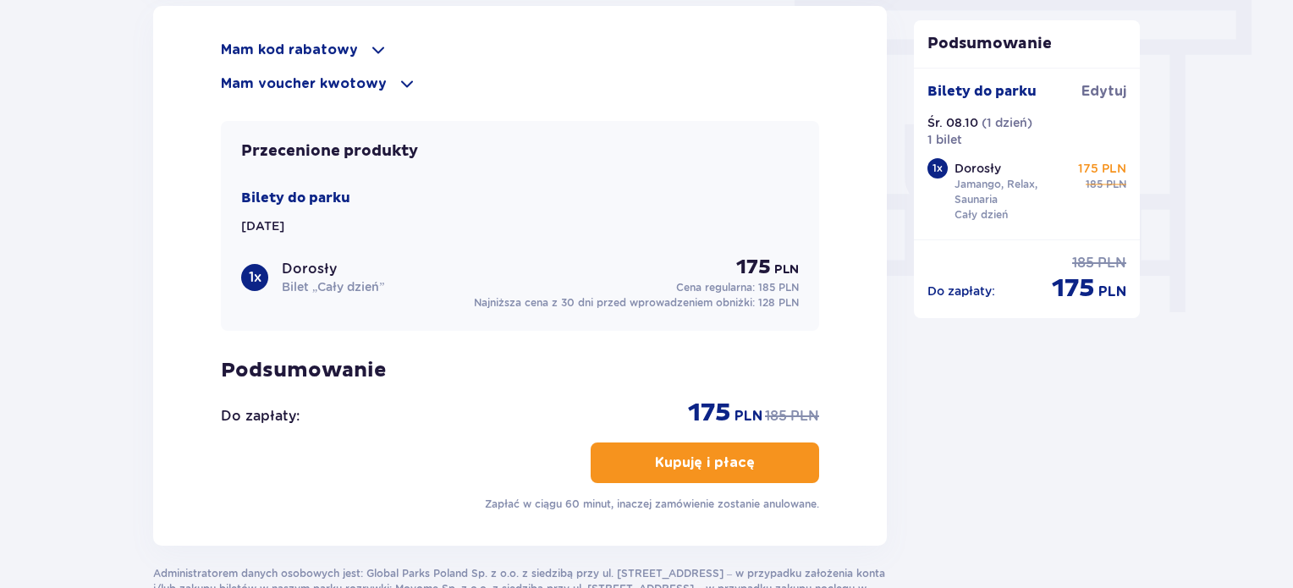
scroll to position [1523, 0]
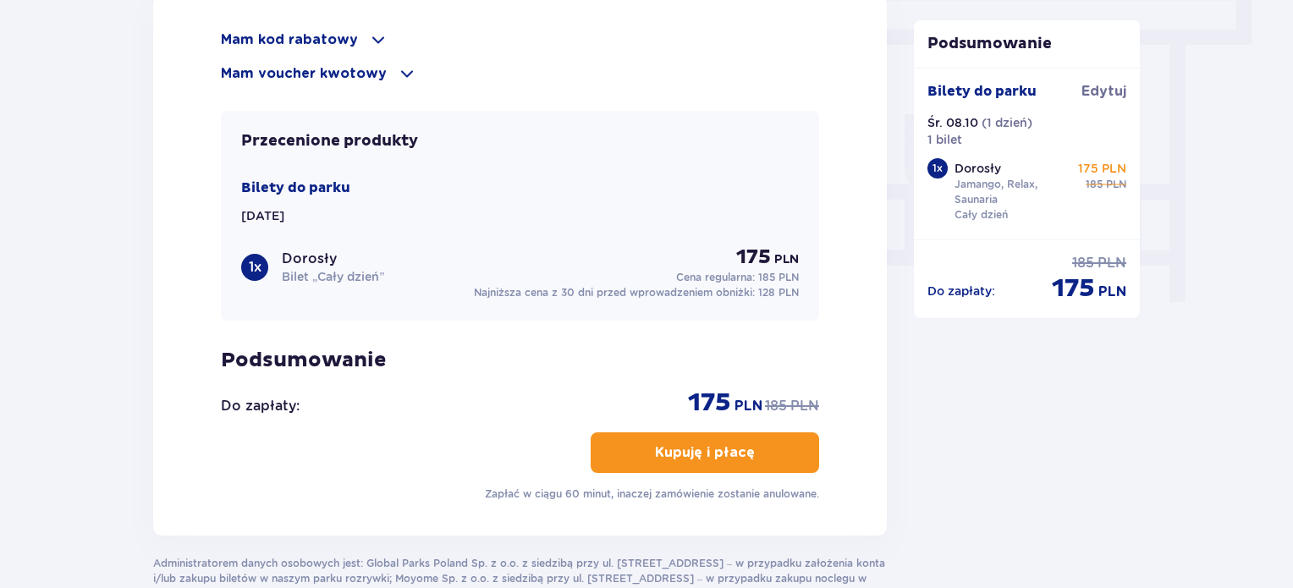
click at [684, 458] on button "Kupuję i płacę" at bounding box center [705, 452] width 228 height 41
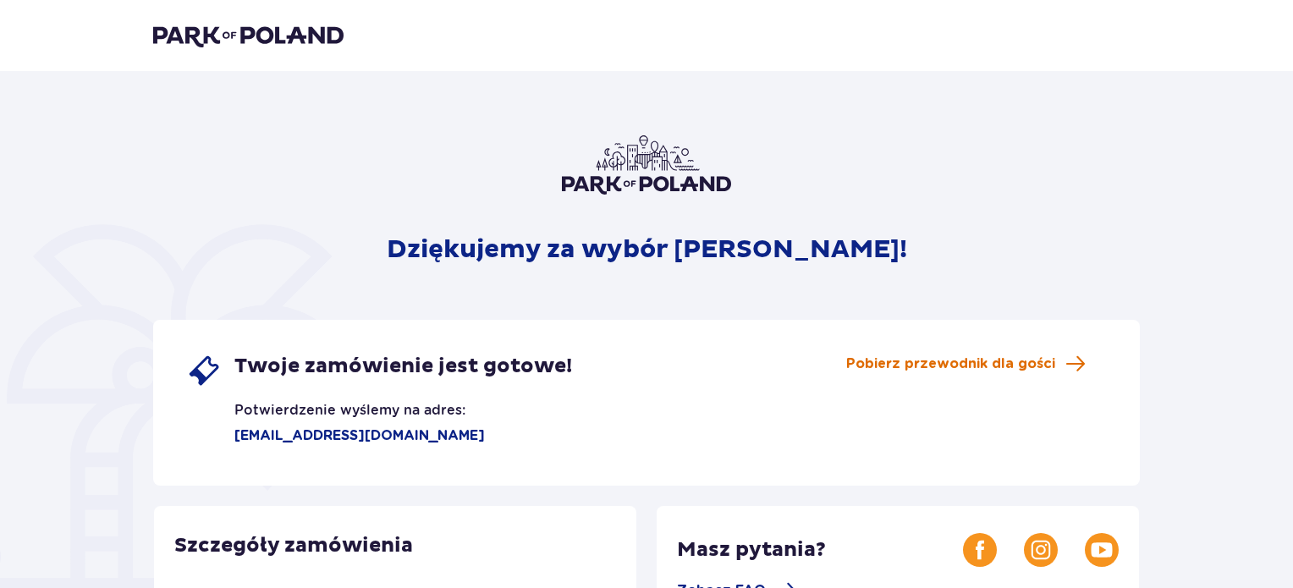
click at [973, 361] on span "Pobierz przewodnik dla gości" at bounding box center [950, 363] width 209 height 19
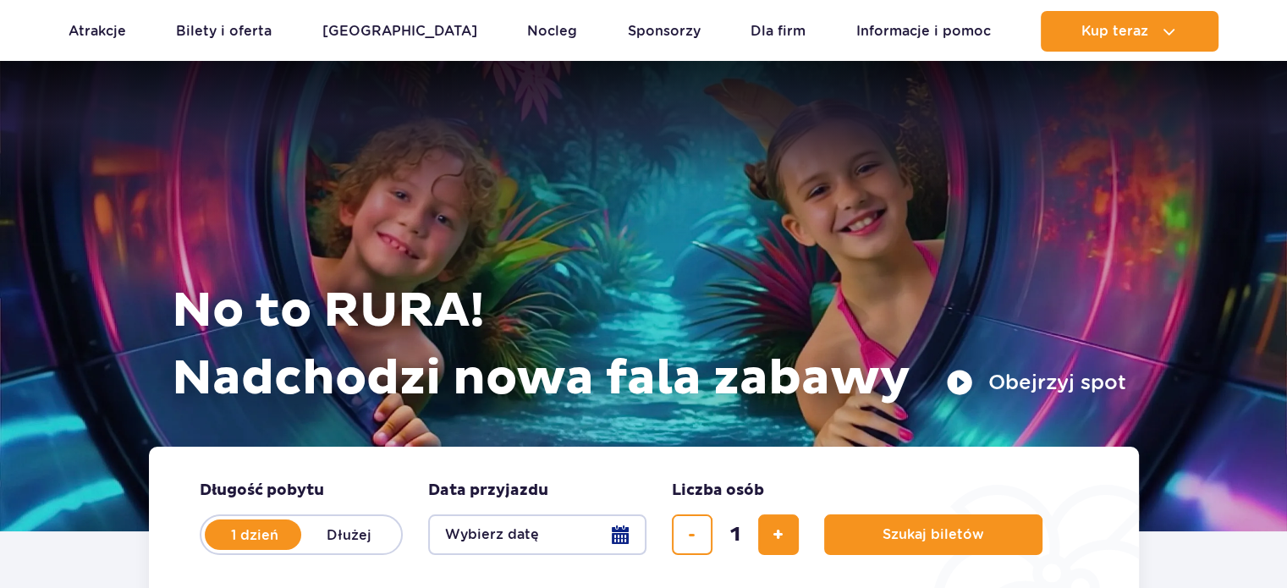
scroll to position [254, 0]
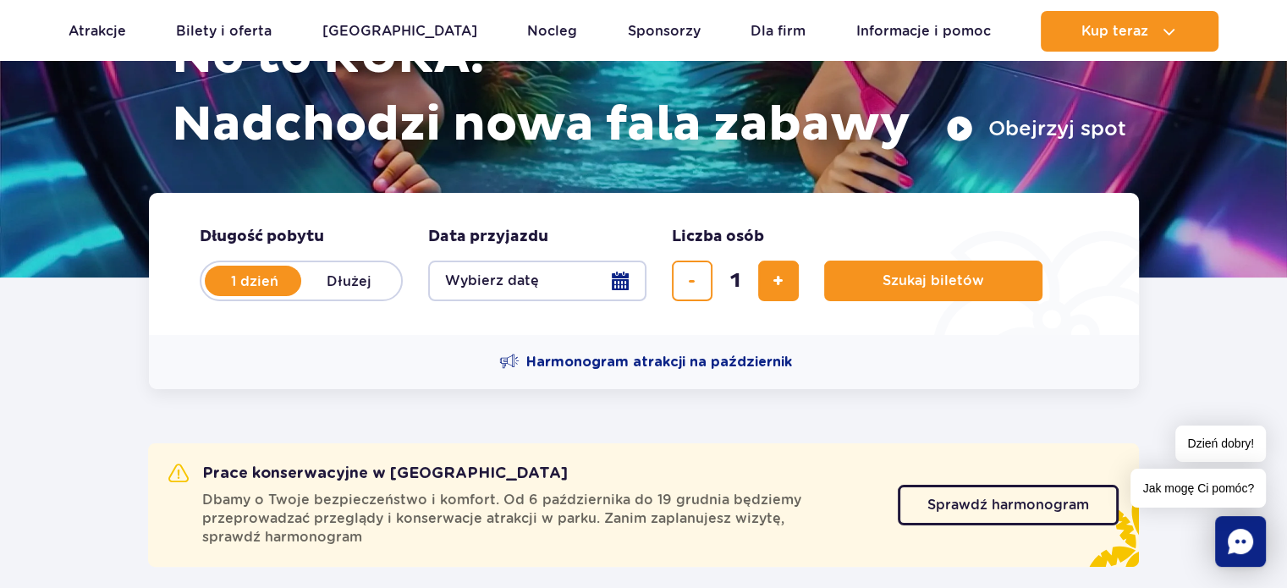
click at [464, 285] on button "Wybierz datę" at bounding box center [537, 281] width 218 height 41
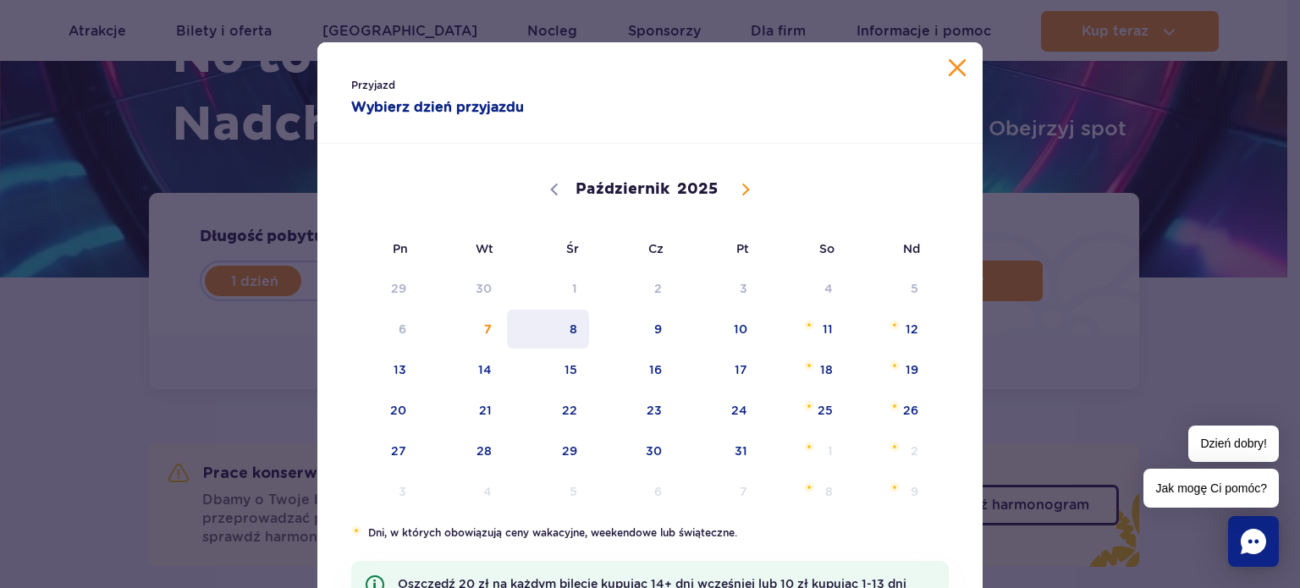
click at [565, 317] on span "8" at bounding box center [547, 329] width 85 height 39
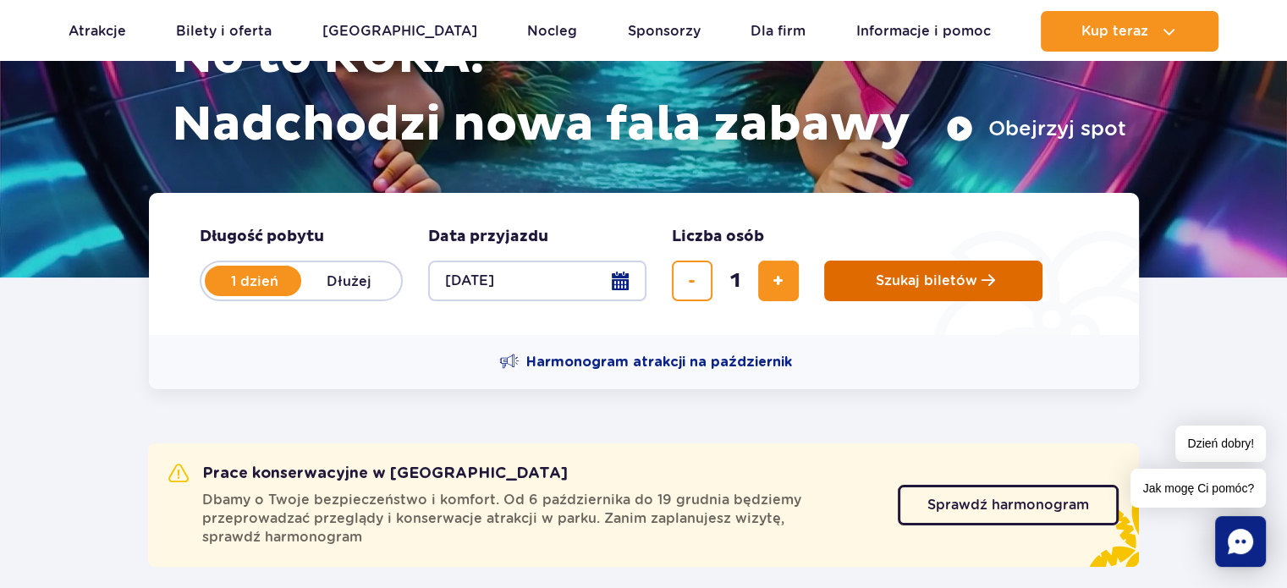
click at [923, 279] on span "Szukaj biletów" at bounding box center [927, 280] width 102 height 15
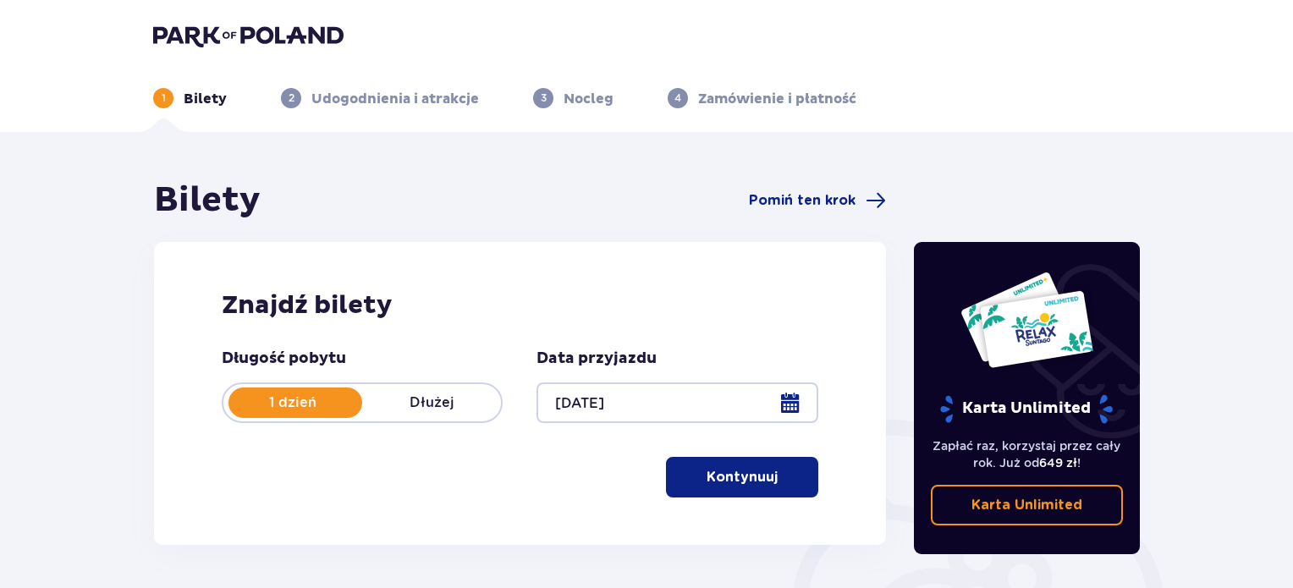
click at [761, 470] on p "Kontynuuj" at bounding box center [741, 477] width 71 height 19
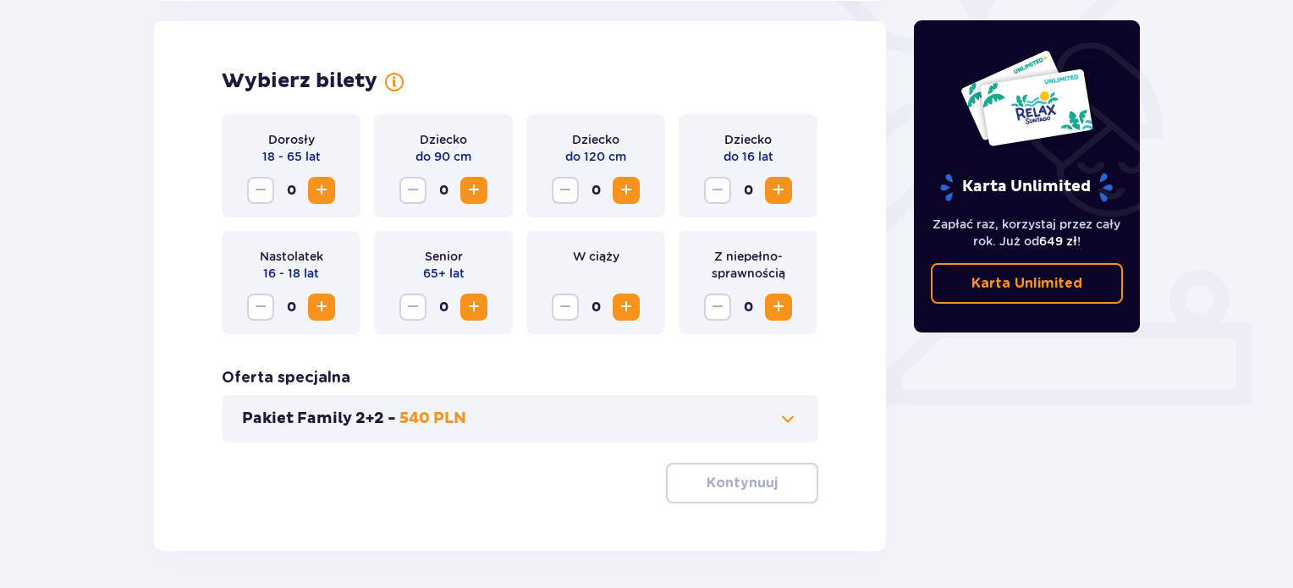
scroll to position [470, 0]
click at [624, 310] on span "Zwiększ" at bounding box center [626, 306] width 20 height 20
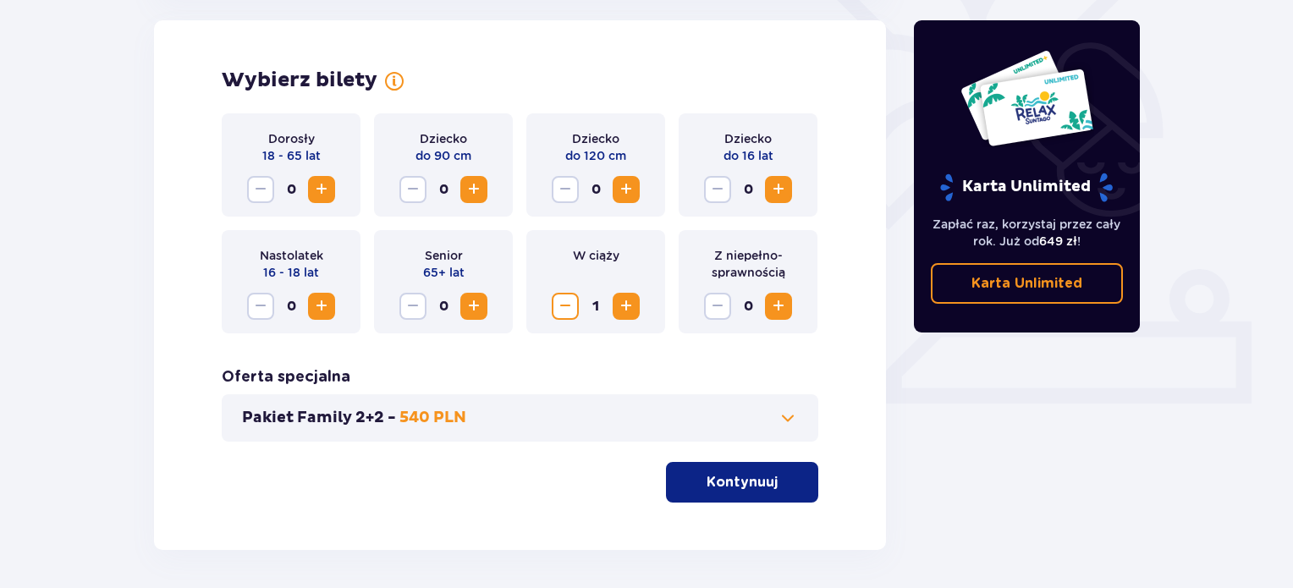
click at [743, 486] on p "Kontynuuj" at bounding box center [741, 482] width 71 height 19
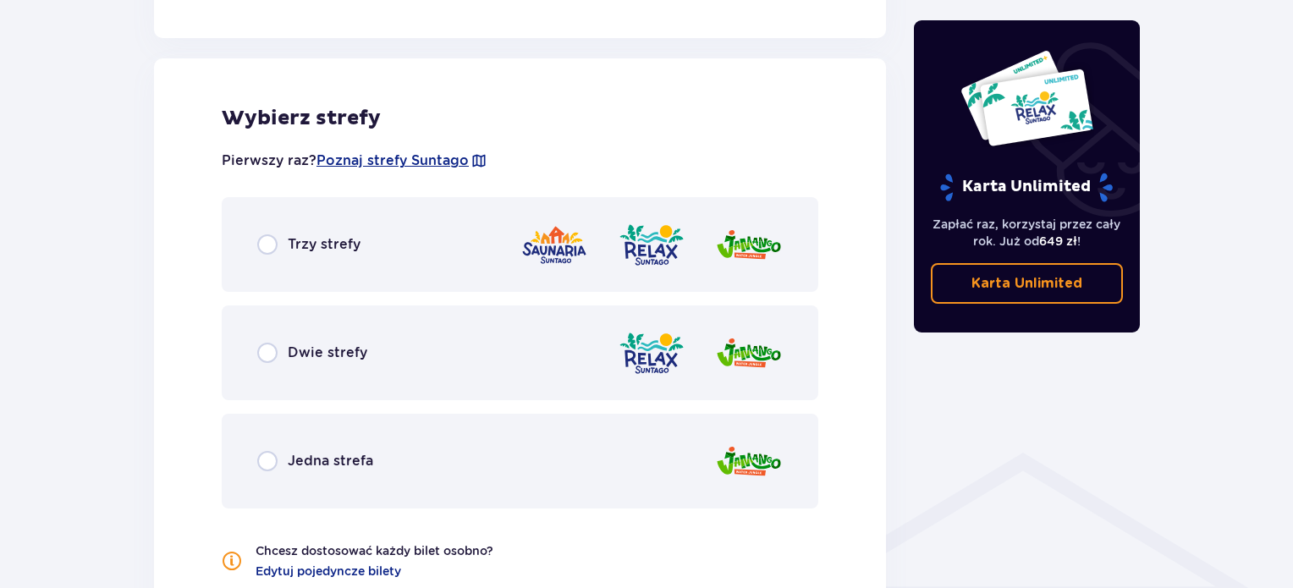
scroll to position [939, 0]
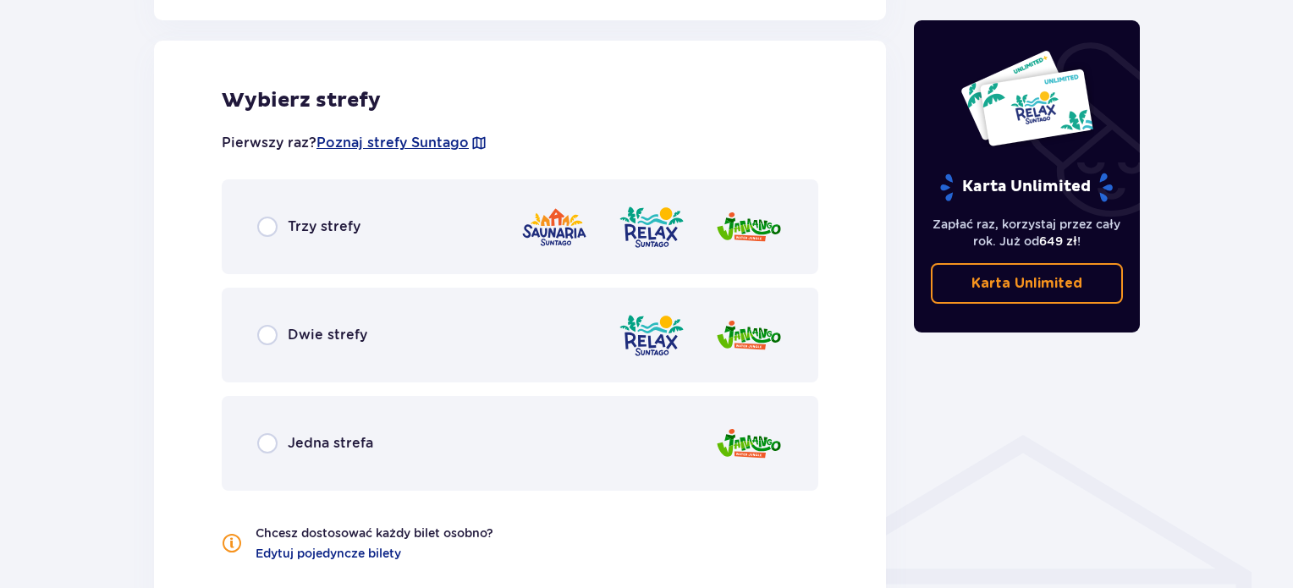
click at [563, 233] on img at bounding box center [554, 227] width 68 height 48
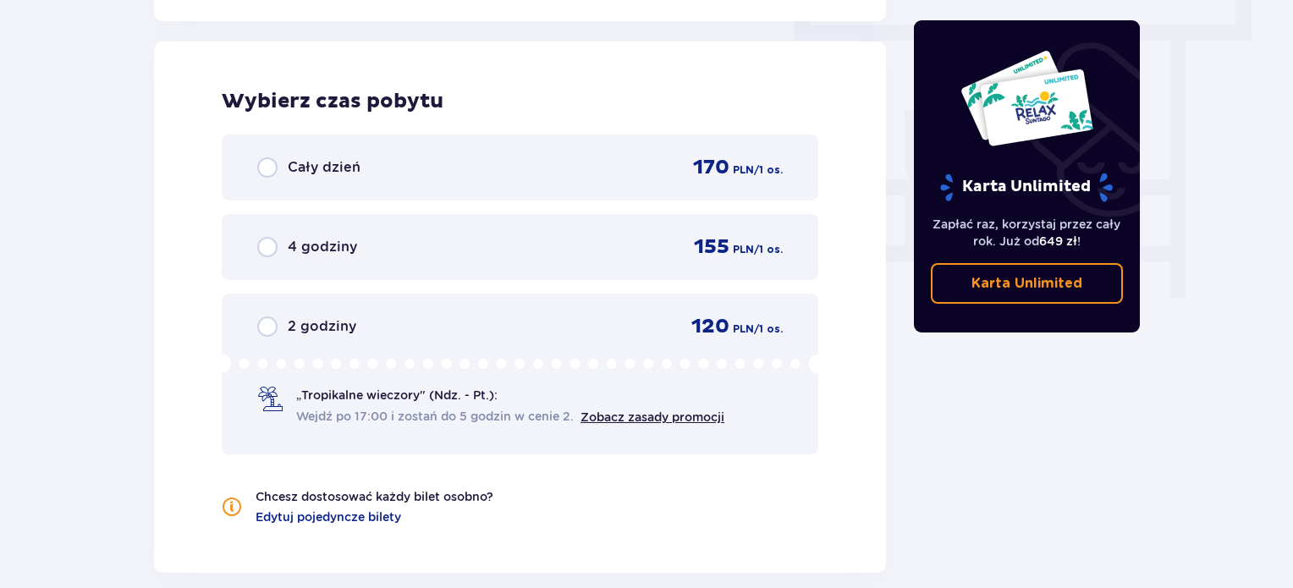
scroll to position [1528, 0]
click at [548, 168] on div "Cały dzień 170 PLN / 1 os." at bounding box center [519, 166] width 525 height 25
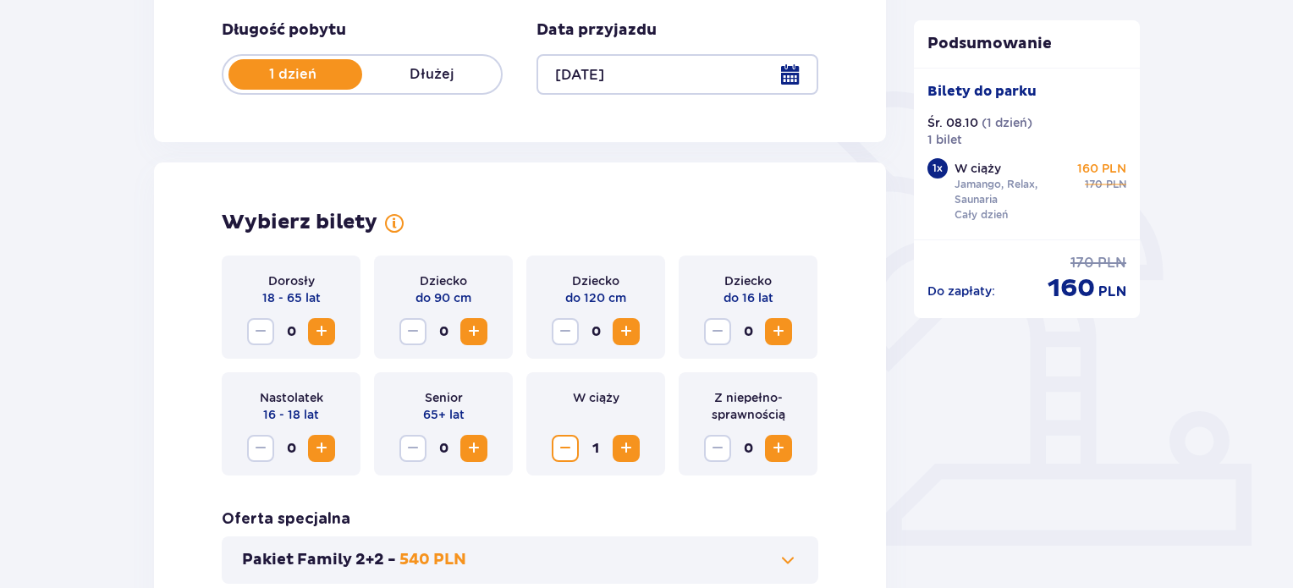
scroll to position [0, 0]
